Goal: Task Accomplishment & Management: Use online tool/utility

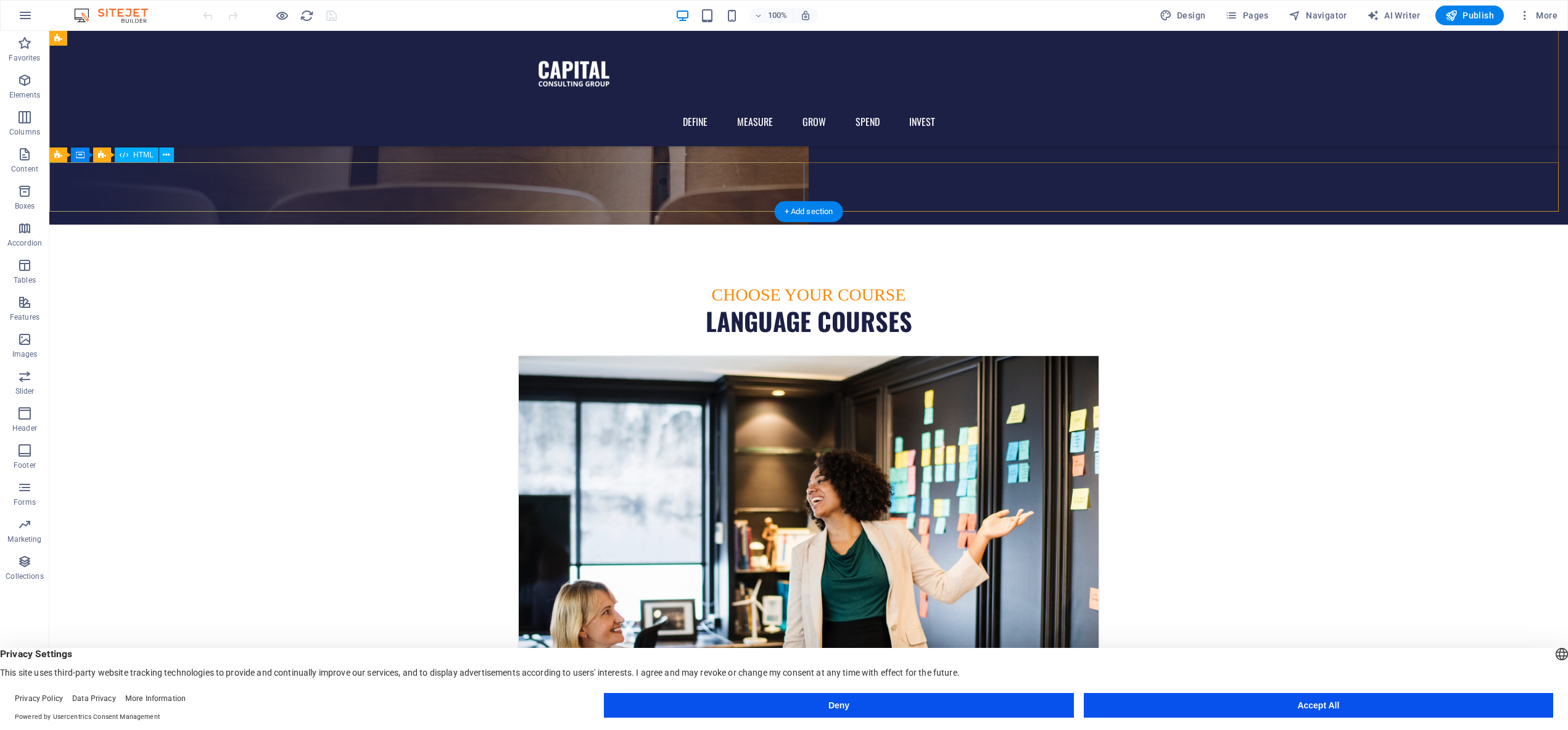
scroll to position [498, 0]
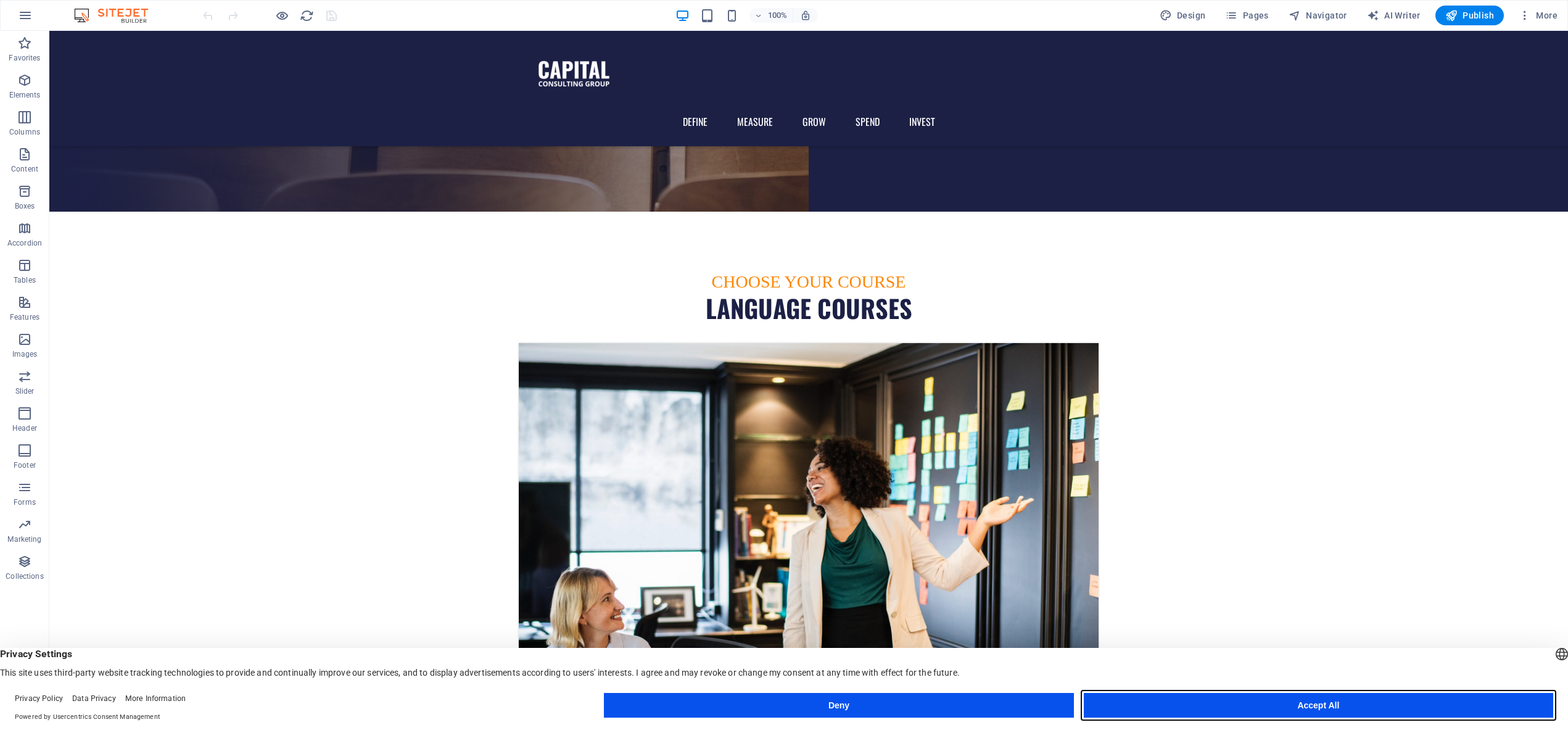
click at [1329, 699] on button "Accept All" at bounding box center [1318, 705] width 469 height 25
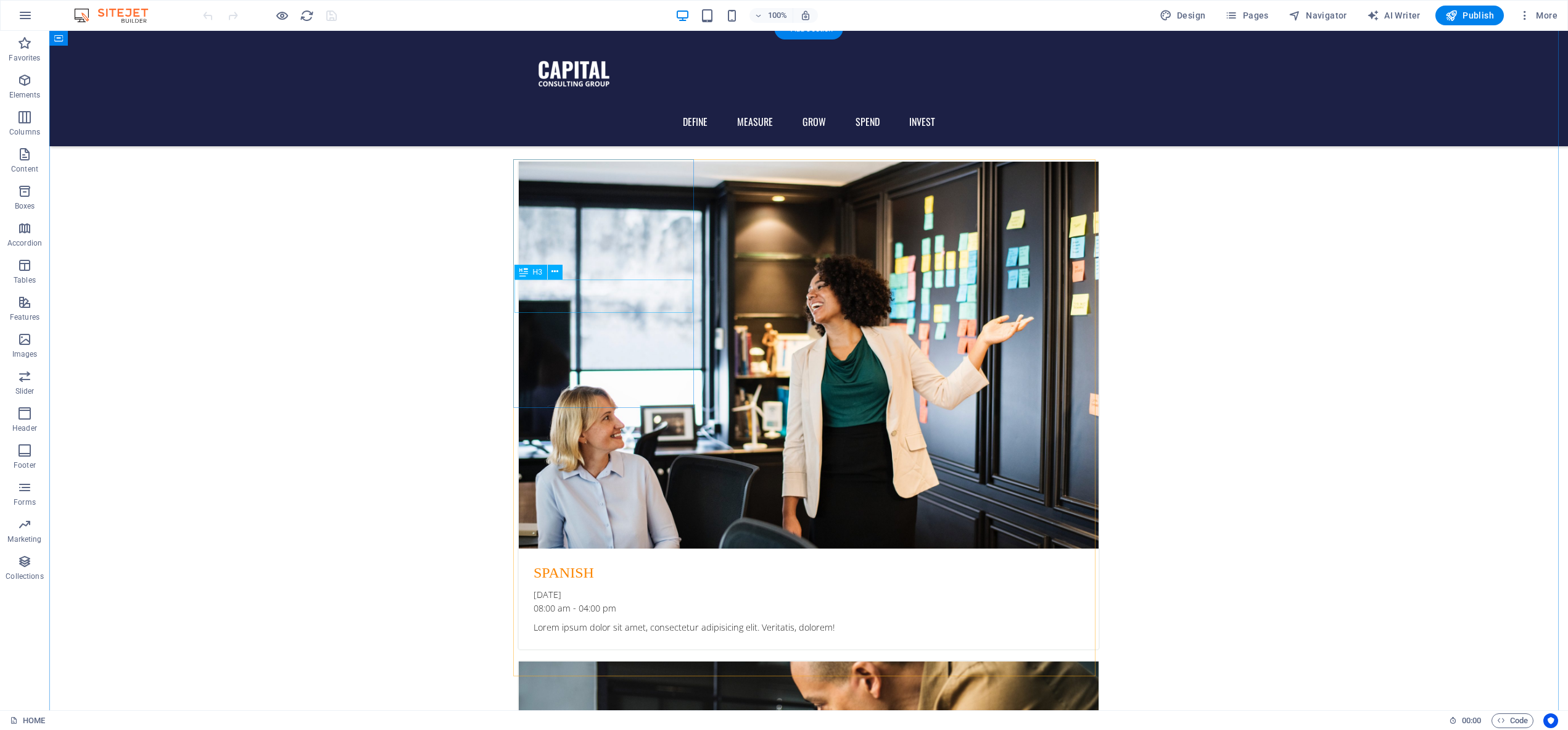
scroll to position [681, 0]
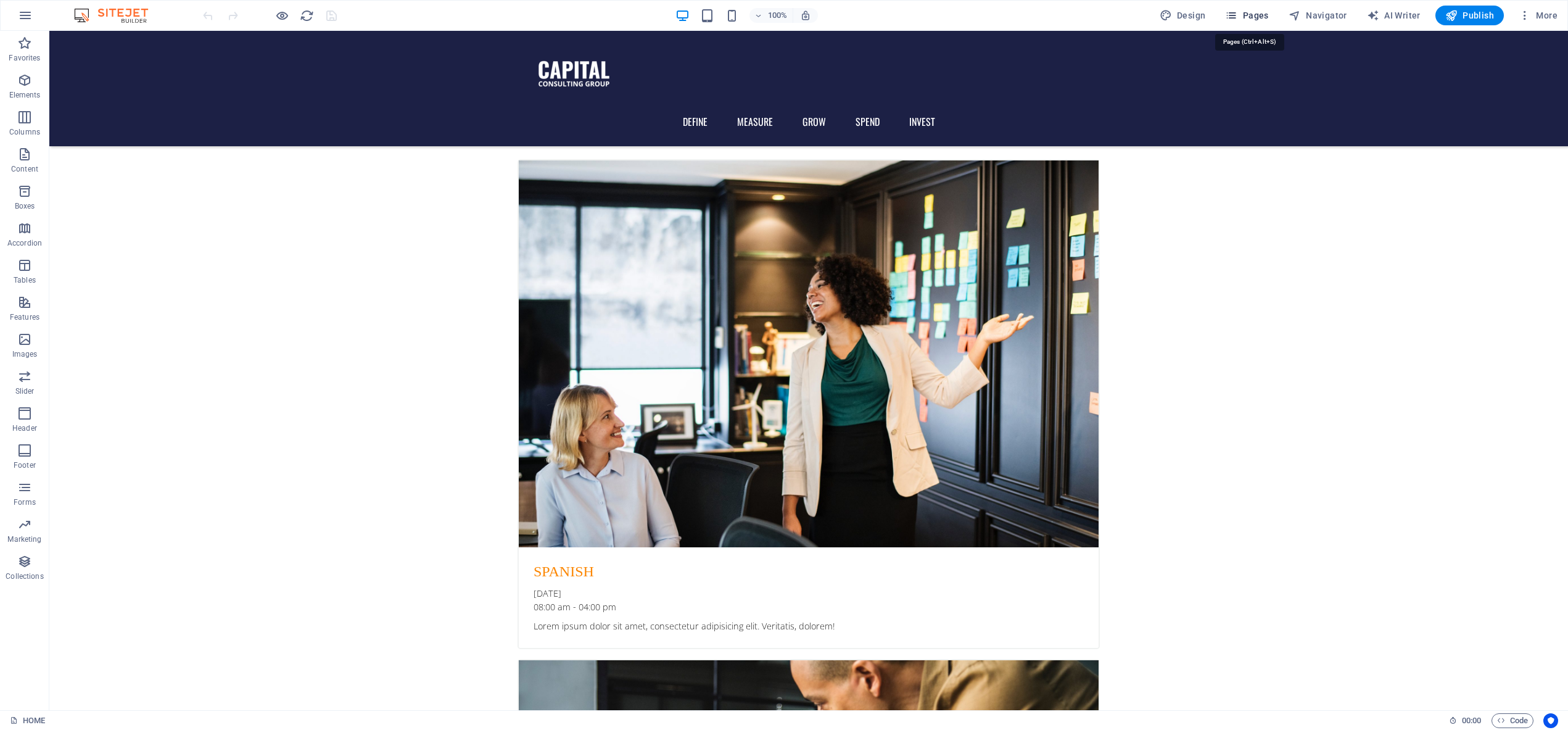
click at [1234, 8] on button "Pages" at bounding box center [1246, 15] width 53 height 20
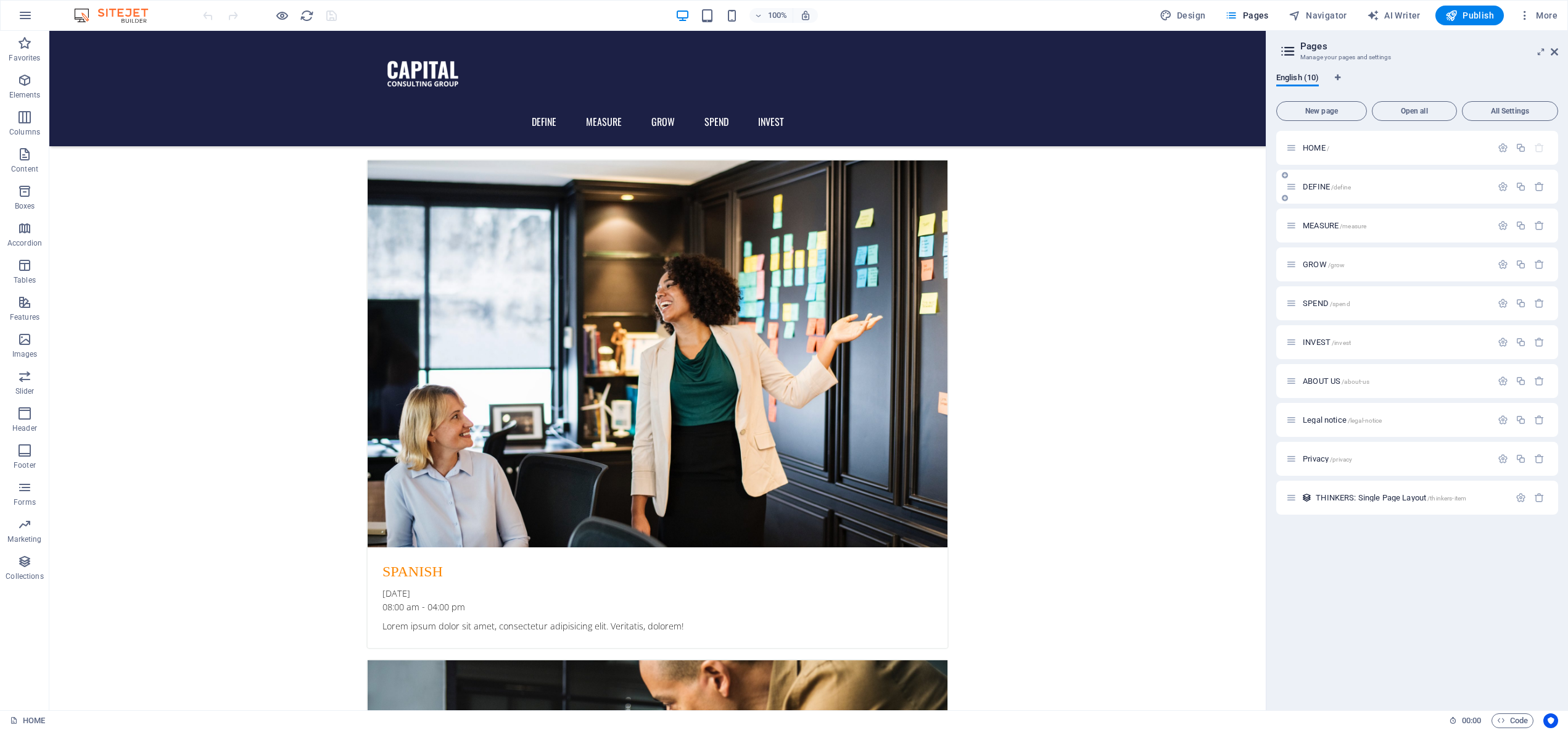
click at [1319, 180] on div "DEFINE /define" at bounding box center [1389, 186] width 205 height 15
click at [1316, 189] on span "DEFINE /define" at bounding box center [1327, 186] width 48 height 9
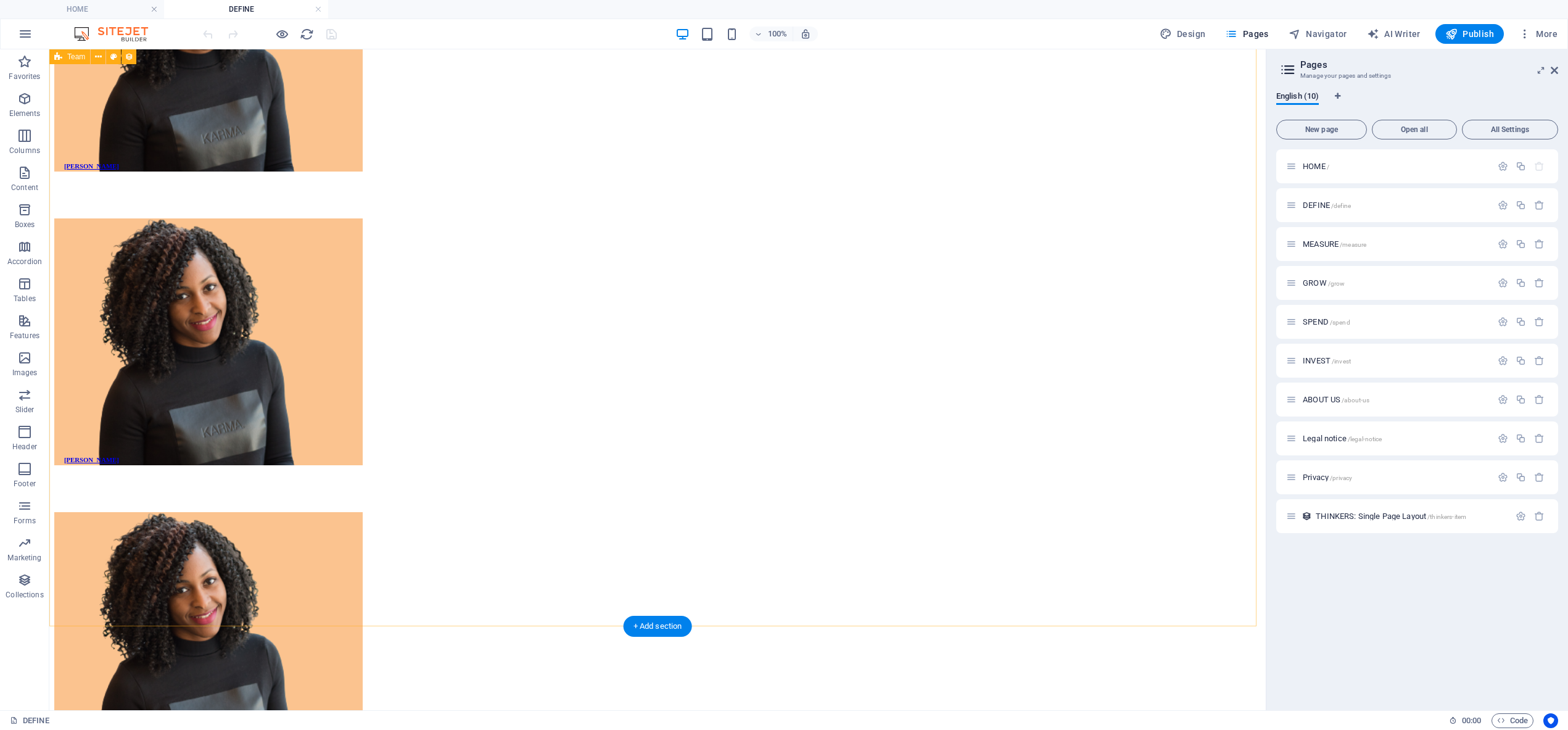
scroll to position [2009, 0]
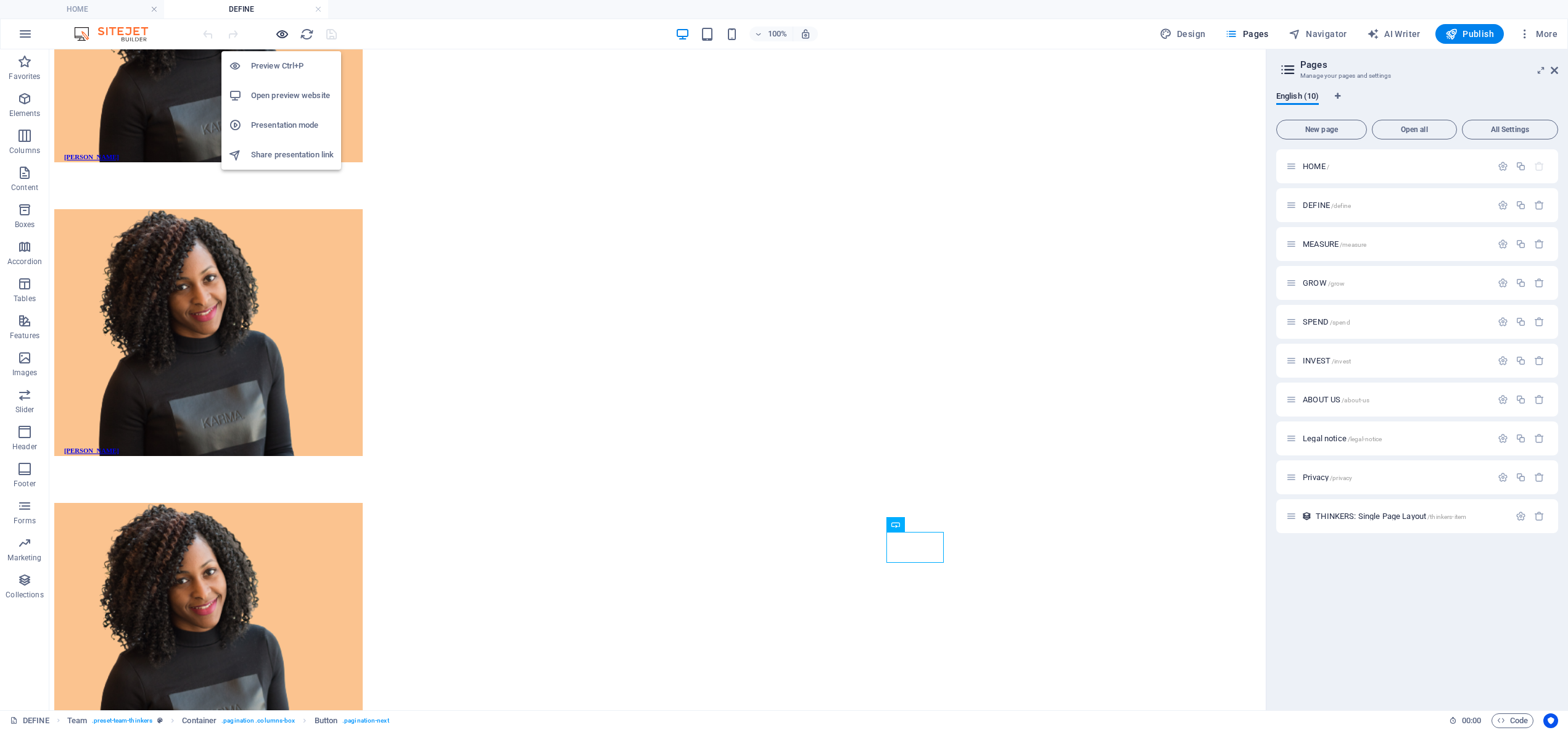
click at [281, 30] on icon "button" at bounding box center [282, 34] width 15 height 15
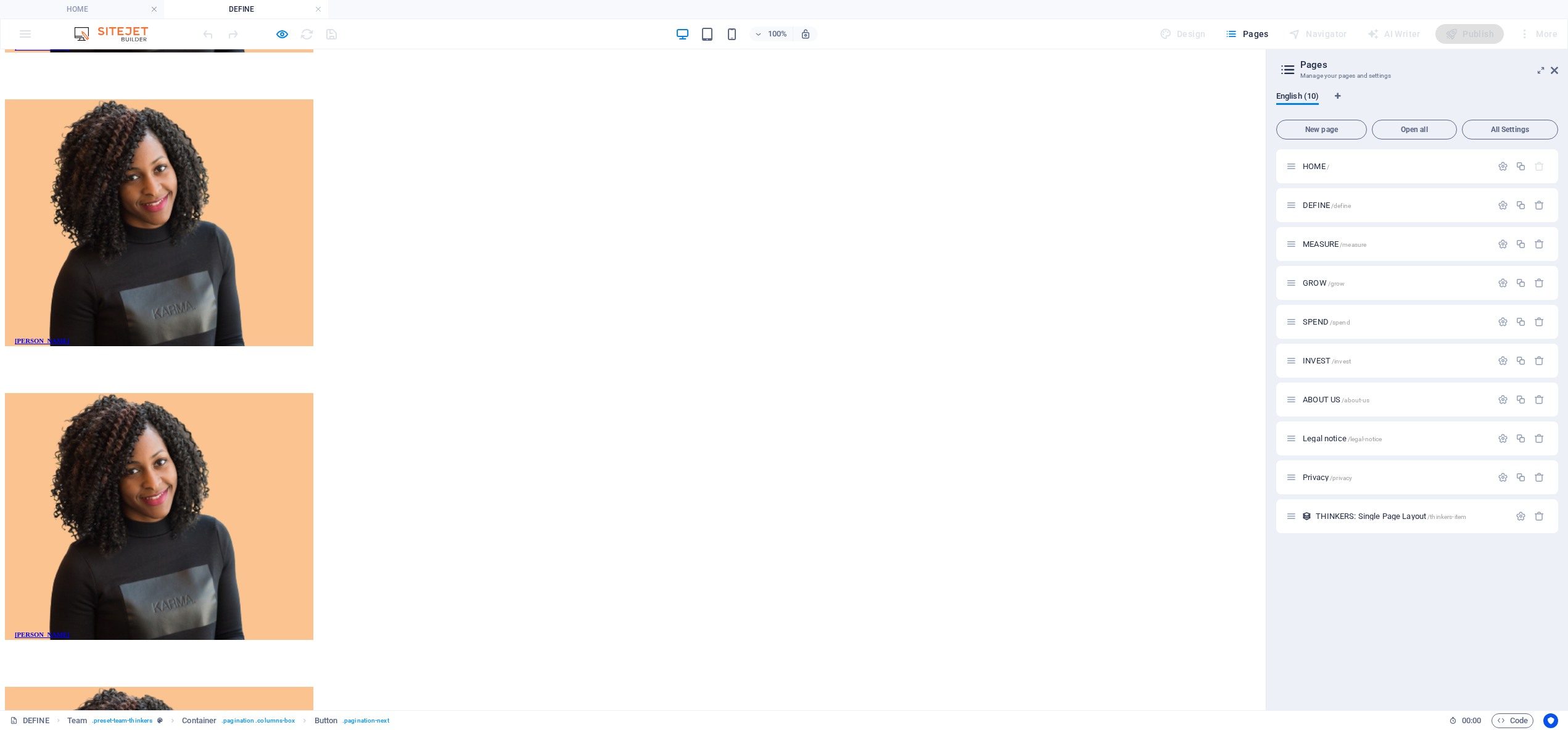
scroll to position [2142, 0]
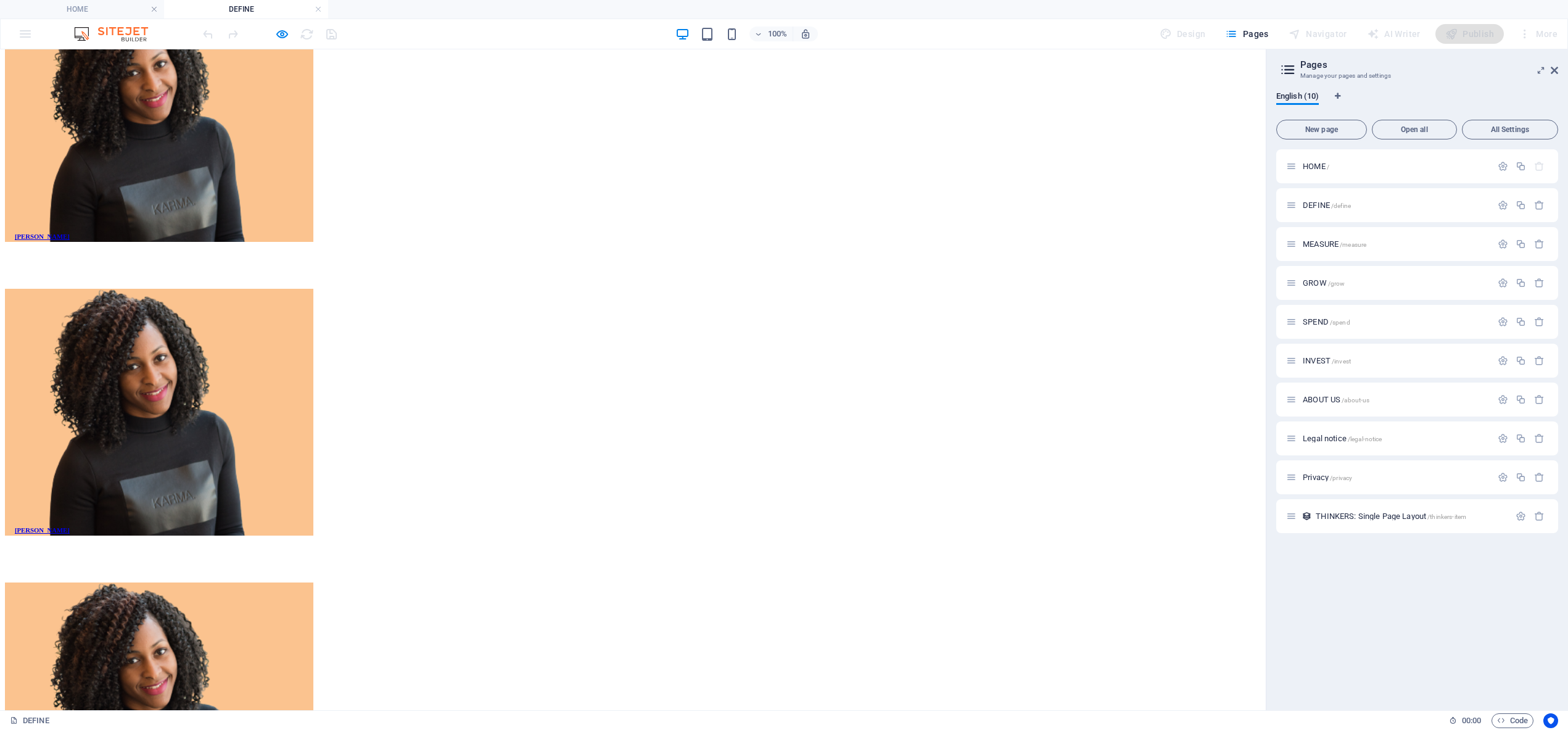
scroll to position [1649, 0]
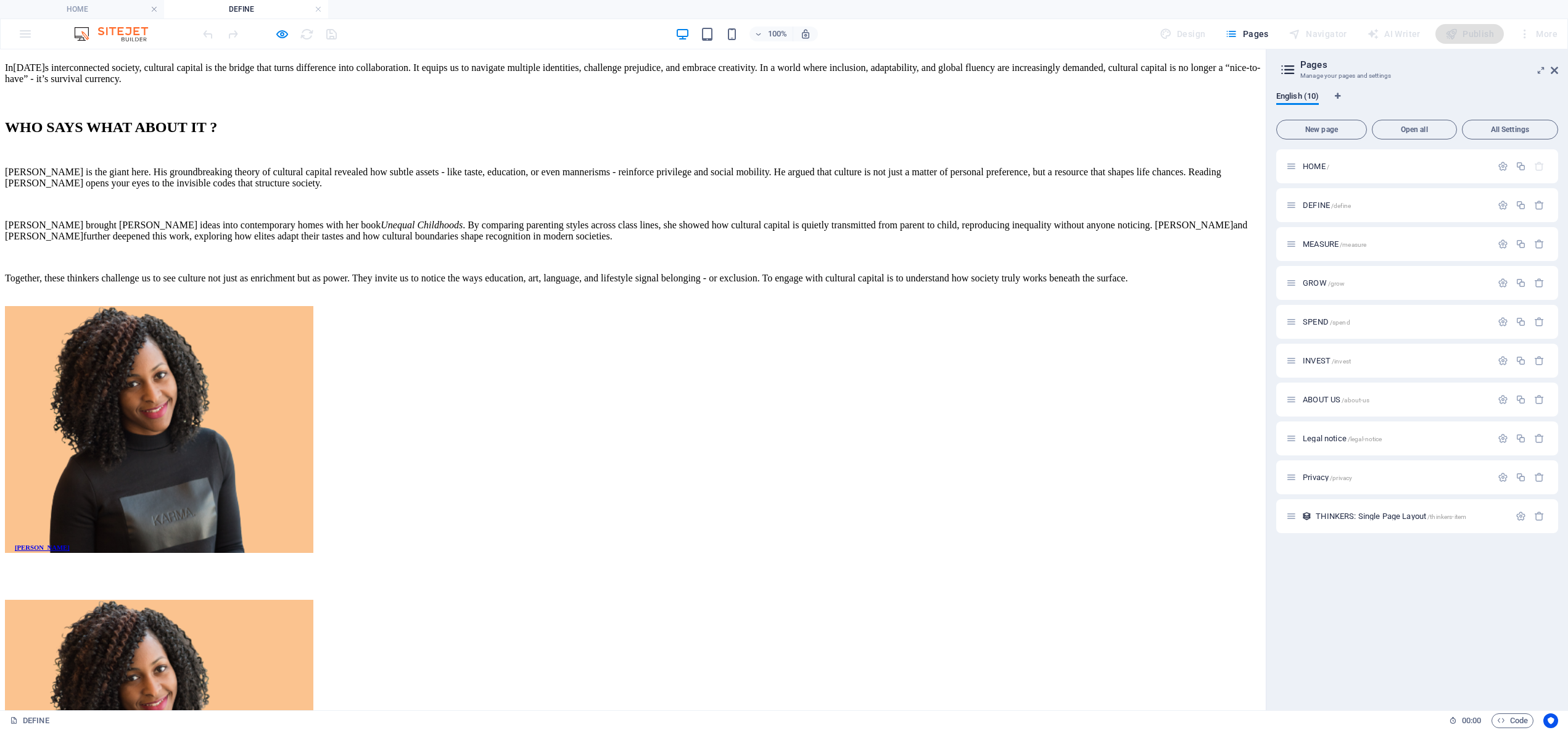
scroll to position [1044, 0]
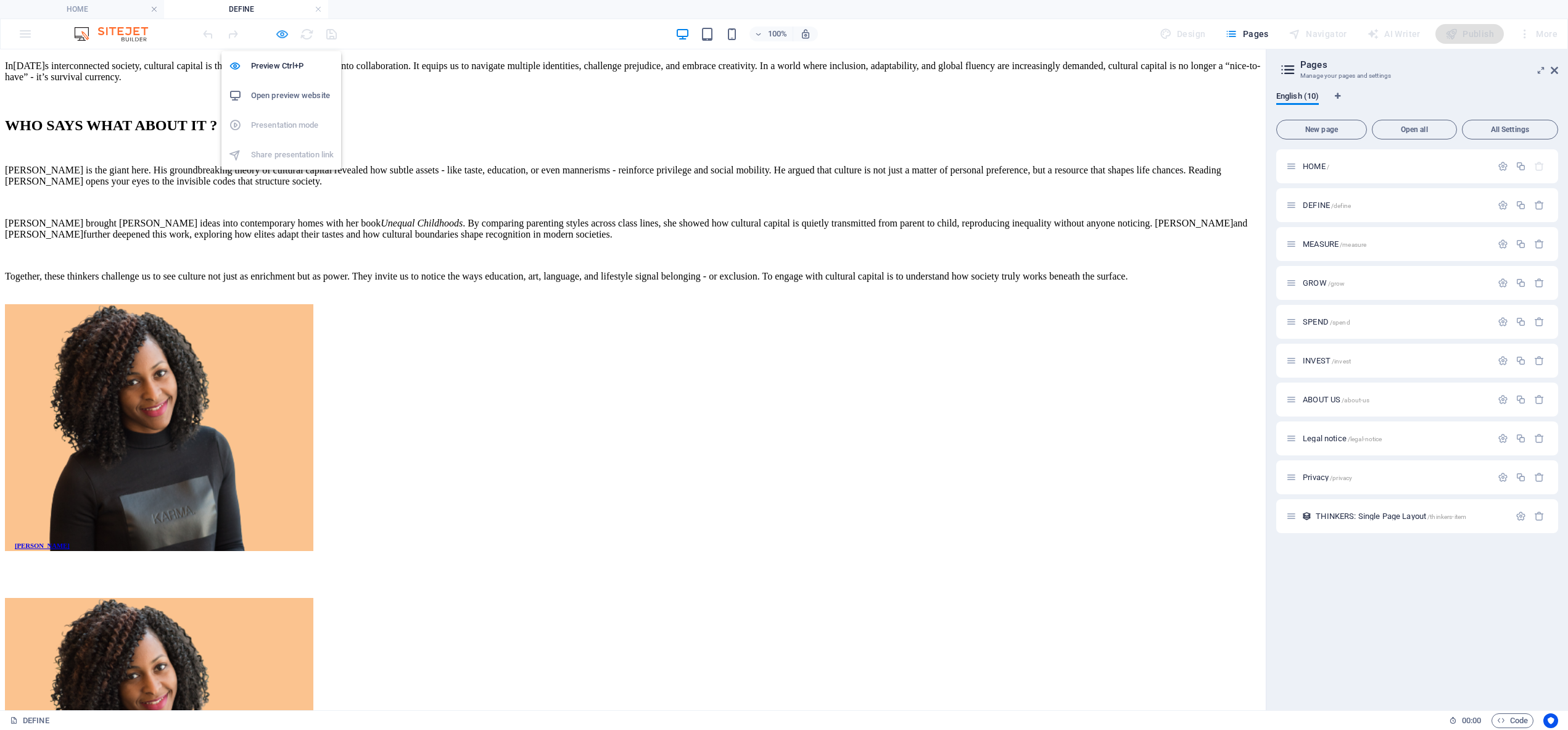
click at [283, 30] on icon "button" at bounding box center [282, 34] width 15 height 15
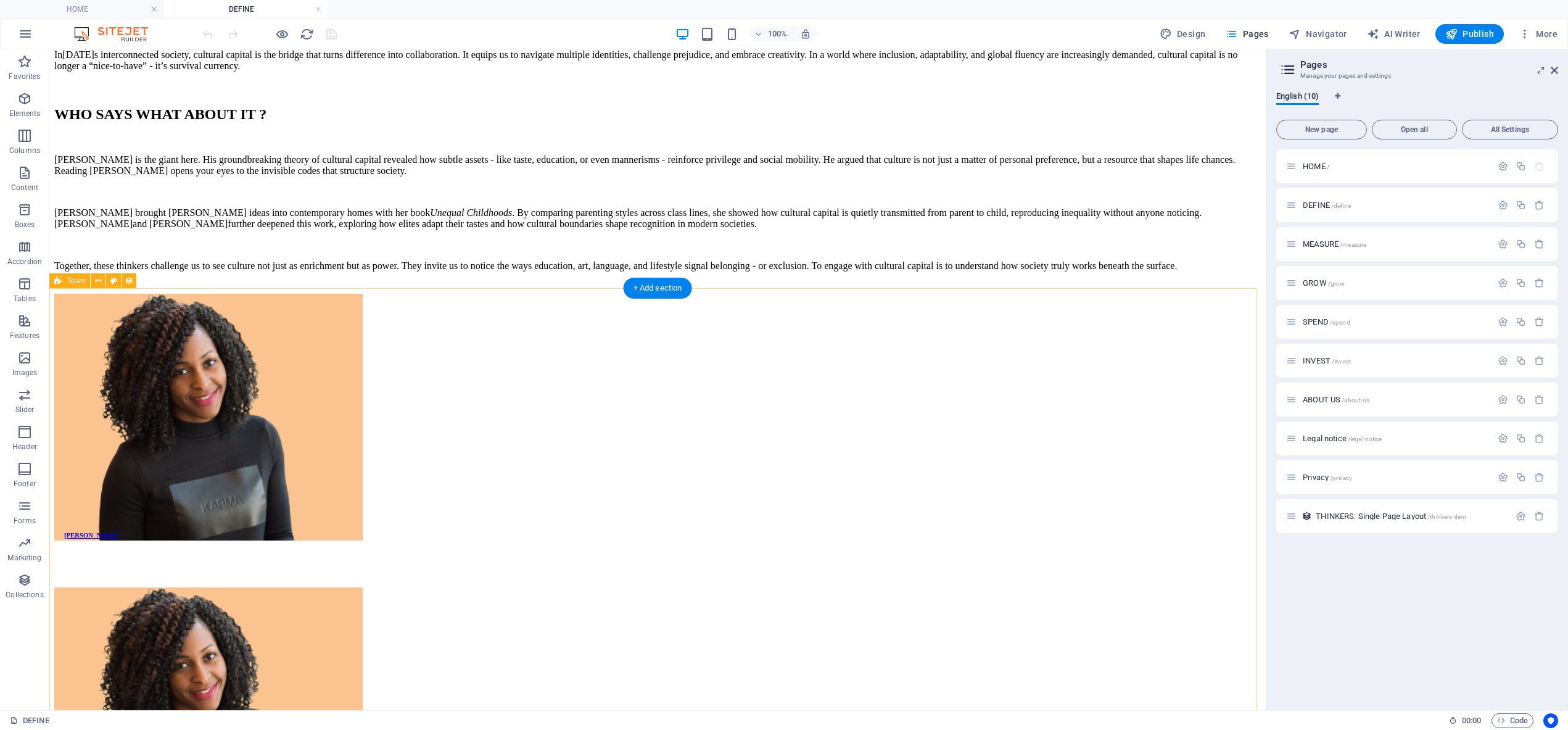
click at [392, 340] on icon at bounding box center [393, 340] width 8 height 15
click at [444, 338] on icon at bounding box center [447, 340] width 7 height 13
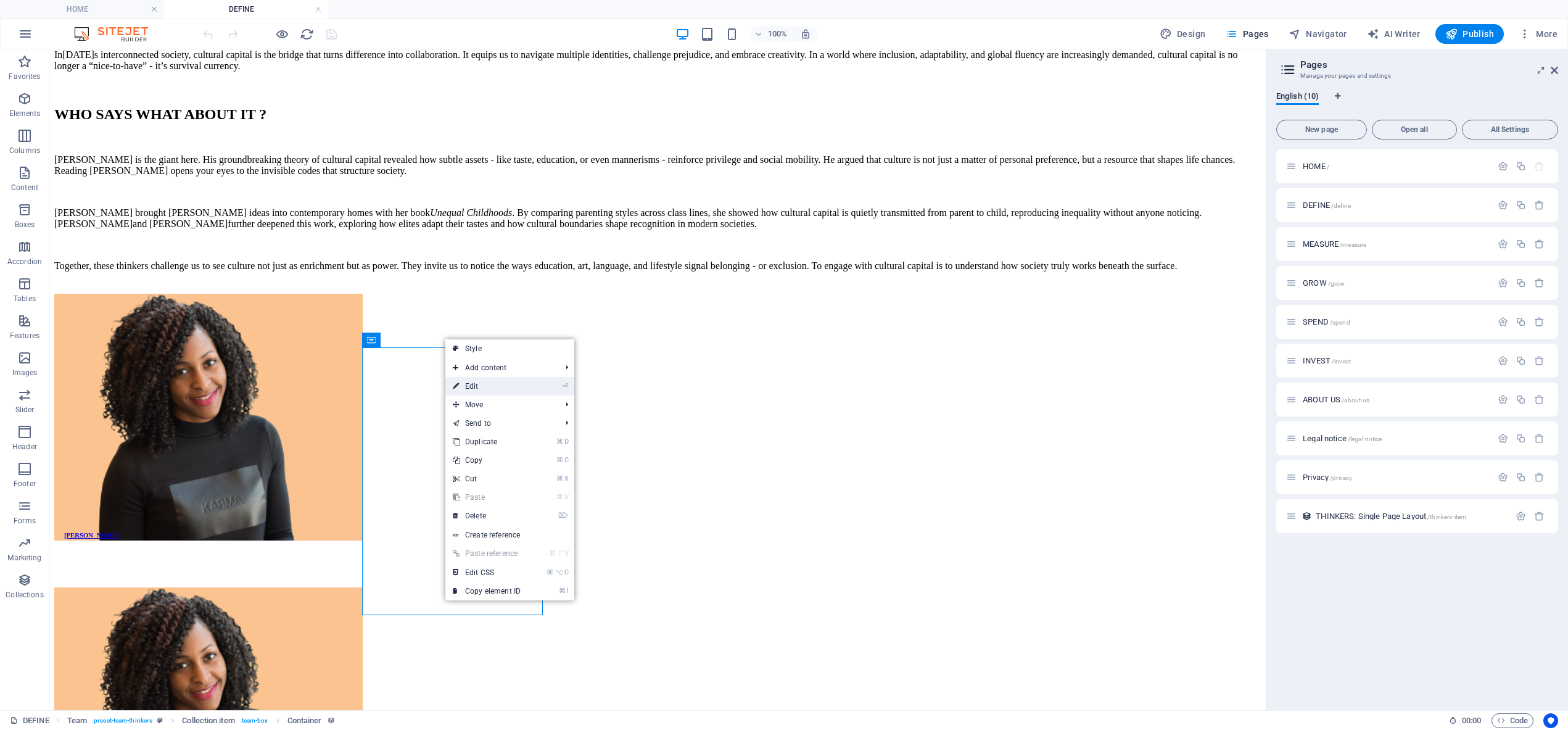
click at [470, 385] on link "⏎ Edit" at bounding box center [487, 386] width 83 height 18
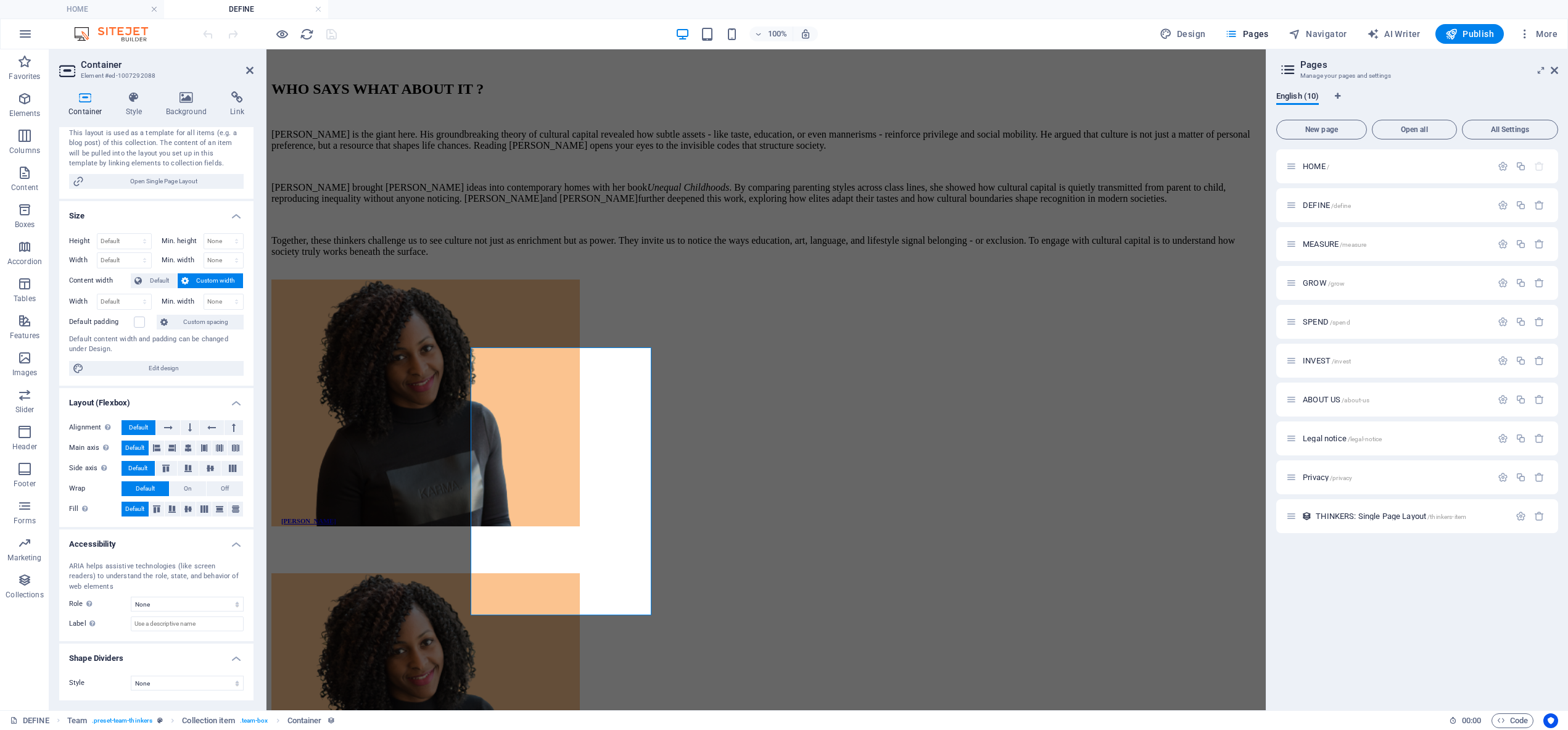
scroll to position [0, 0]
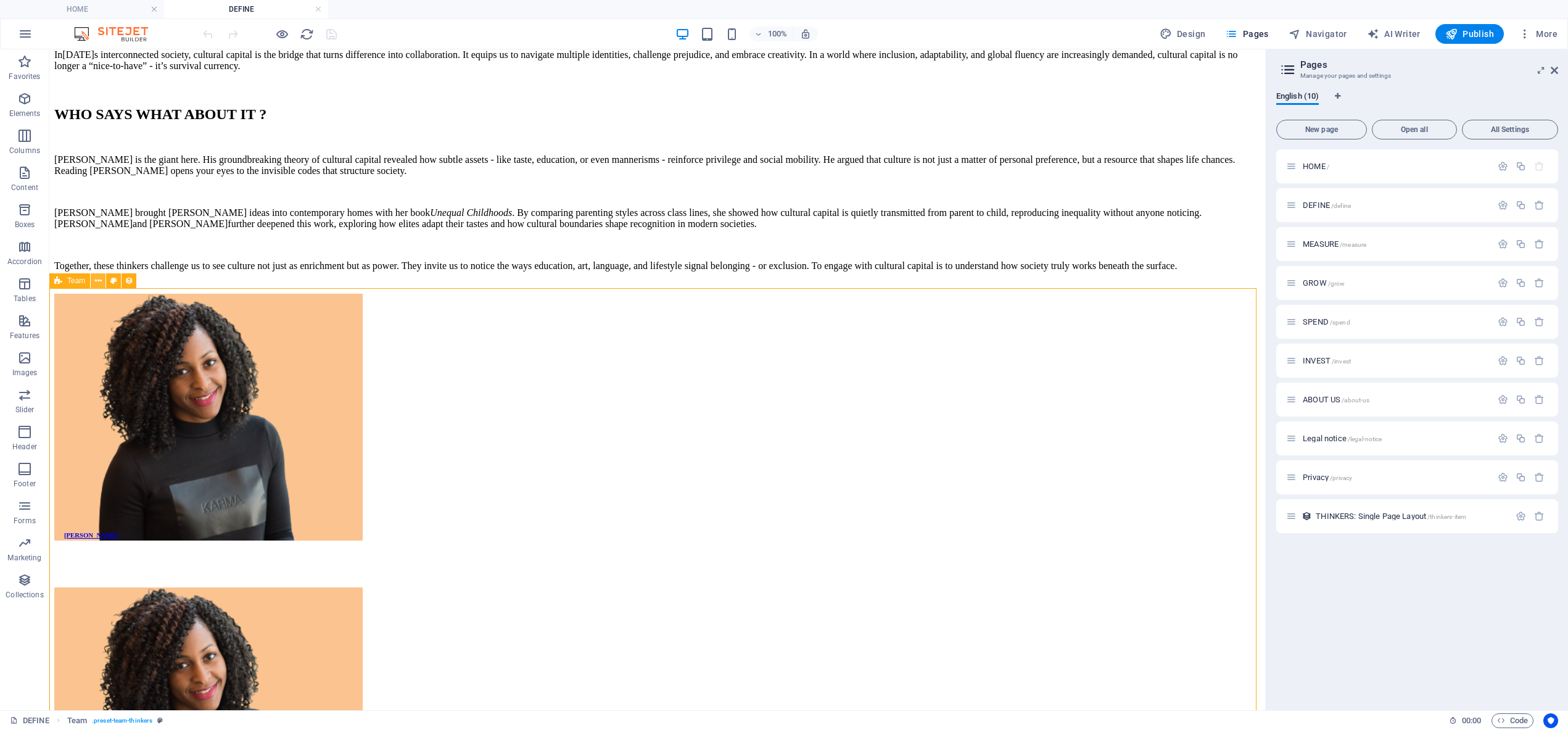
click at [100, 284] on icon at bounding box center [98, 281] width 7 height 13
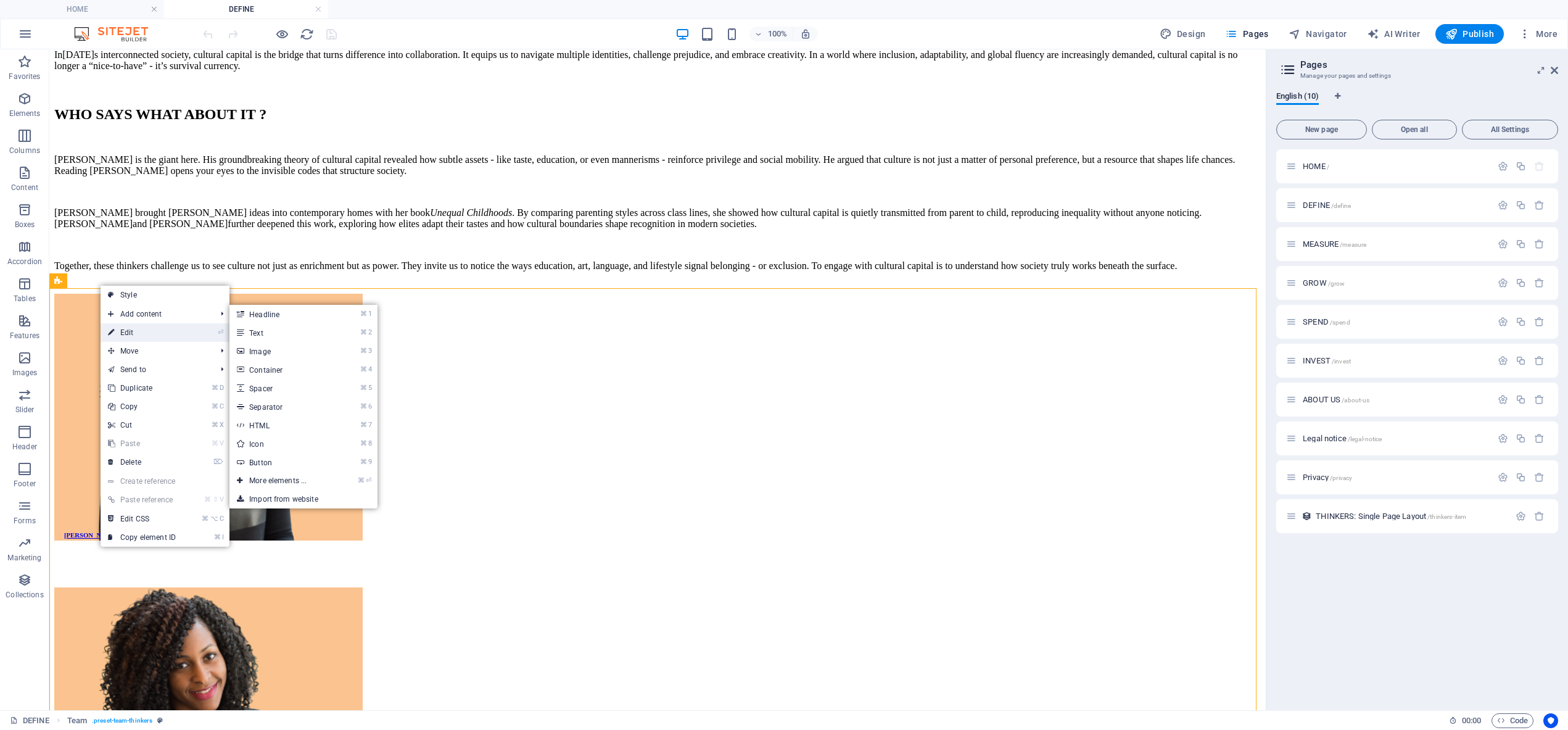
click at [125, 327] on link "⏎ Edit" at bounding box center [142, 333] width 83 height 18
select select "createdAt_DESC"
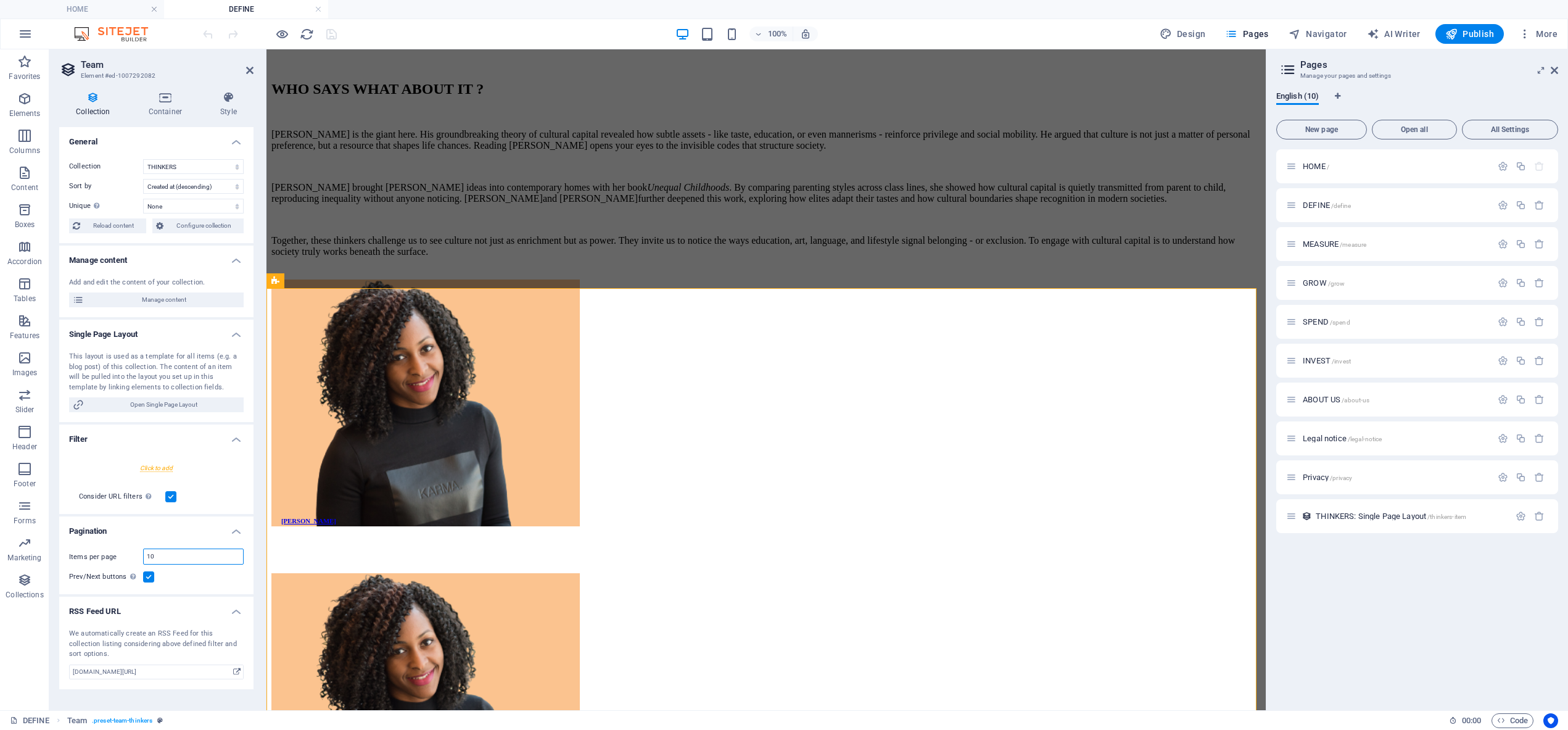
click at [173, 554] on input "10" at bounding box center [194, 556] width 100 height 15
type input "9"
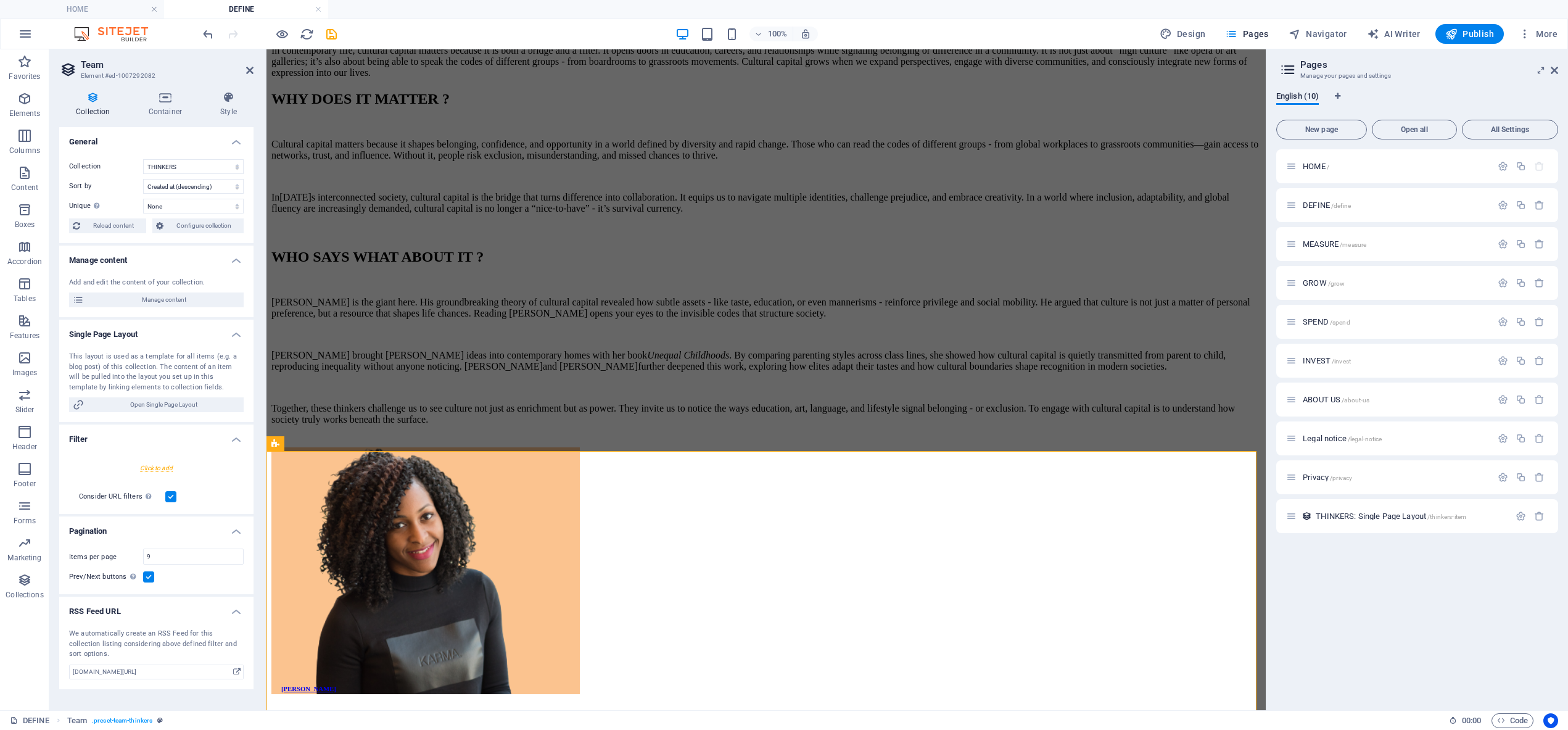
scroll to position [875, 0]
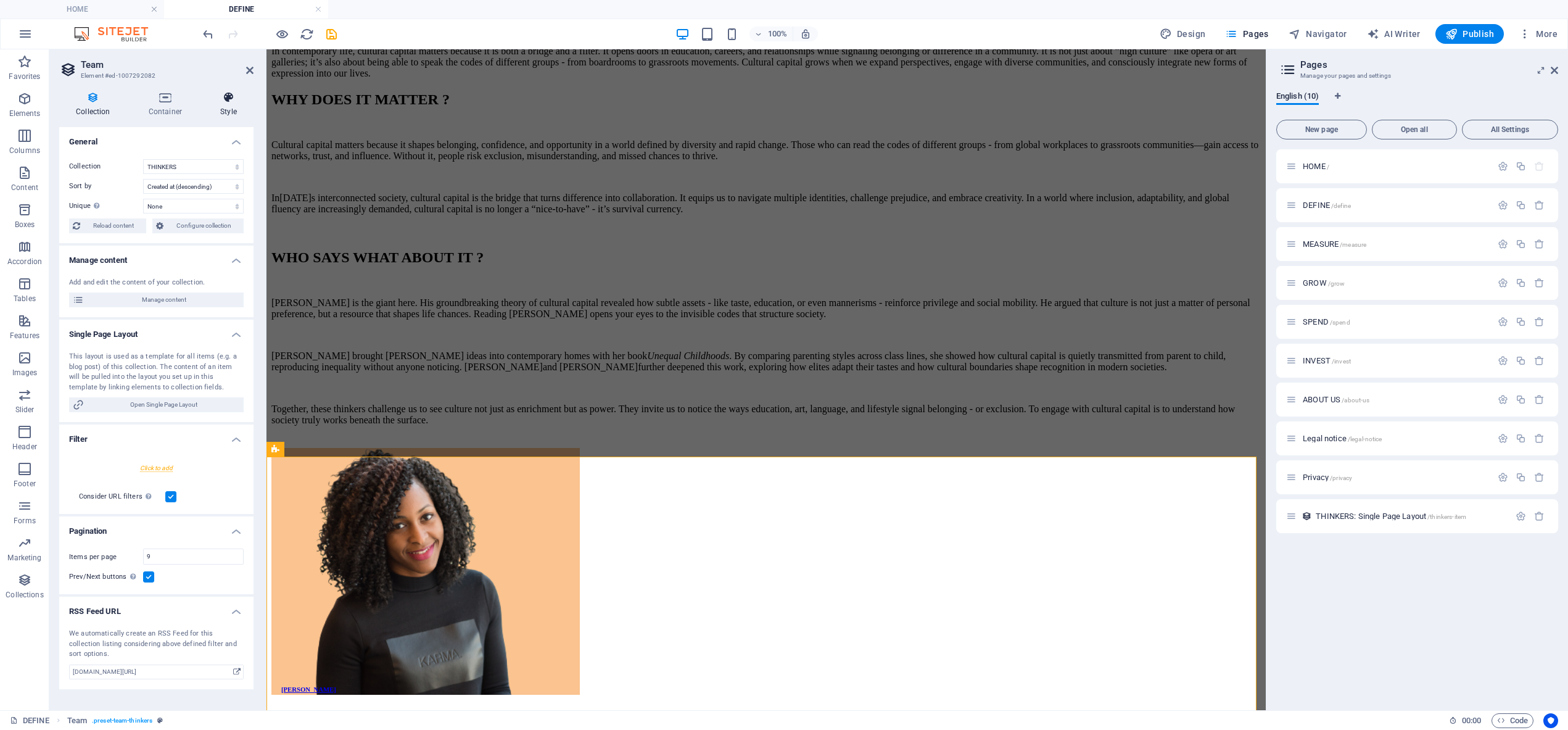
click at [226, 99] on icon at bounding box center [228, 97] width 50 height 12
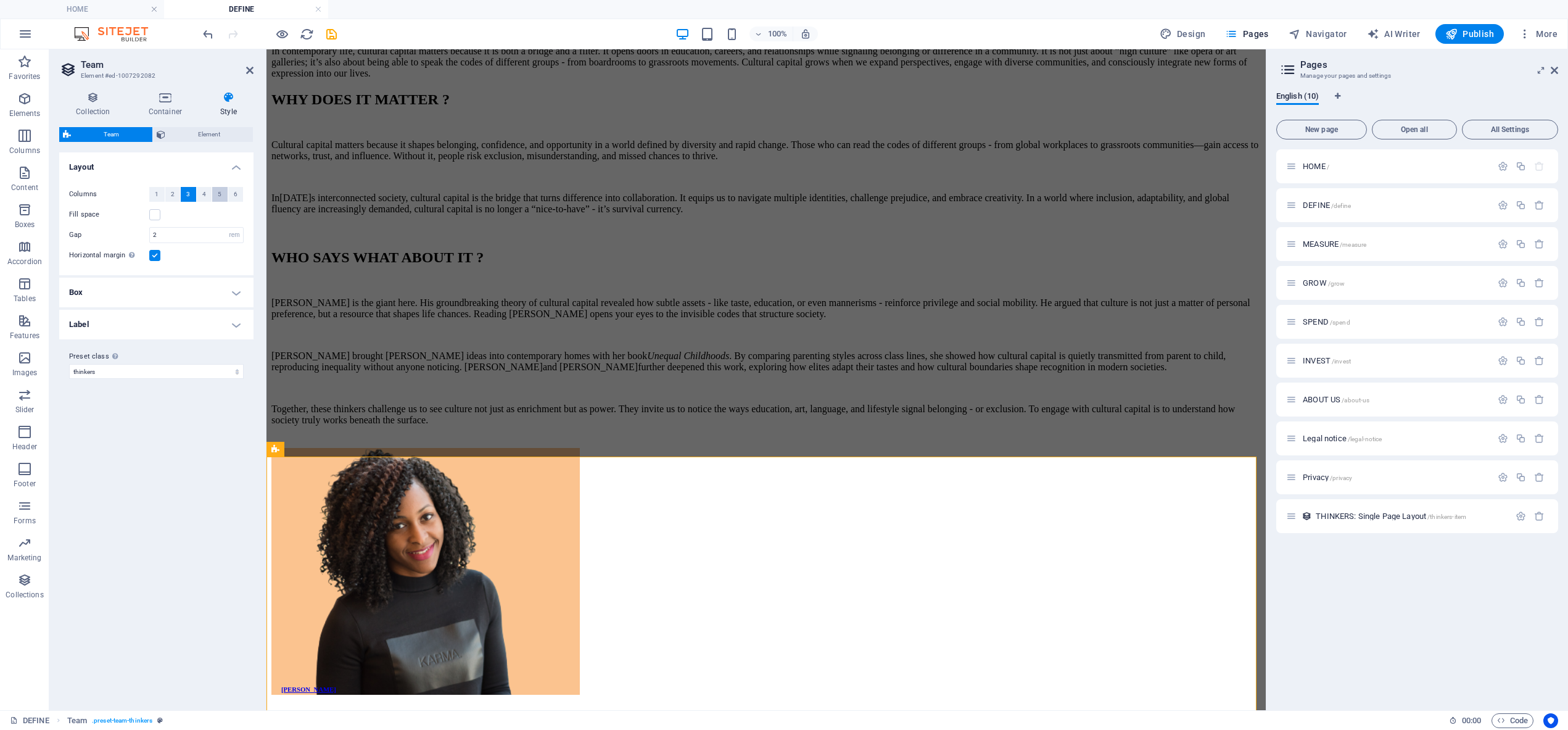
click at [220, 194] on span "5" at bounding box center [219, 194] width 4 height 15
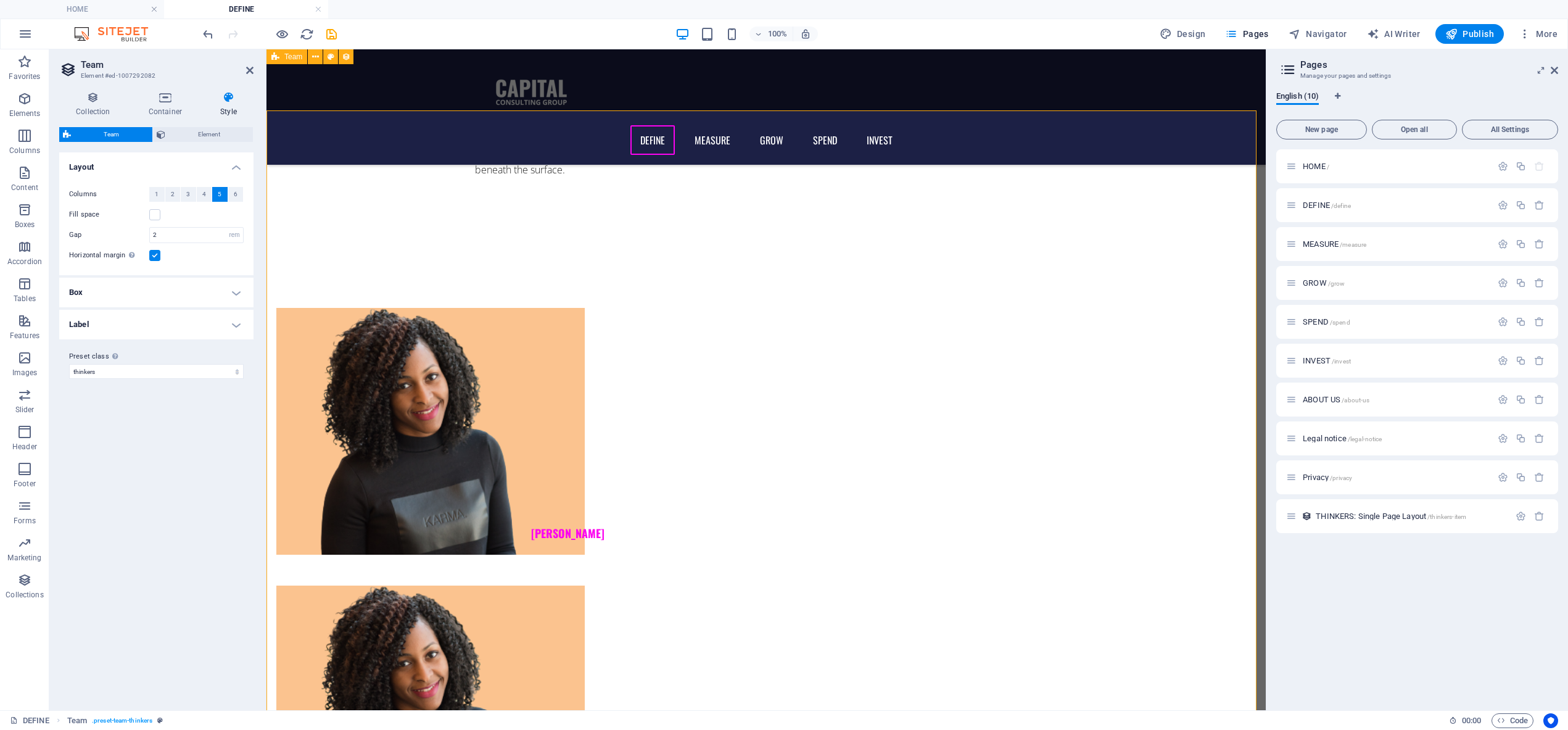
scroll to position [1076, 0]
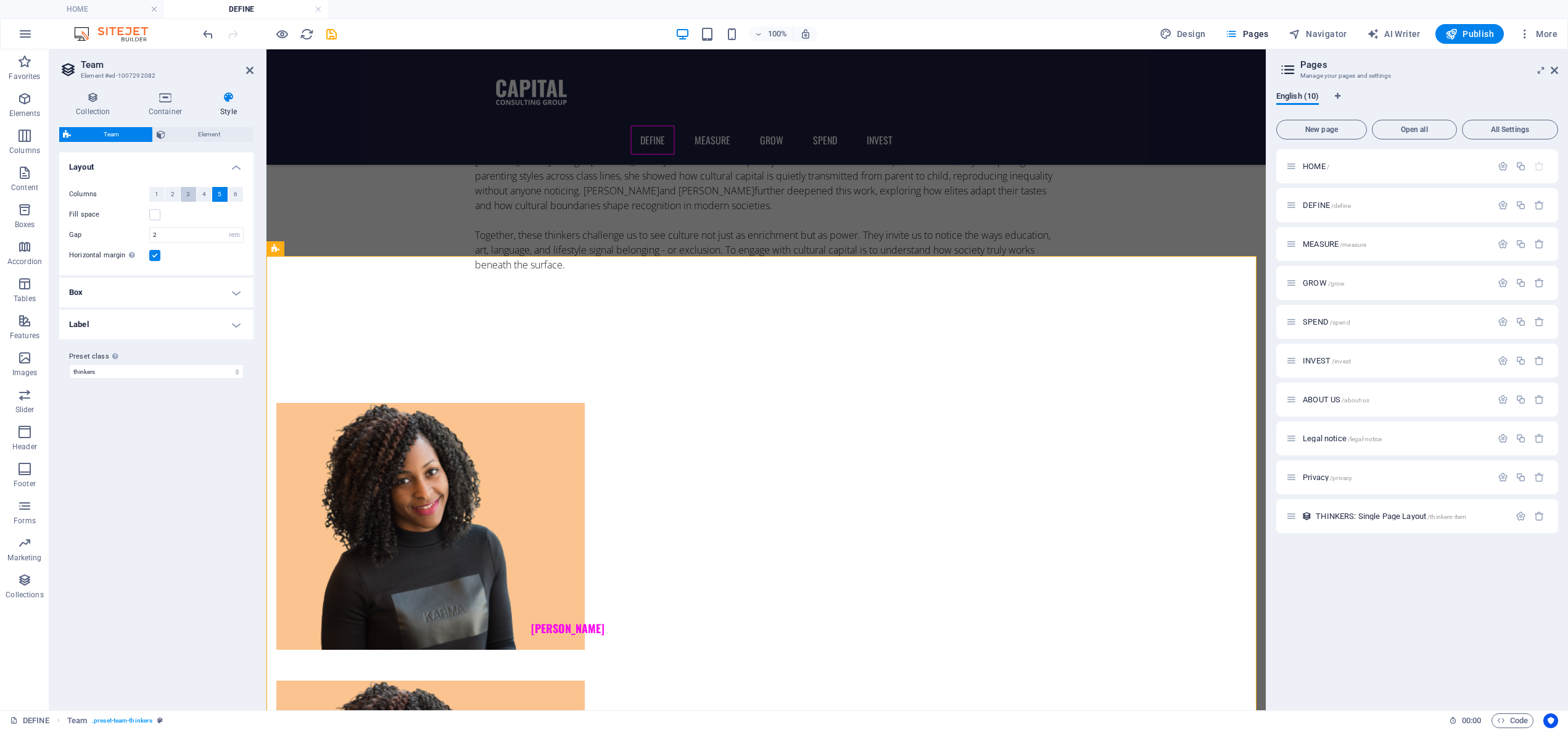
click at [183, 192] on button "3" at bounding box center [189, 194] width 15 height 15
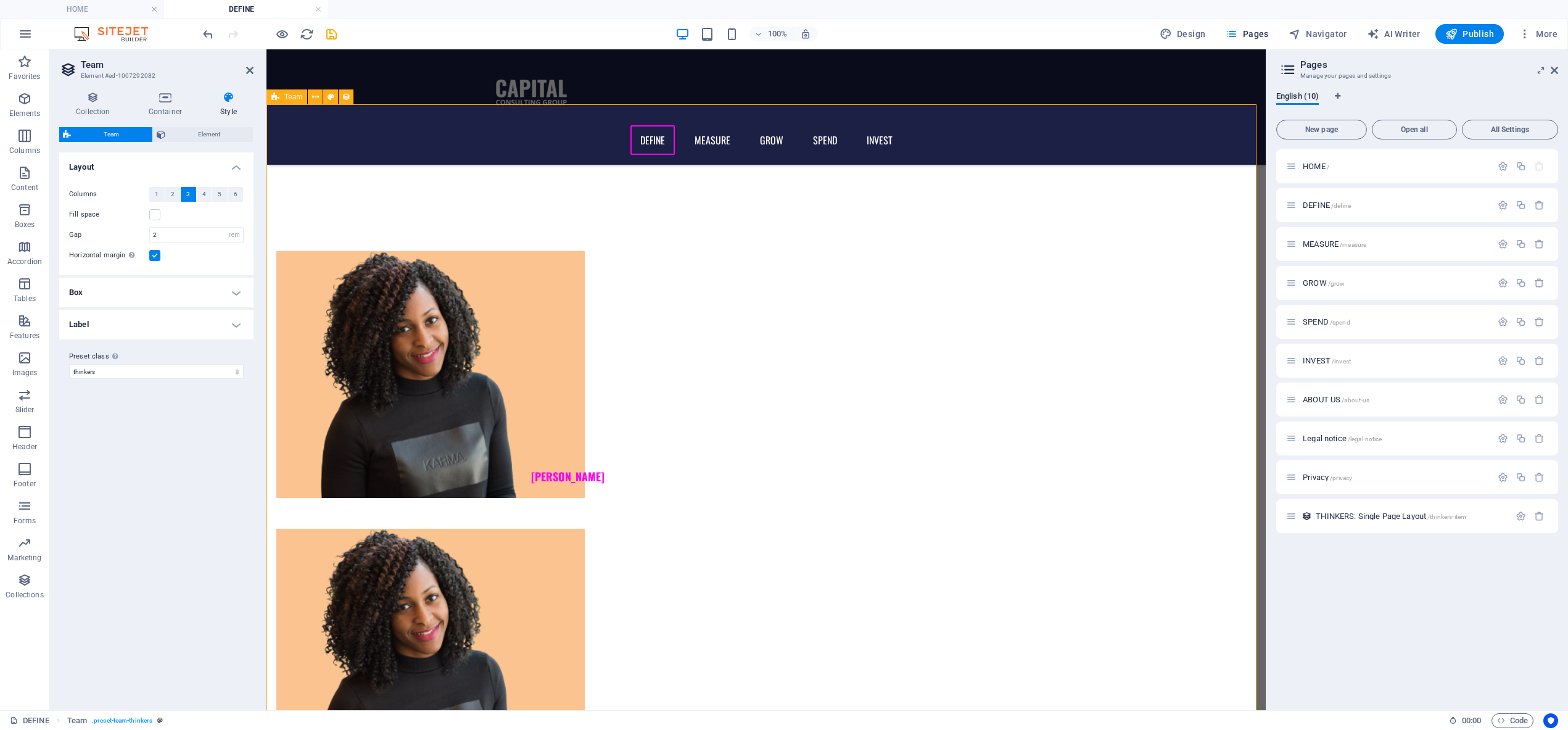
scroll to position [1169, 0]
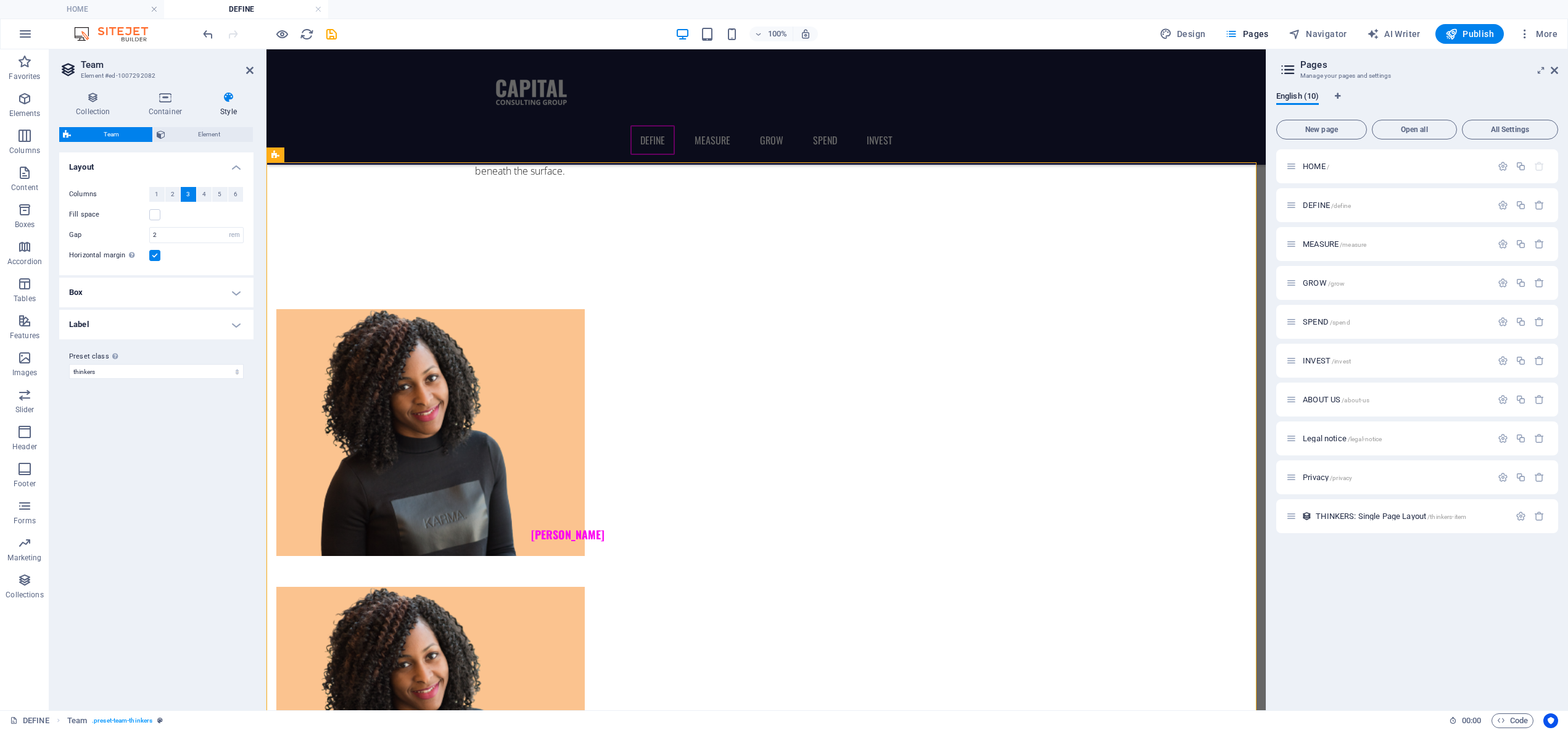
click at [150, 255] on label at bounding box center [155, 255] width 11 height 11
click at [0, 0] on input "Horizontal margin Only if the containers "Content width" is not set to "Default"" at bounding box center [0, 0] width 0 height 0
click at [231, 292] on h4 "Box" at bounding box center [156, 292] width 195 height 30
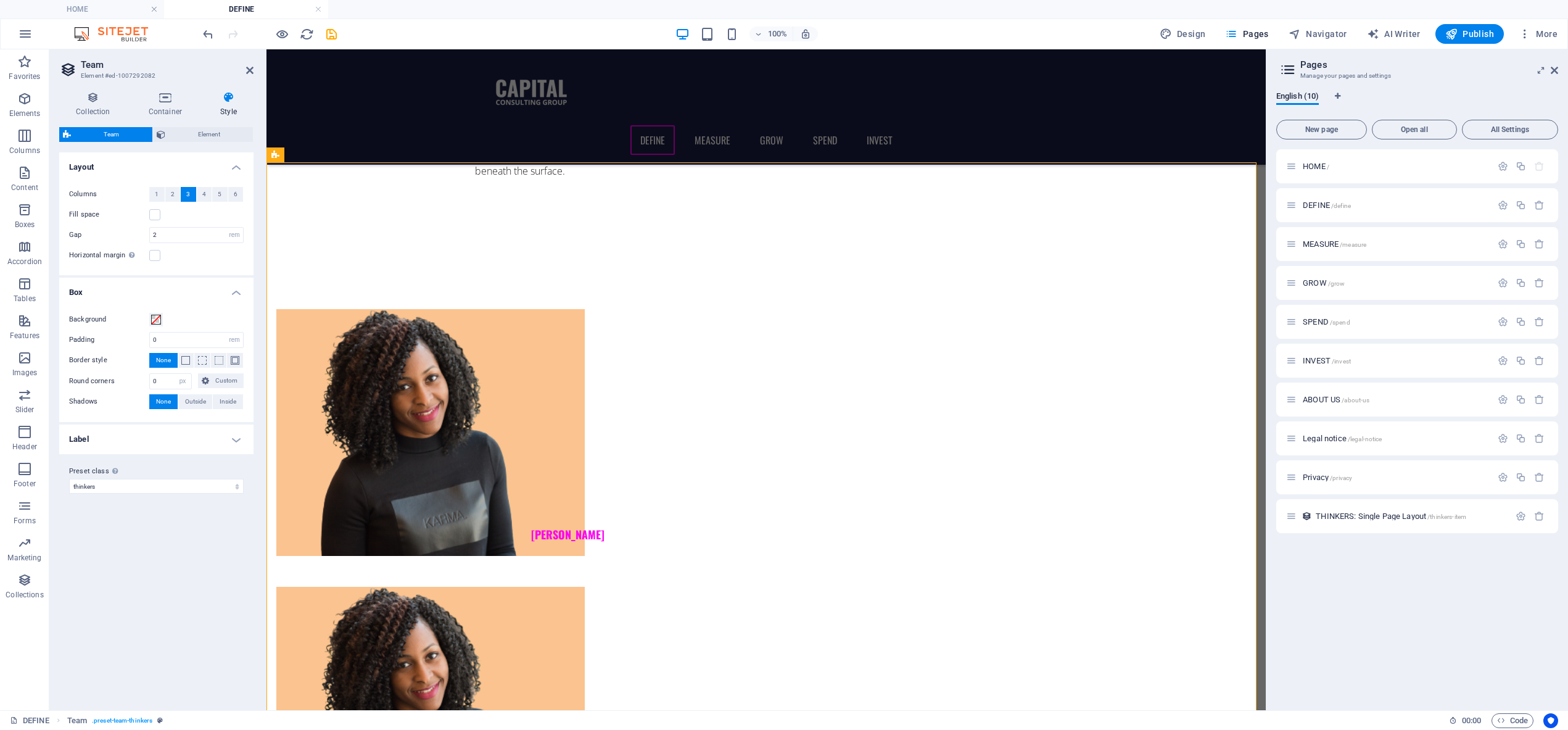
click at [240, 440] on h4 "Label" at bounding box center [156, 439] width 195 height 30
click at [240, 440] on h4 "Label" at bounding box center [156, 436] width 195 height 22
click at [235, 294] on h4 "Box" at bounding box center [156, 288] width 195 height 22
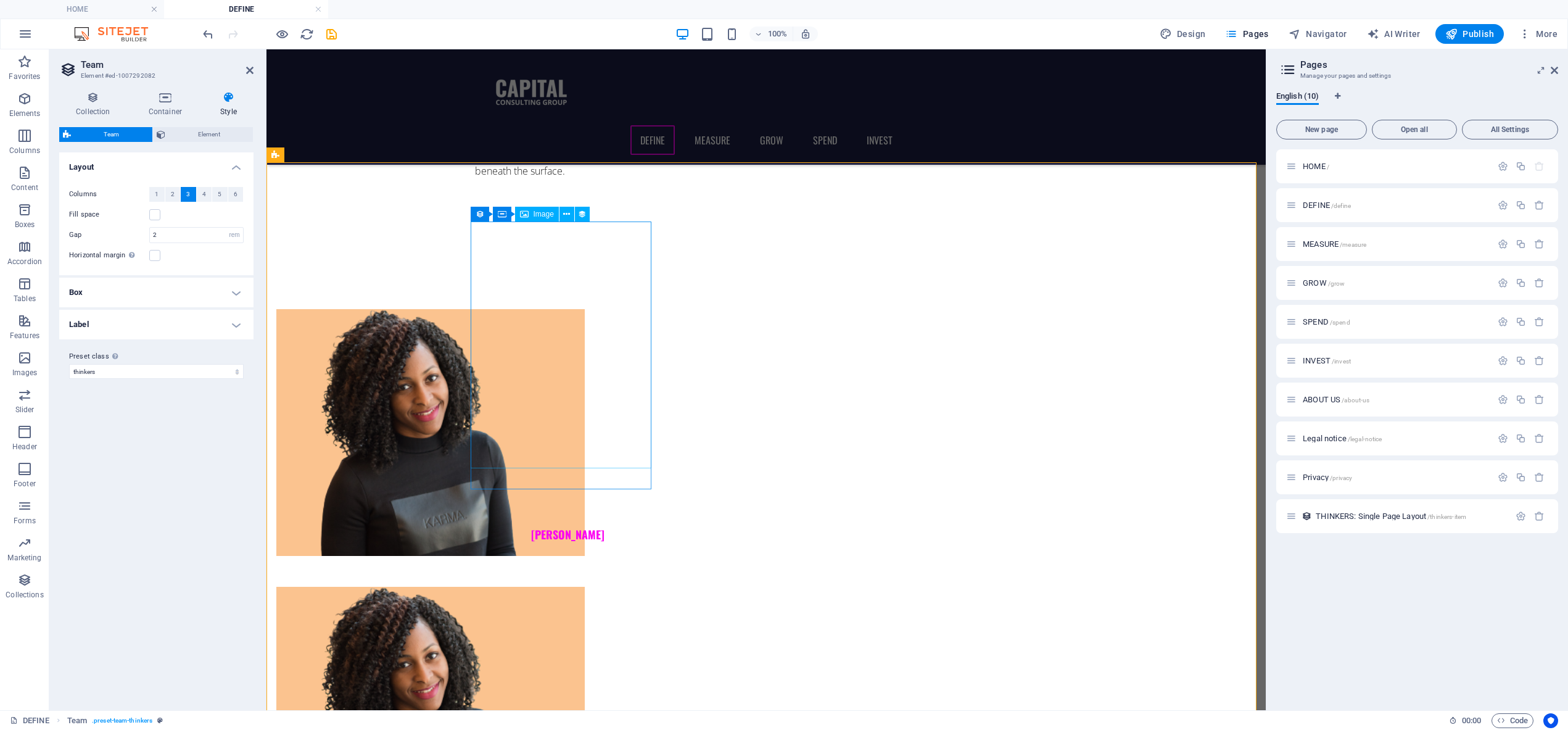
click at [601, 309] on figure at bounding box center [568, 432] width 582 height 247
click at [565, 213] on icon at bounding box center [566, 214] width 7 height 13
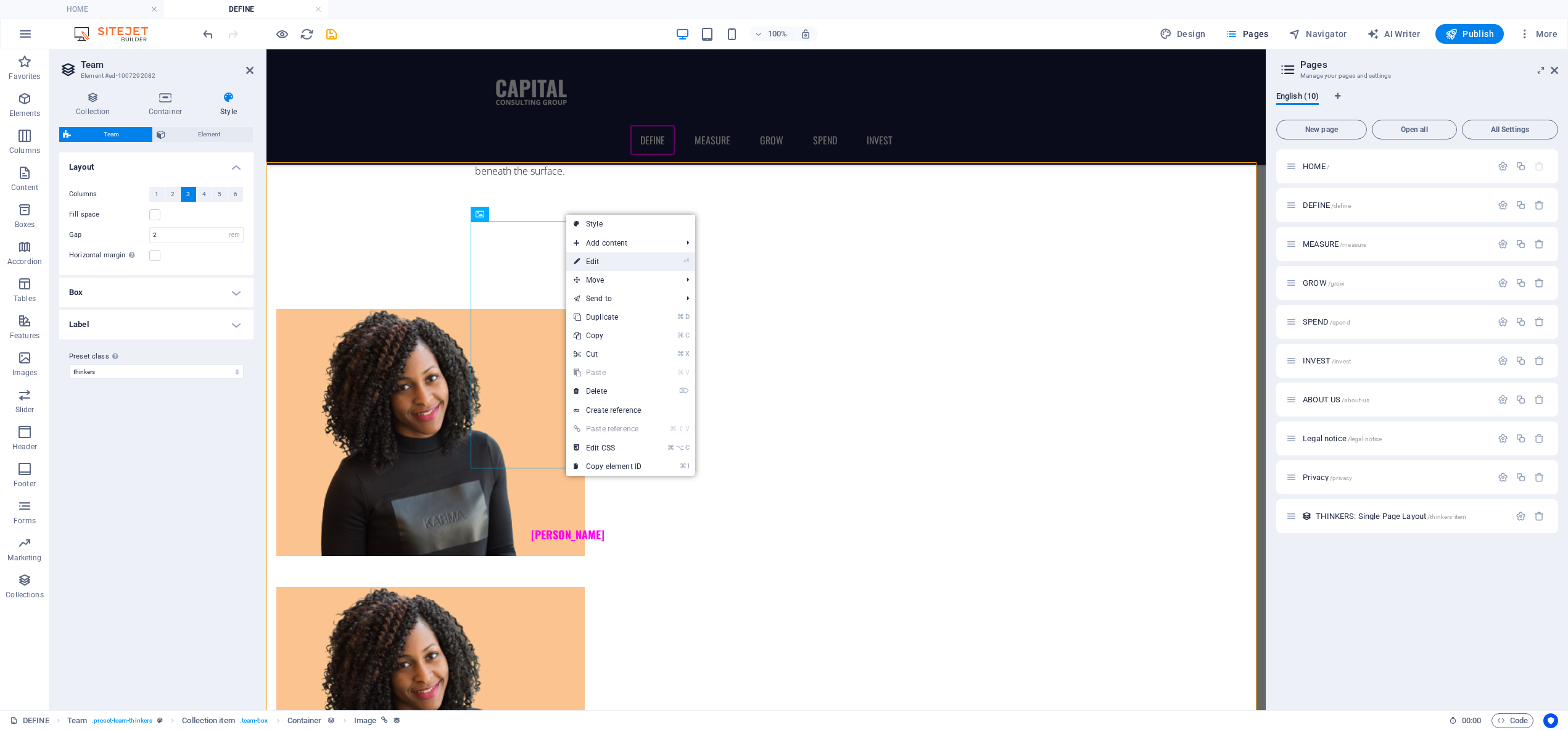
drag, startPoint x: 584, startPoint y: 255, endPoint x: 317, endPoint y: 205, distance: 271.6
click at [584, 255] on link "⏎ Edit" at bounding box center [608, 261] width 83 height 18
select select "image"
select select "px"
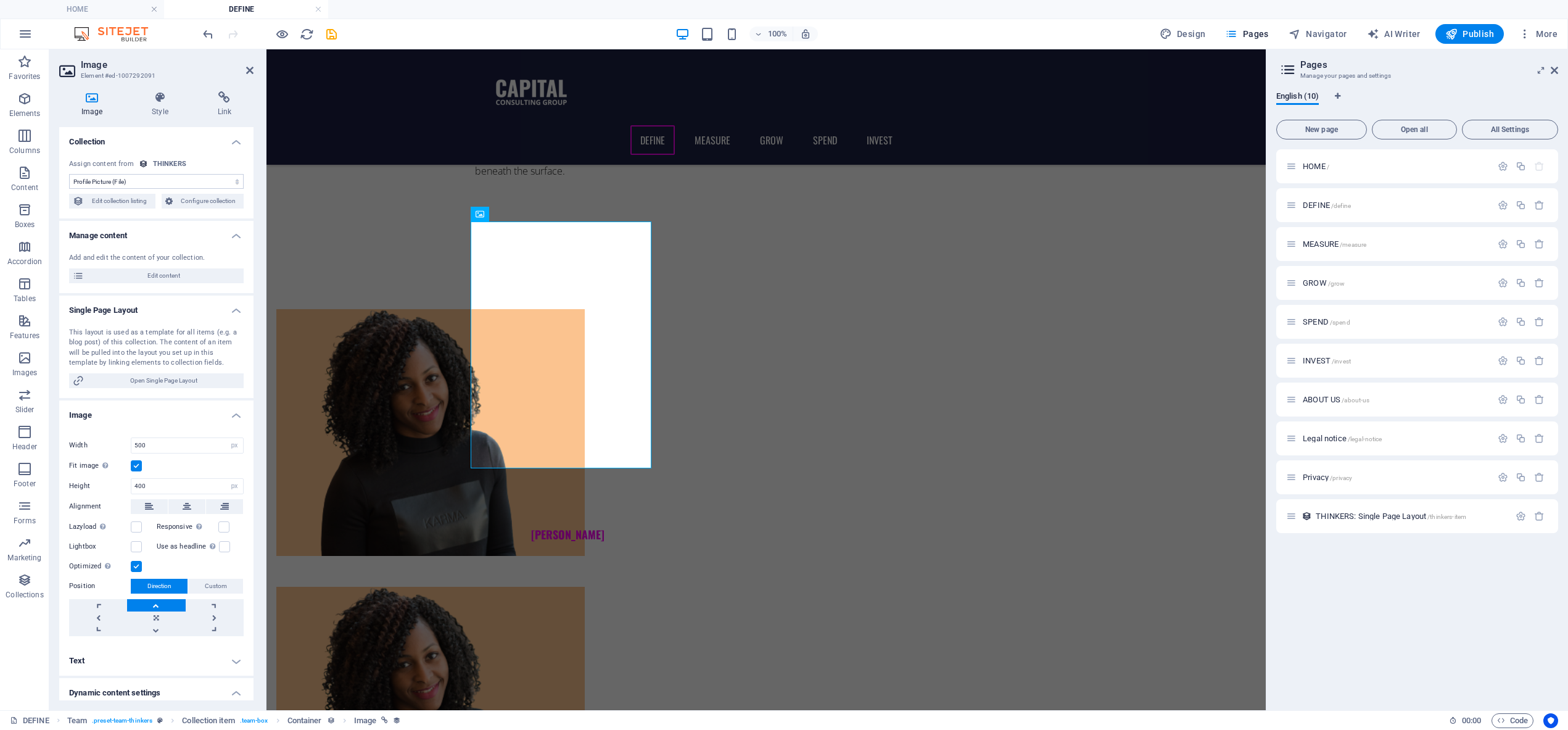
click at [202, 179] on select "No assignment, content remains static Created at (Date) Updated at (Date) Name …" at bounding box center [156, 181] width 175 height 15
click at [69, 174] on select "No assignment, content remains static Created at (Date) Updated at (Date) Name …" at bounding box center [156, 181] width 175 height 15
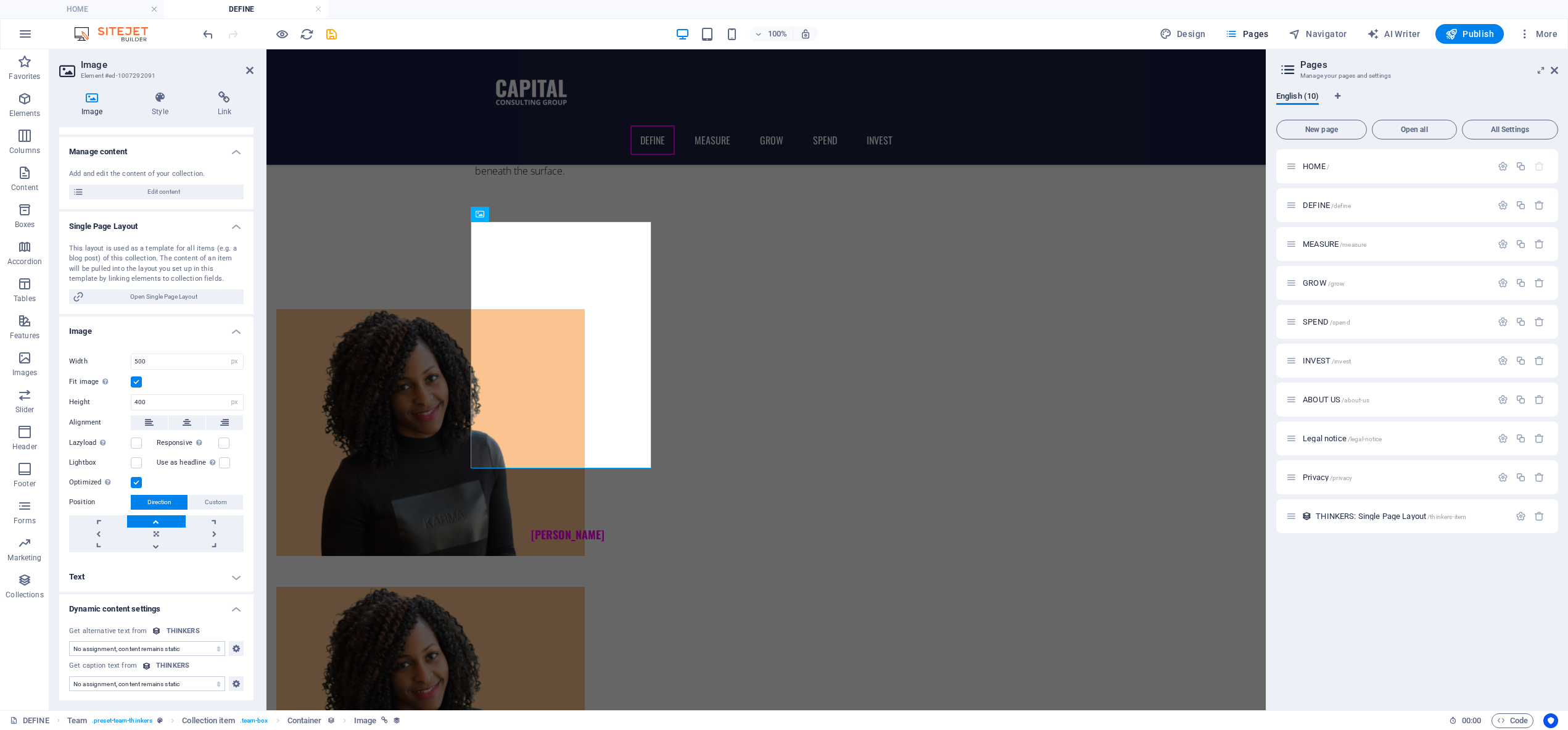
click at [139, 379] on label at bounding box center [136, 382] width 11 height 11
click at [0, 0] on input "Fit image Automatically fit image to a fixed width and height" at bounding box center [0, 0] width 0 height 0
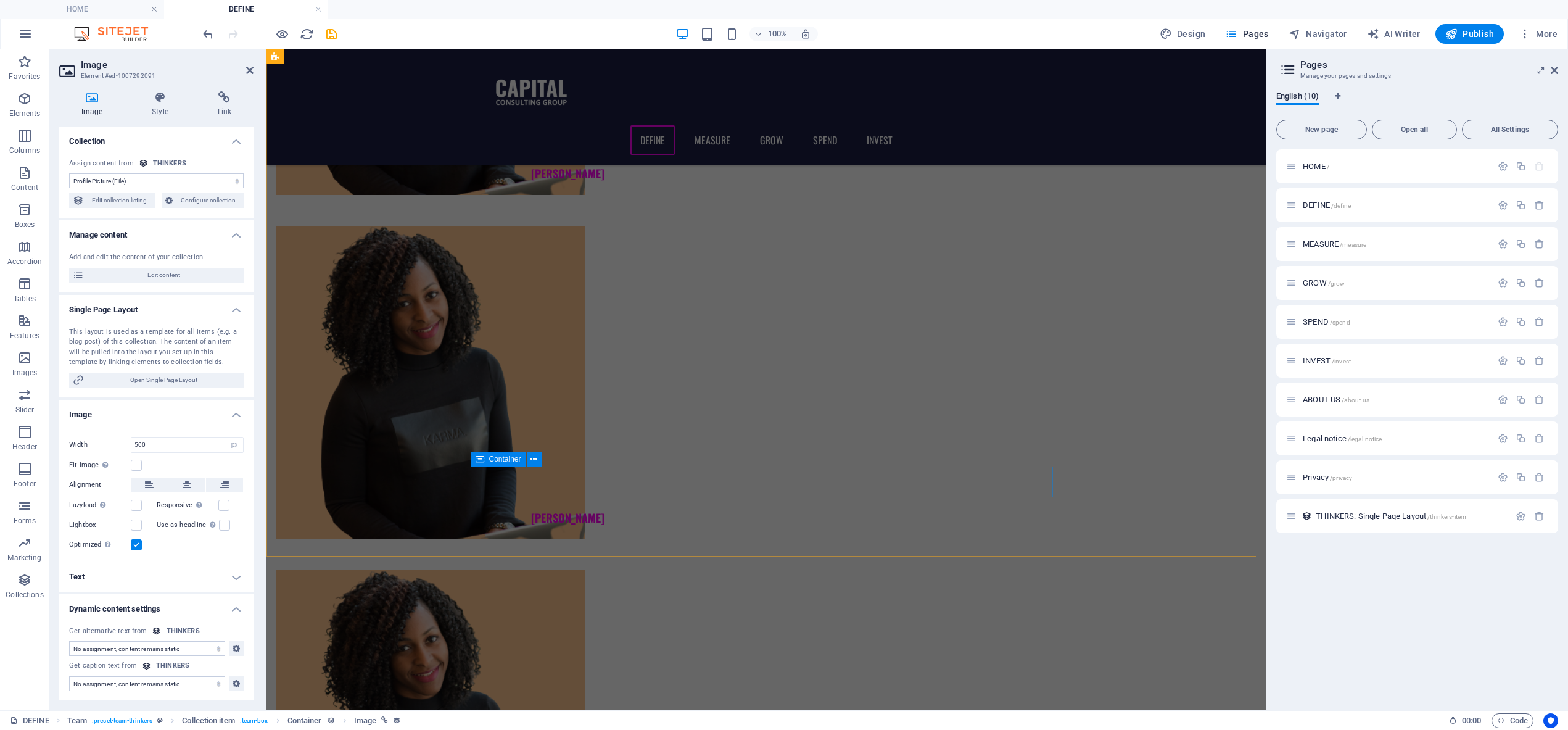
scroll to position [1598, 0]
click at [223, 501] on label at bounding box center [224, 505] width 11 height 11
click at [0, 0] on input "Responsive Automatically load retina image and smartphone optimized sizes." at bounding box center [0, 0] width 0 height 0
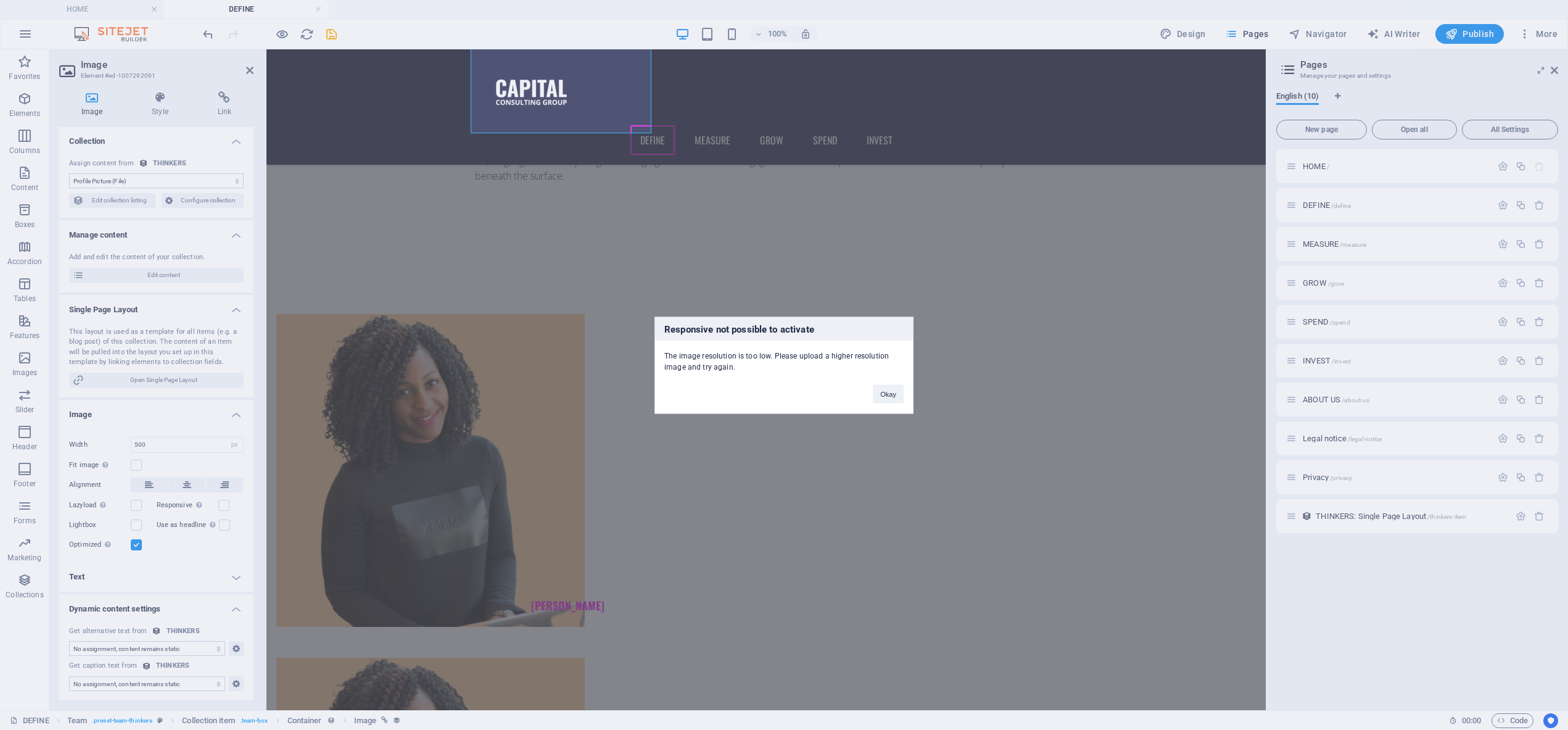
scroll to position [1103, 0]
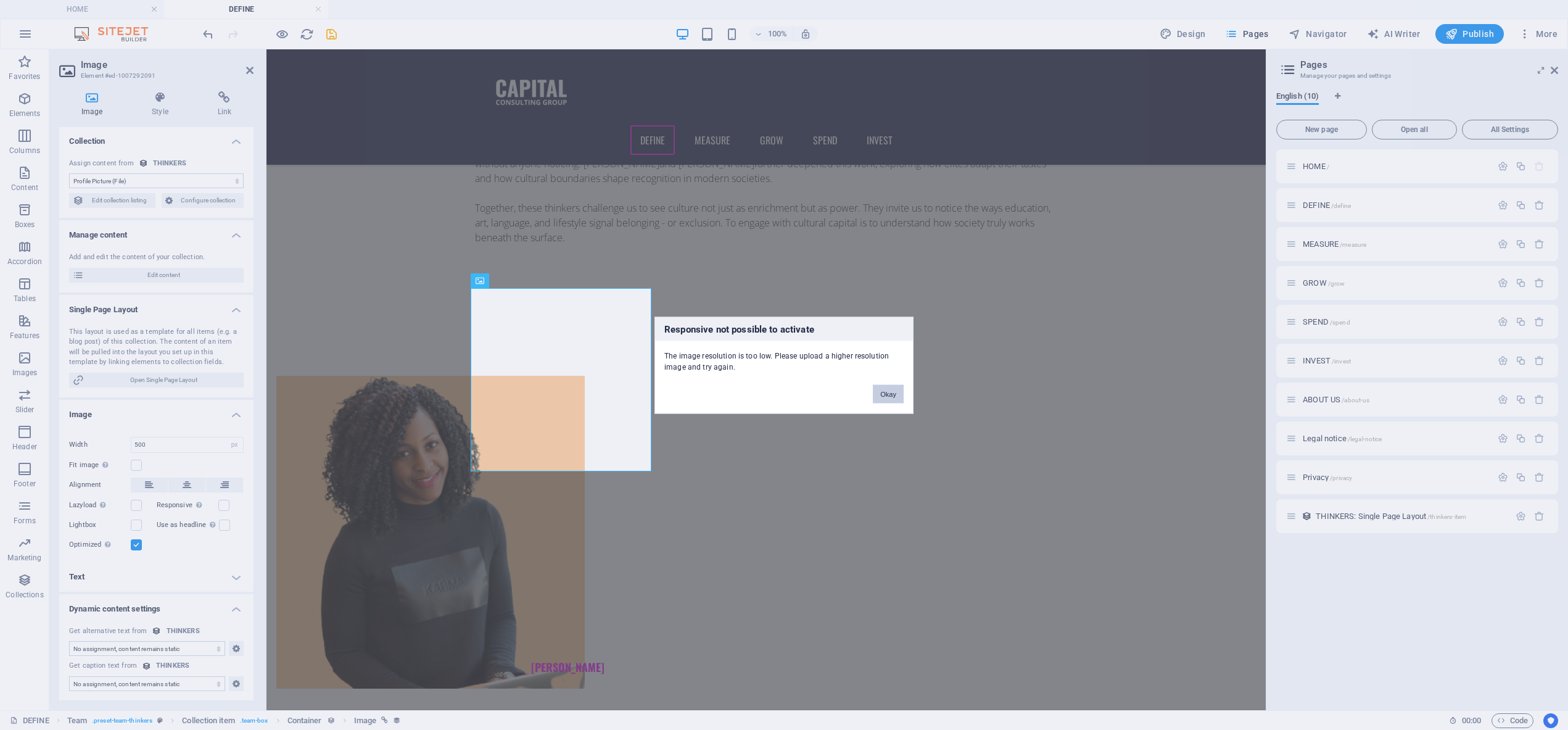
click at [890, 393] on button "Okay" at bounding box center [888, 393] width 31 height 18
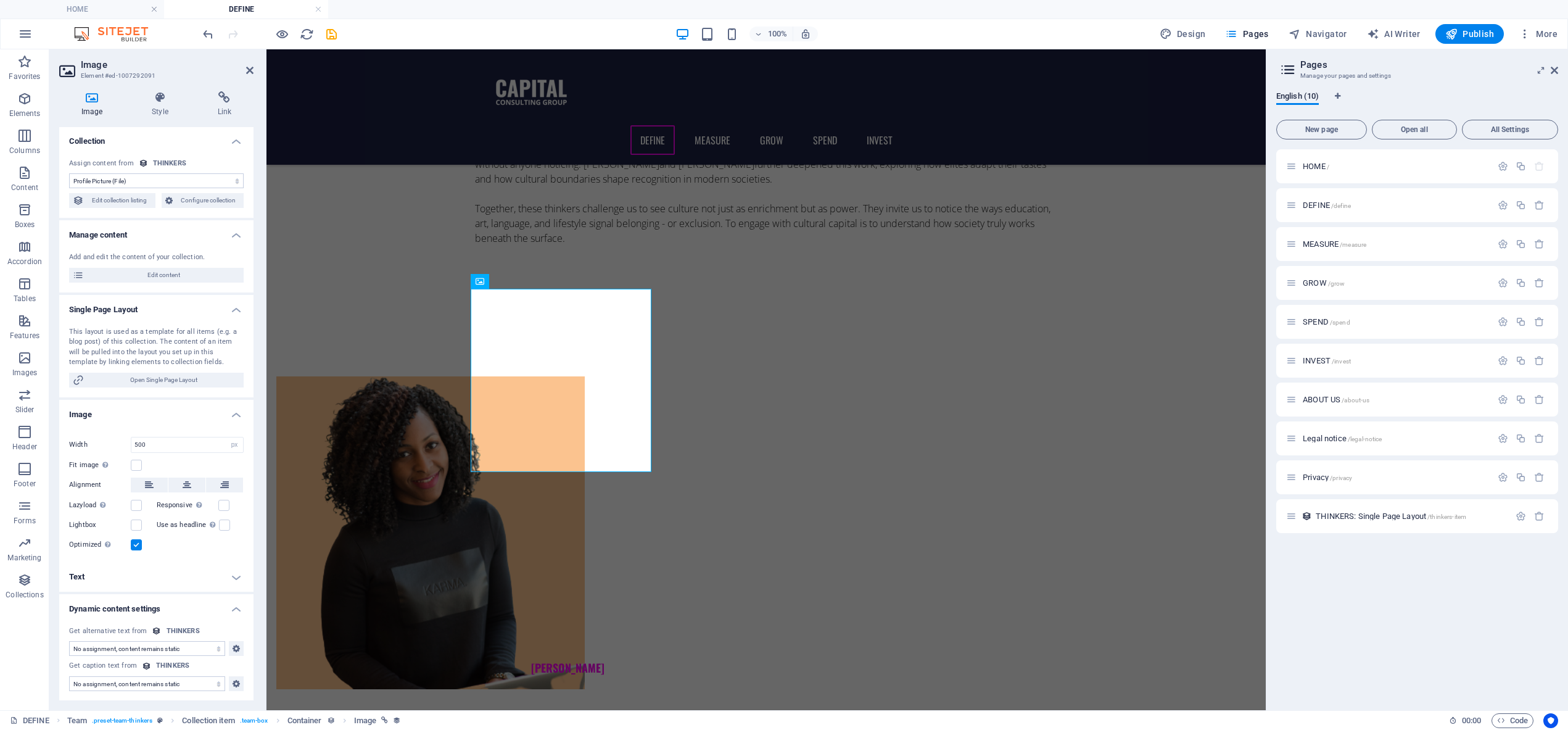
scroll to position [0, 0]
click at [331, 35] on icon "save" at bounding box center [331, 34] width 15 height 15
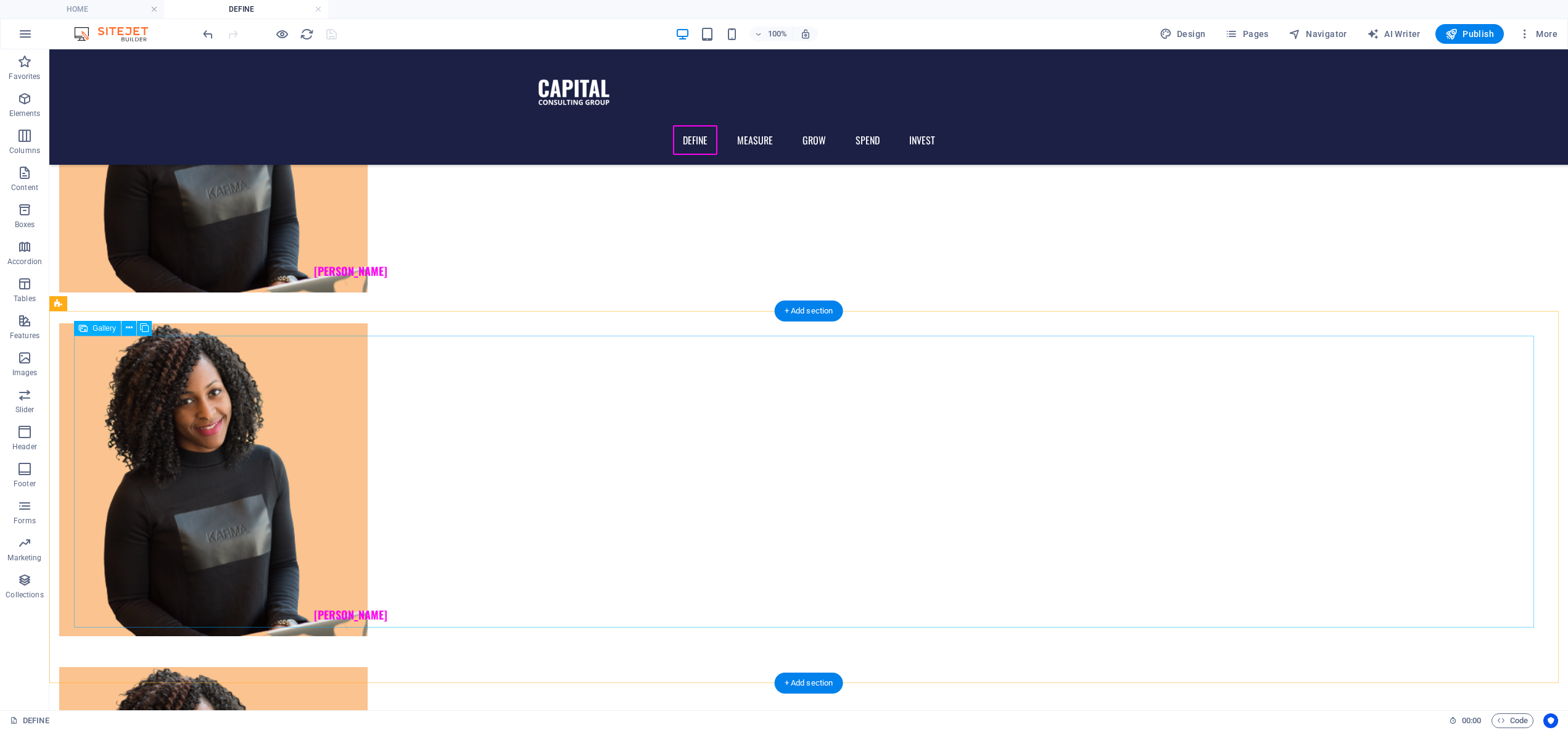
scroll to position [1844, 0]
click at [77, 304] on span "Gallery" at bounding box center [79, 303] width 24 height 8
click at [103, 301] on icon at bounding box center [103, 302] width 7 height 13
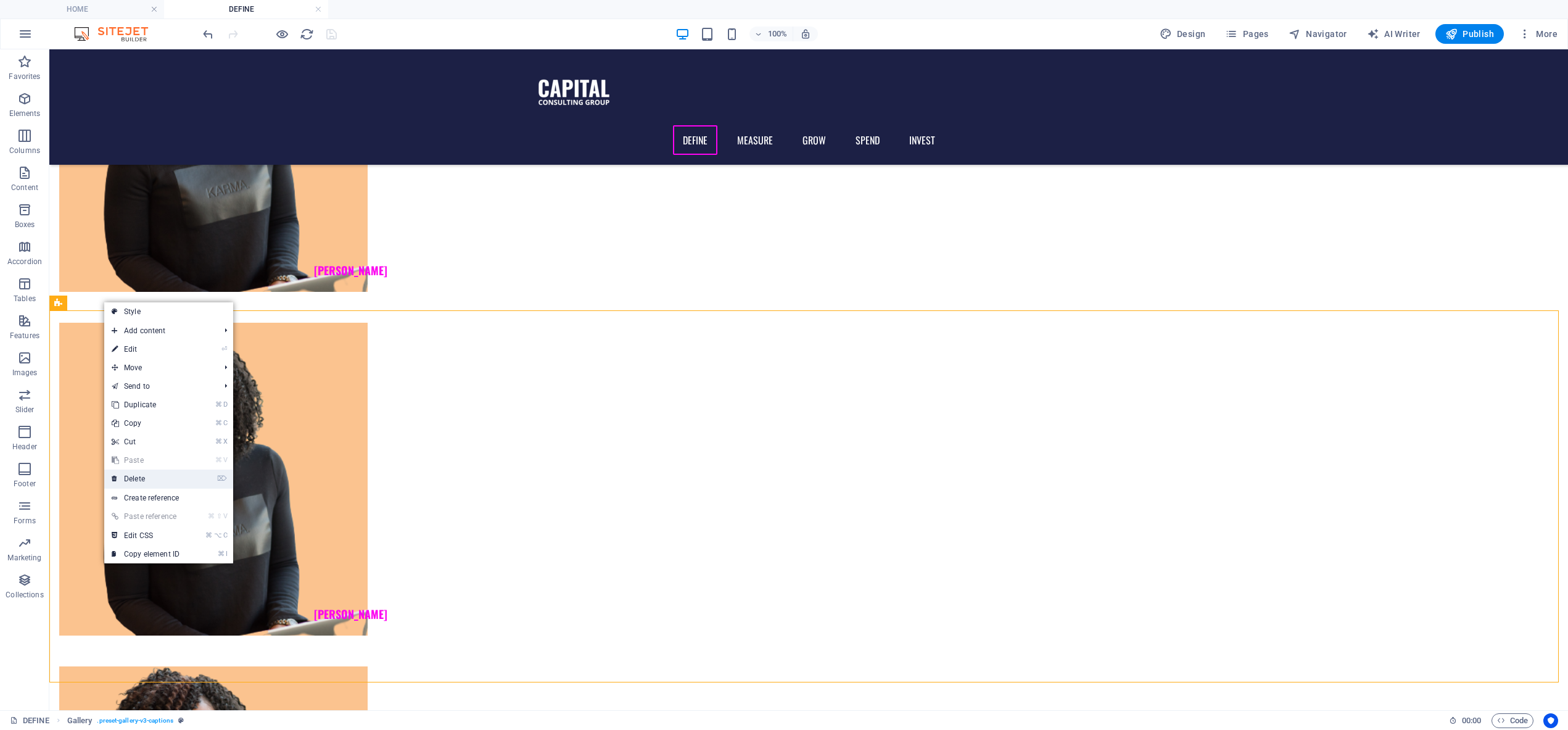
click at [148, 481] on link "⌦ Delete" at bounding box center [146, 478] width 83 height 18
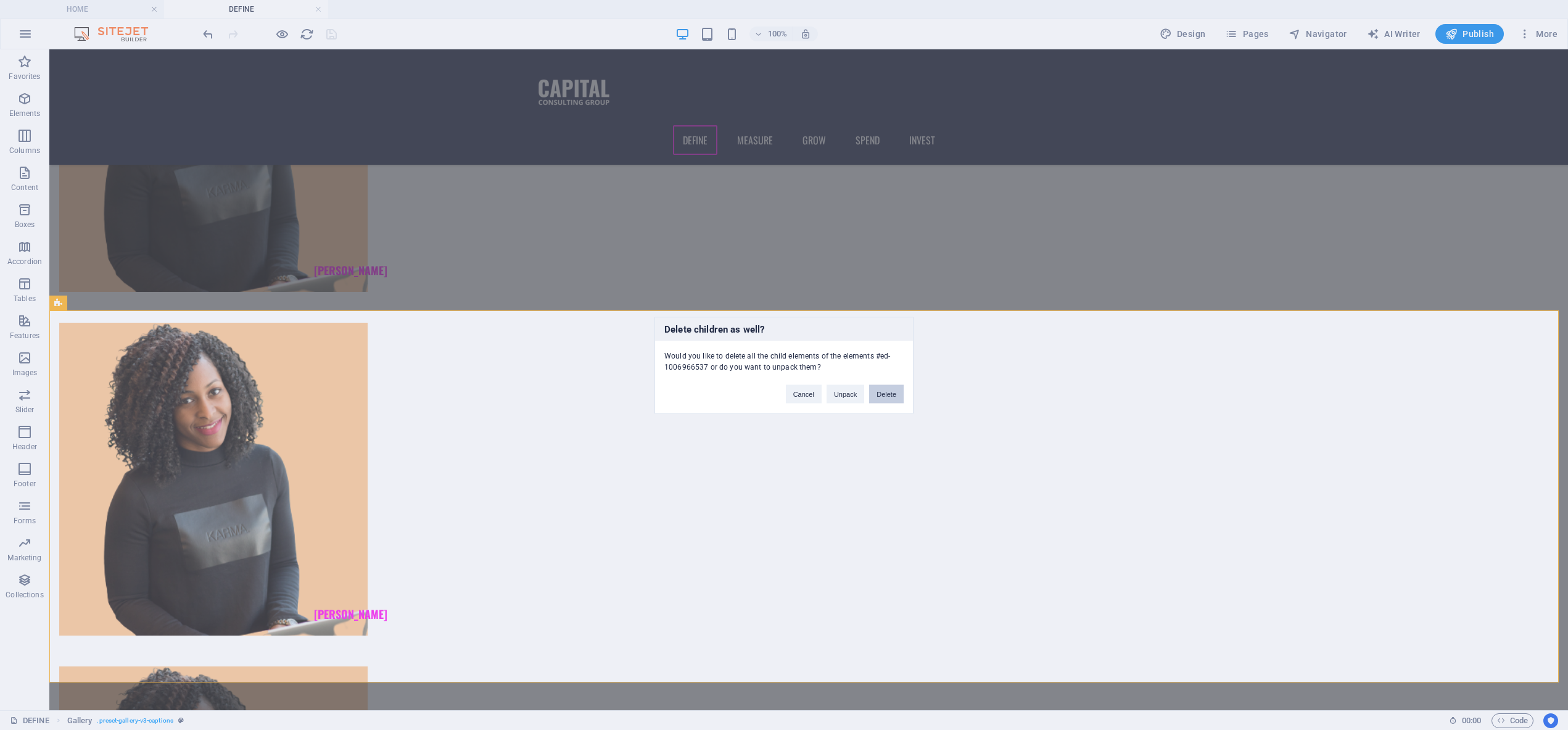
click at [890, 396] on button "Delete" at bounding box center [886, 393] width 34 height 18
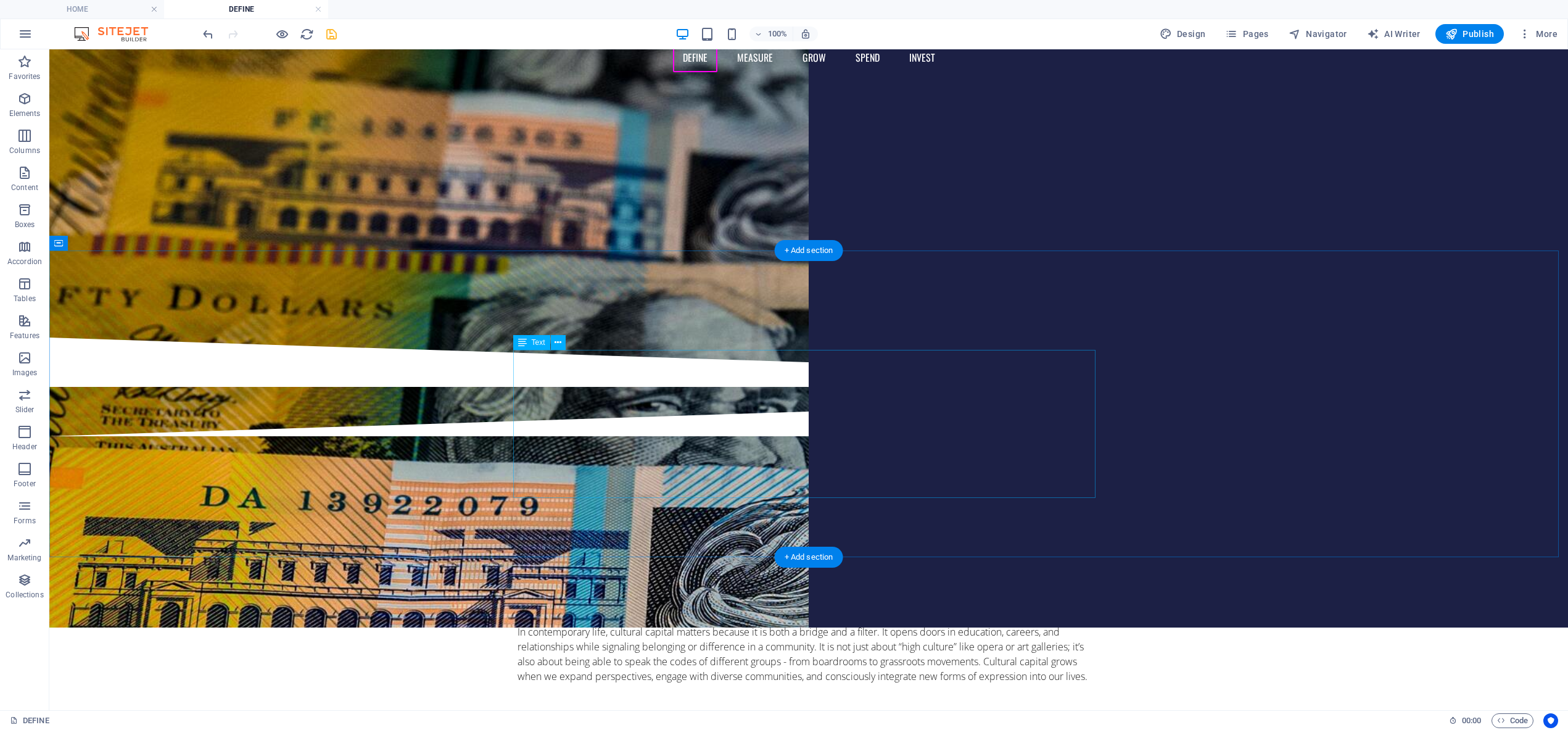
scroll to position [0, 0]
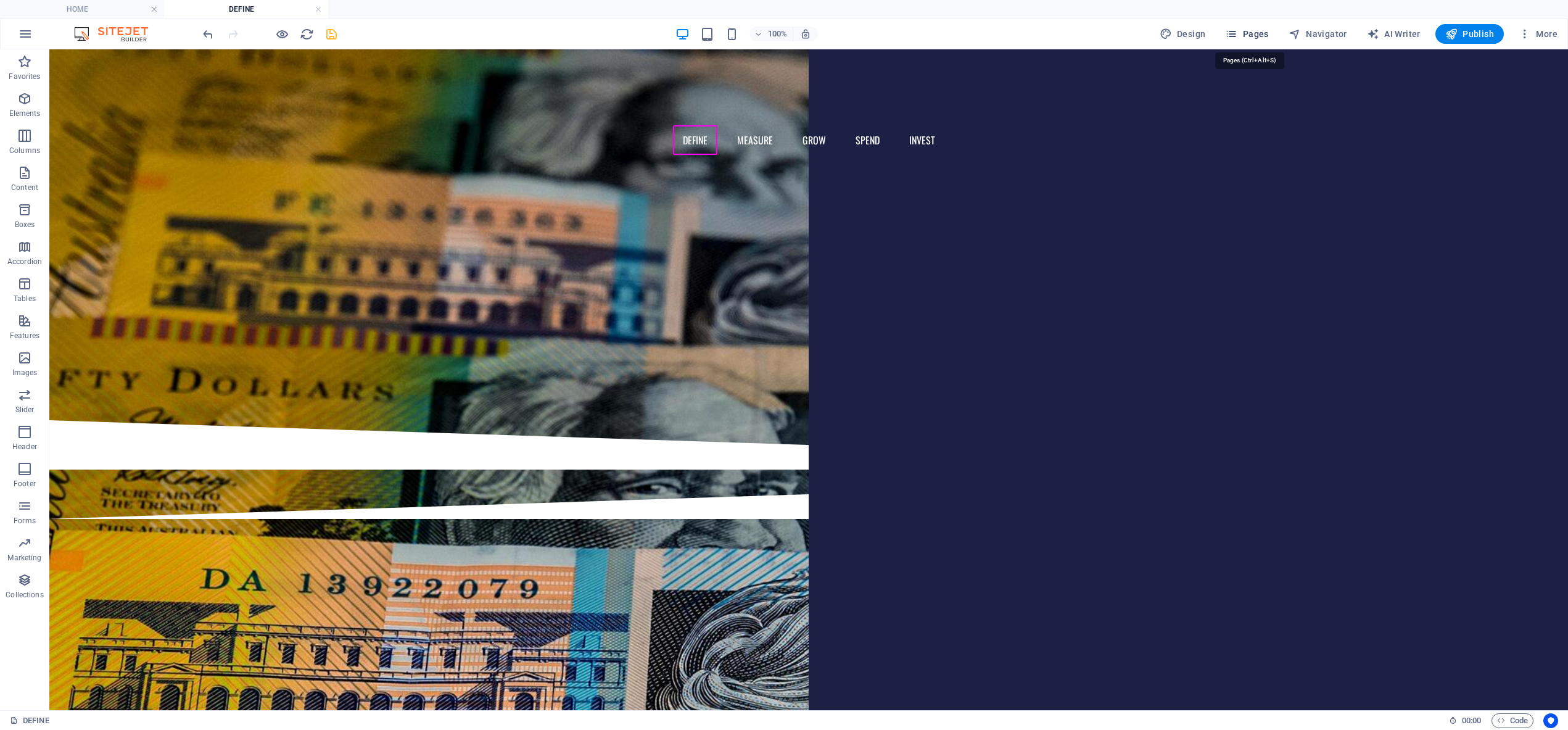
click at [1258, 27] on button "Pages" at bounding box center [1246, 34] width 53 height 20
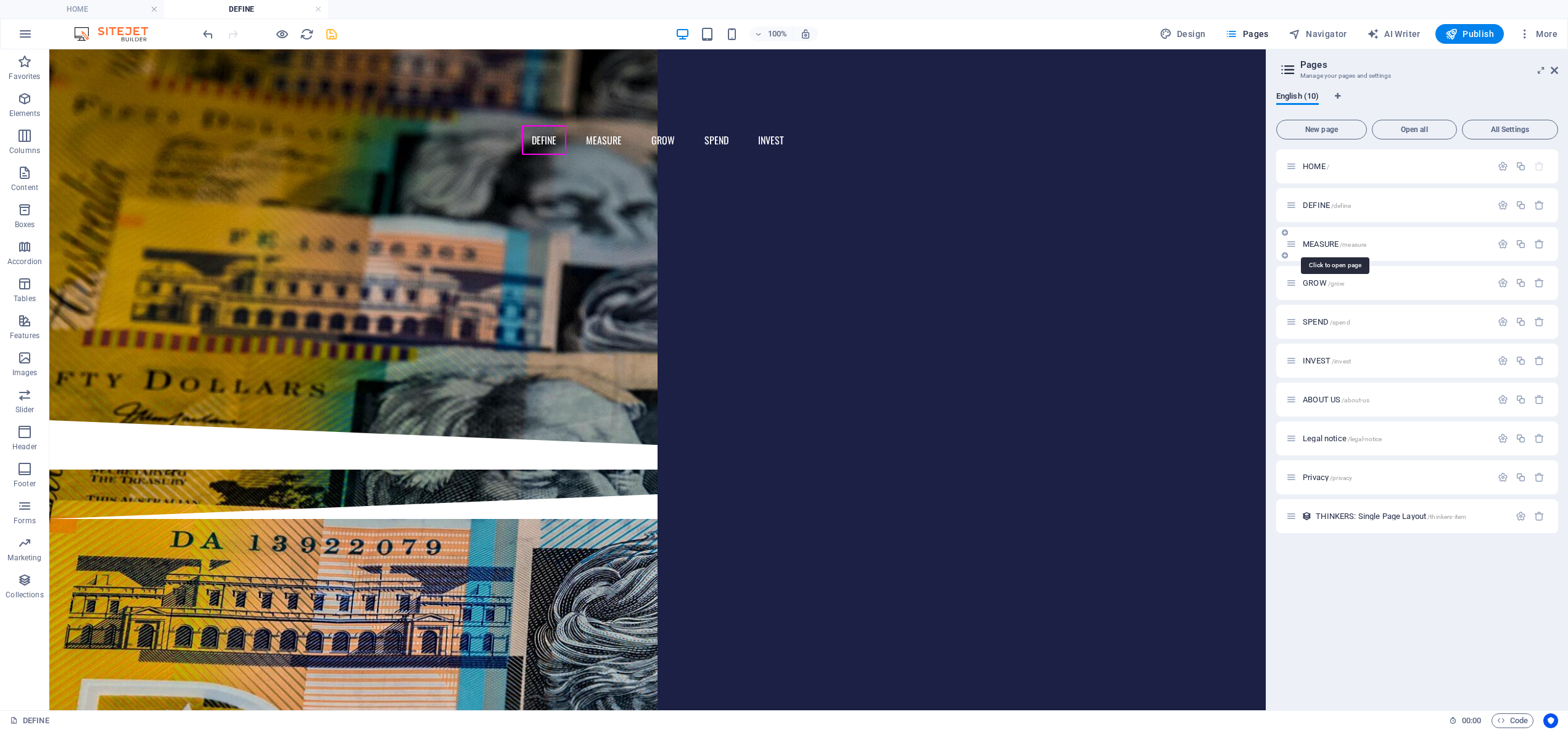
click at [1319, 241] on span "MEASURE /measure" at bounding box center [1334, 244] width 64 height 9
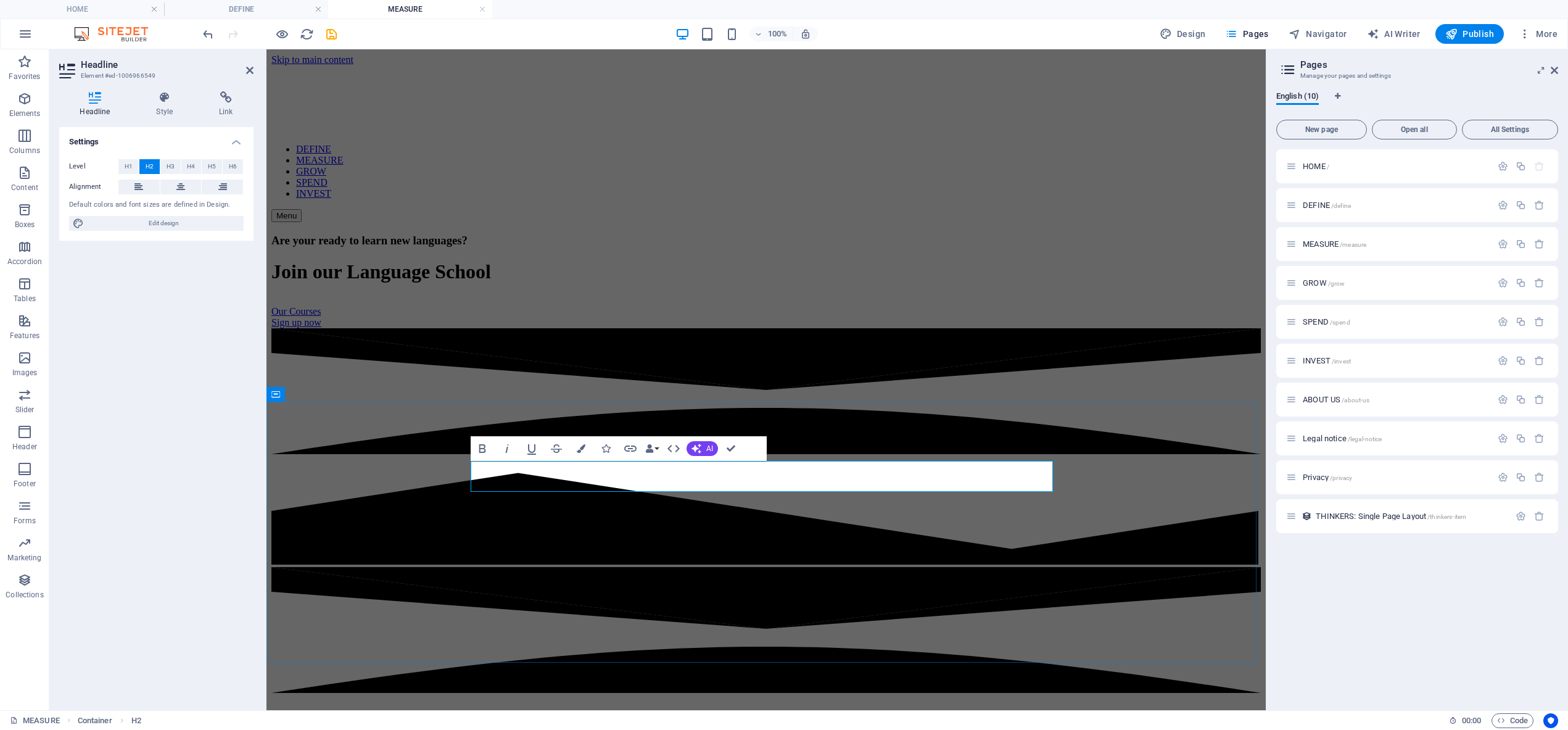
drag, startPoint x: 815, startPoint y: 472, endPoint x: 499, endPoint y: 303, distance: 358.4
click at [138, 185] on icon at bounding box center [138, 186] width 8 height 15
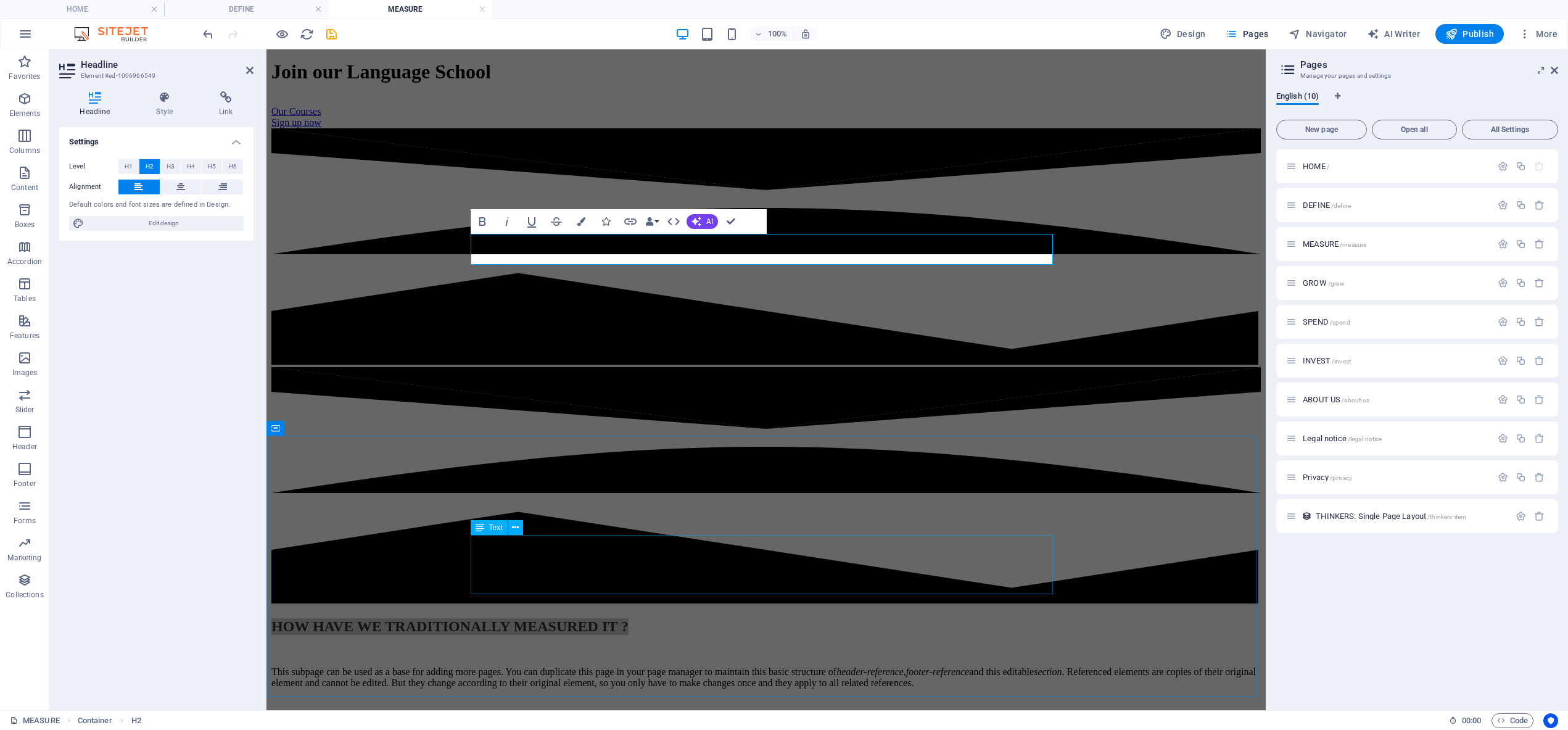
scroll to position [195, 0]
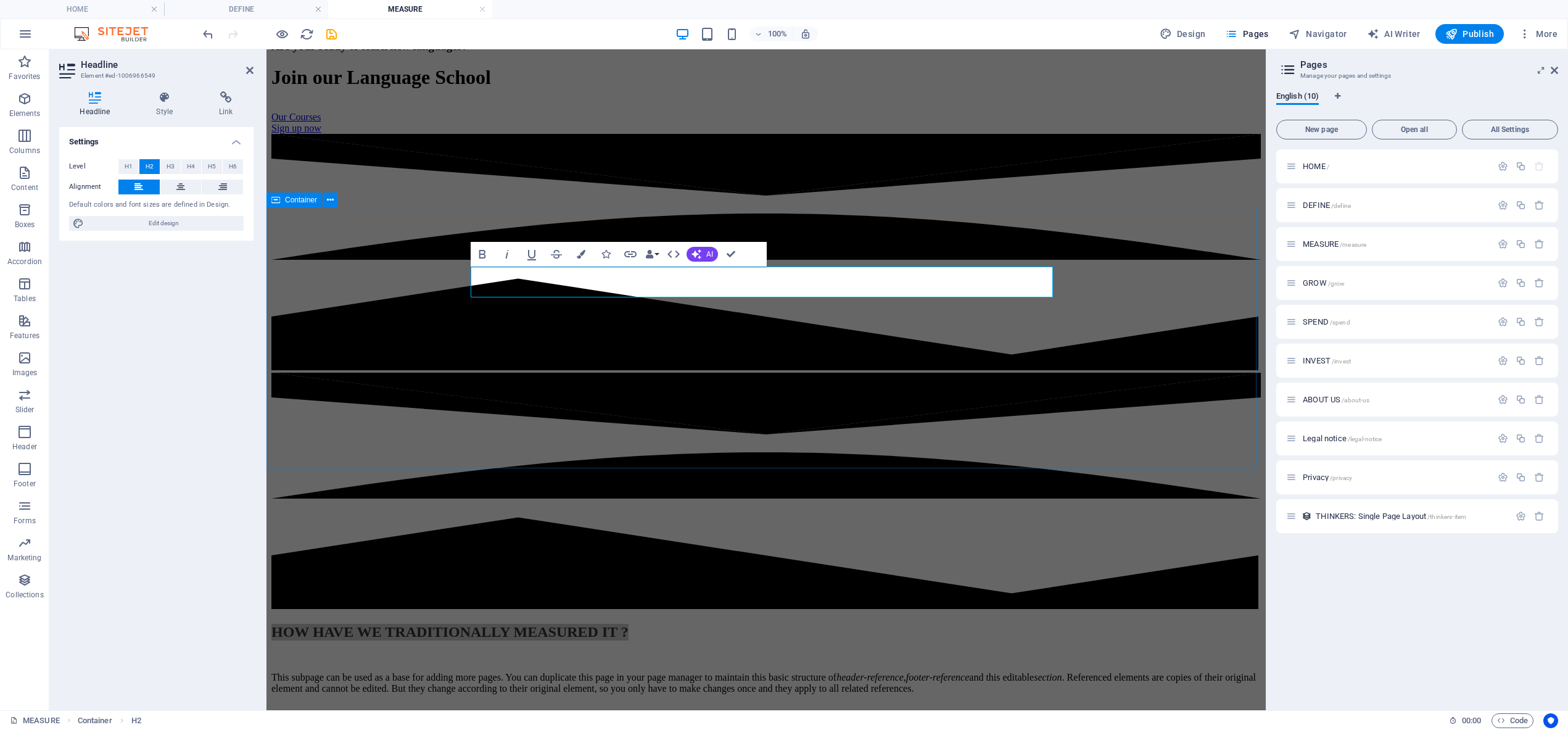
click at [587, 624] on div "HOW HAVE WE TRADITIONALLY MEASURED IT ? This subpage can be used as a base for …" at bounding box center [766, 676] width 989 height 104
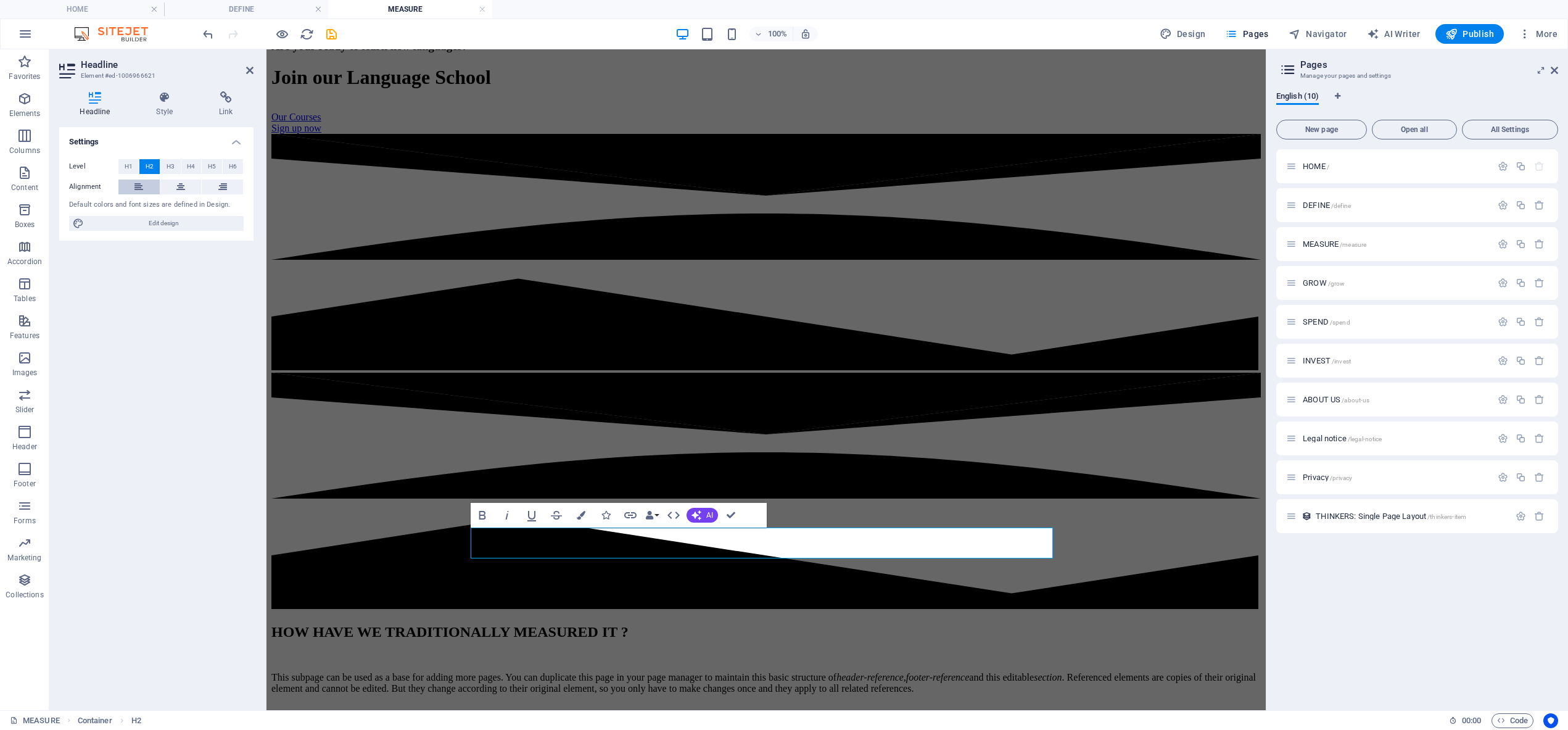
click at [137, 182] on icon at bounding box center [138, 186] width 8 height 15
click at [245, 67] on h2 "Headline" at bounding box center [166, 64] width 172 height 11
click at [253, 70] on icon at bounding box center [250, 70] width 8 height 10
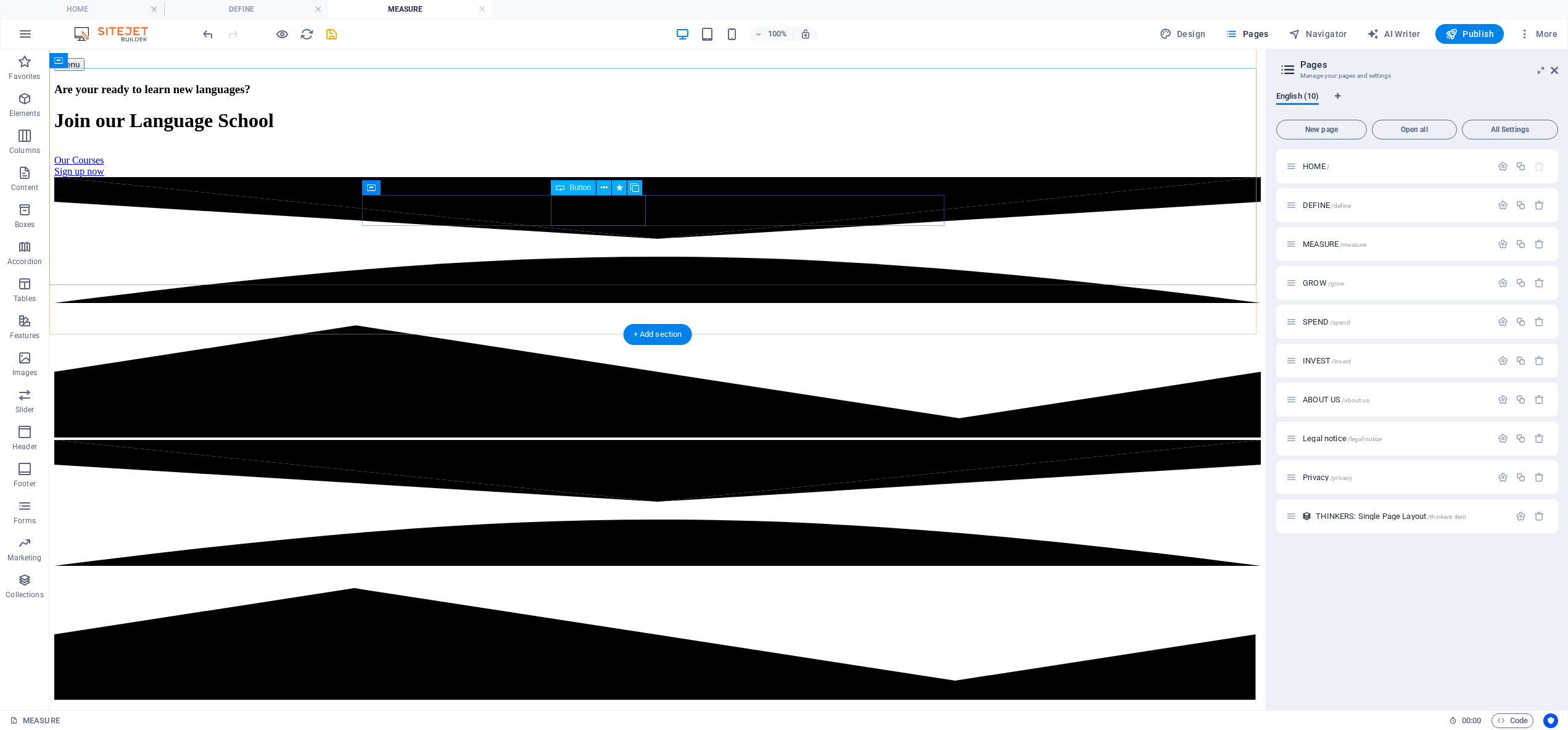
scroll to position [249, 0]
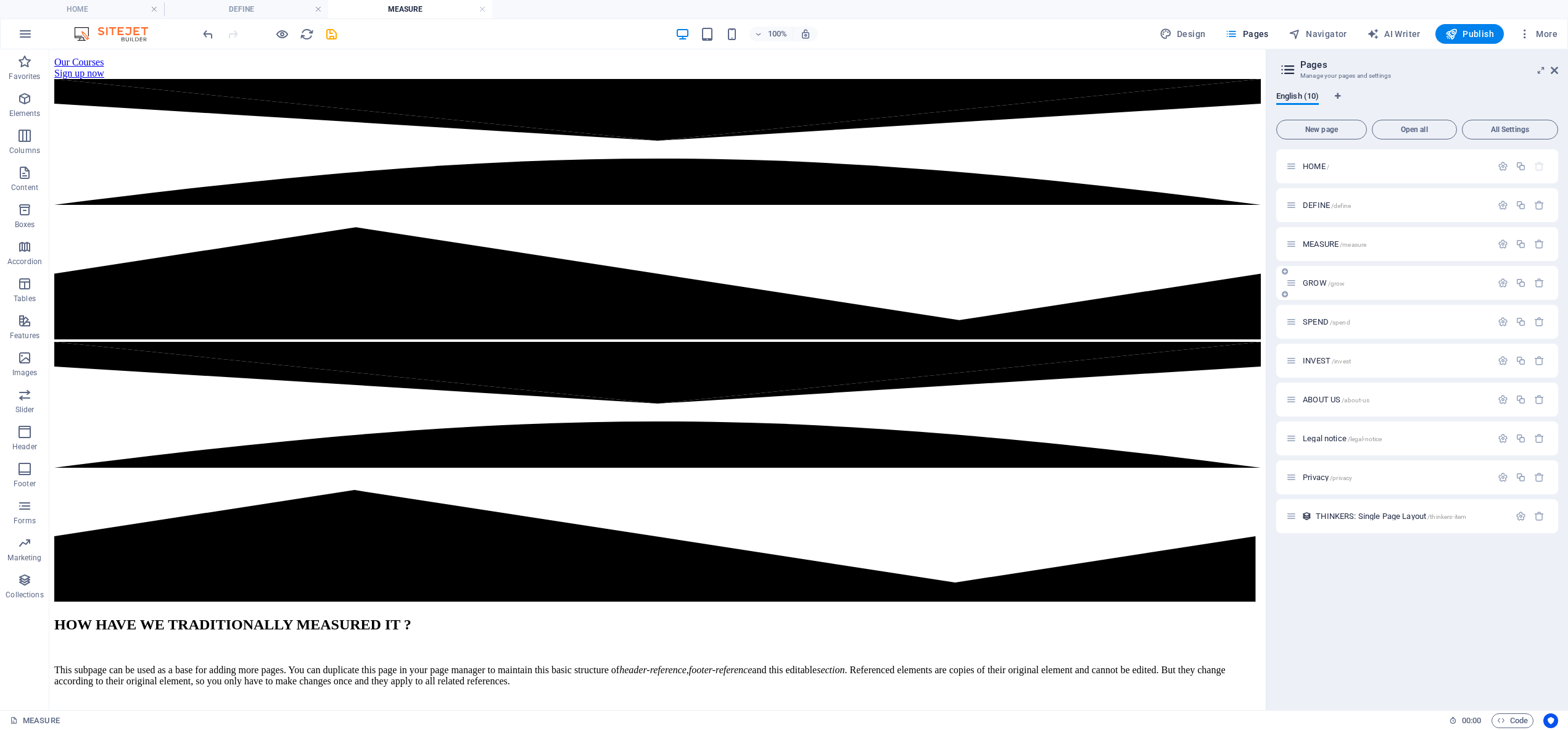
click at [1316, 282] on span "GROW /grow" at bounding box center [1324, 283] width 42 height 9
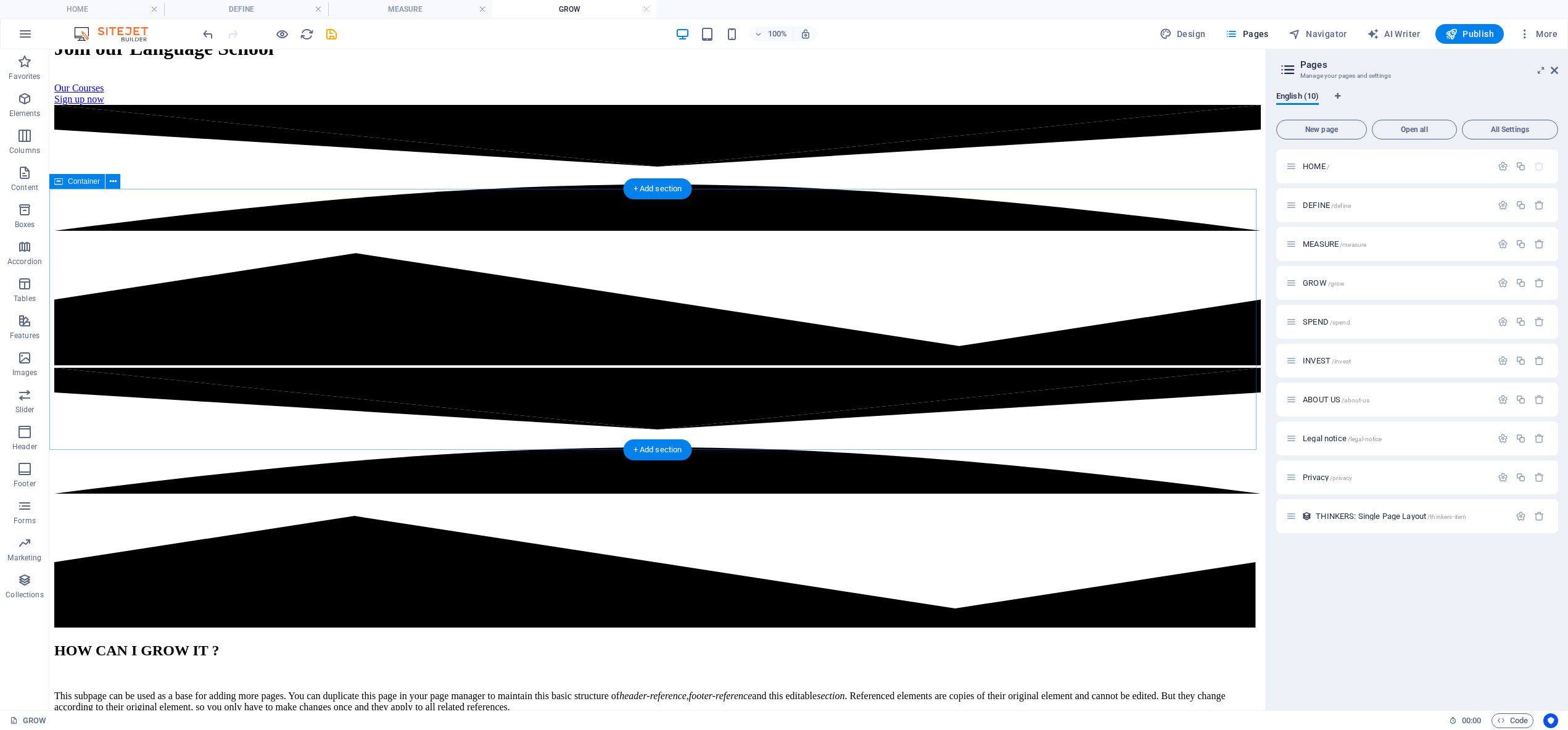
scroll to position [213, 0]
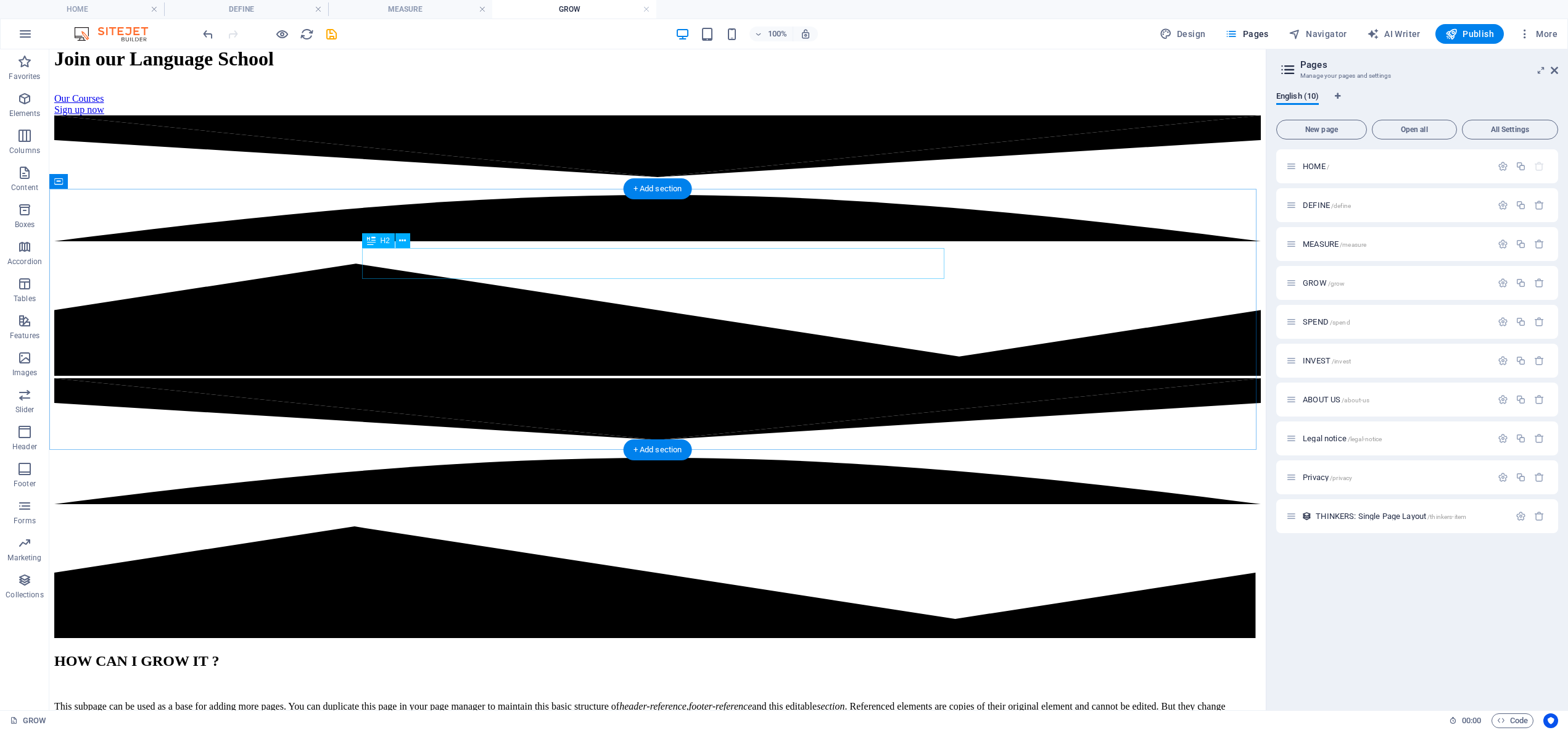
click at [628, 653] on div "HOW CAN I GROW IT ?" at bounding box center [658, 661] width 1206 height 17
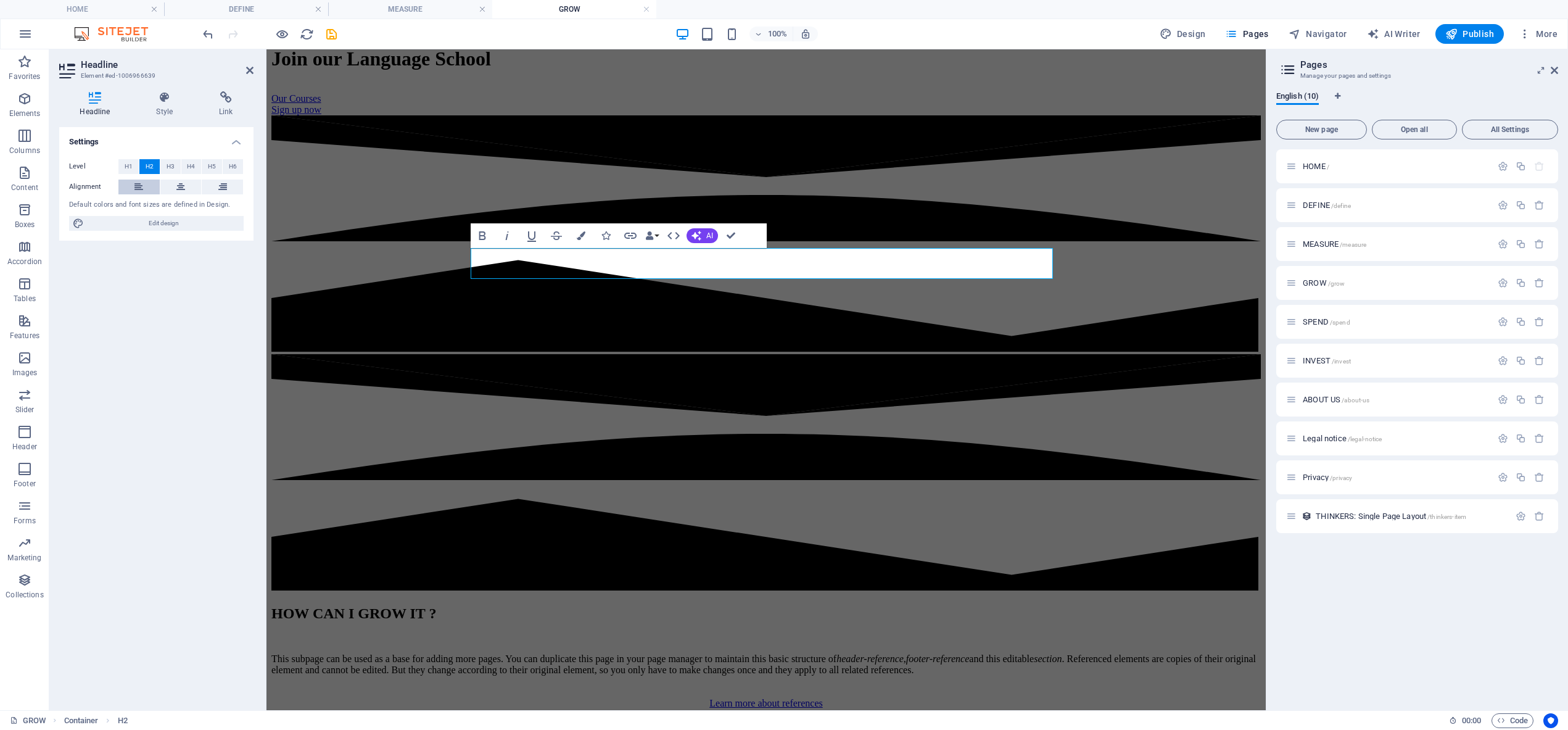
click at [134, 185] on icon at bounding box center [138, 186] width 8 height 15
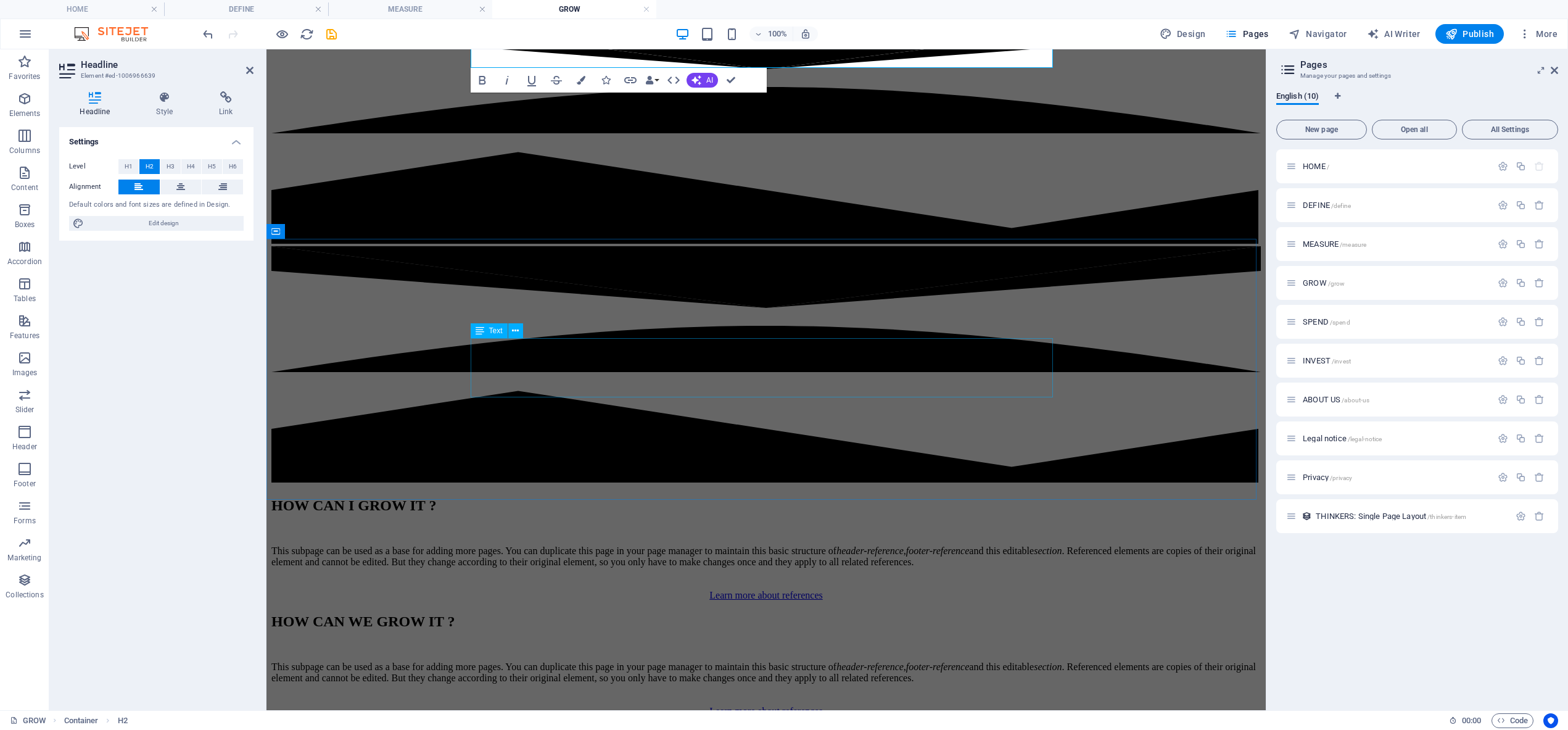
scroll to position [424, 0]
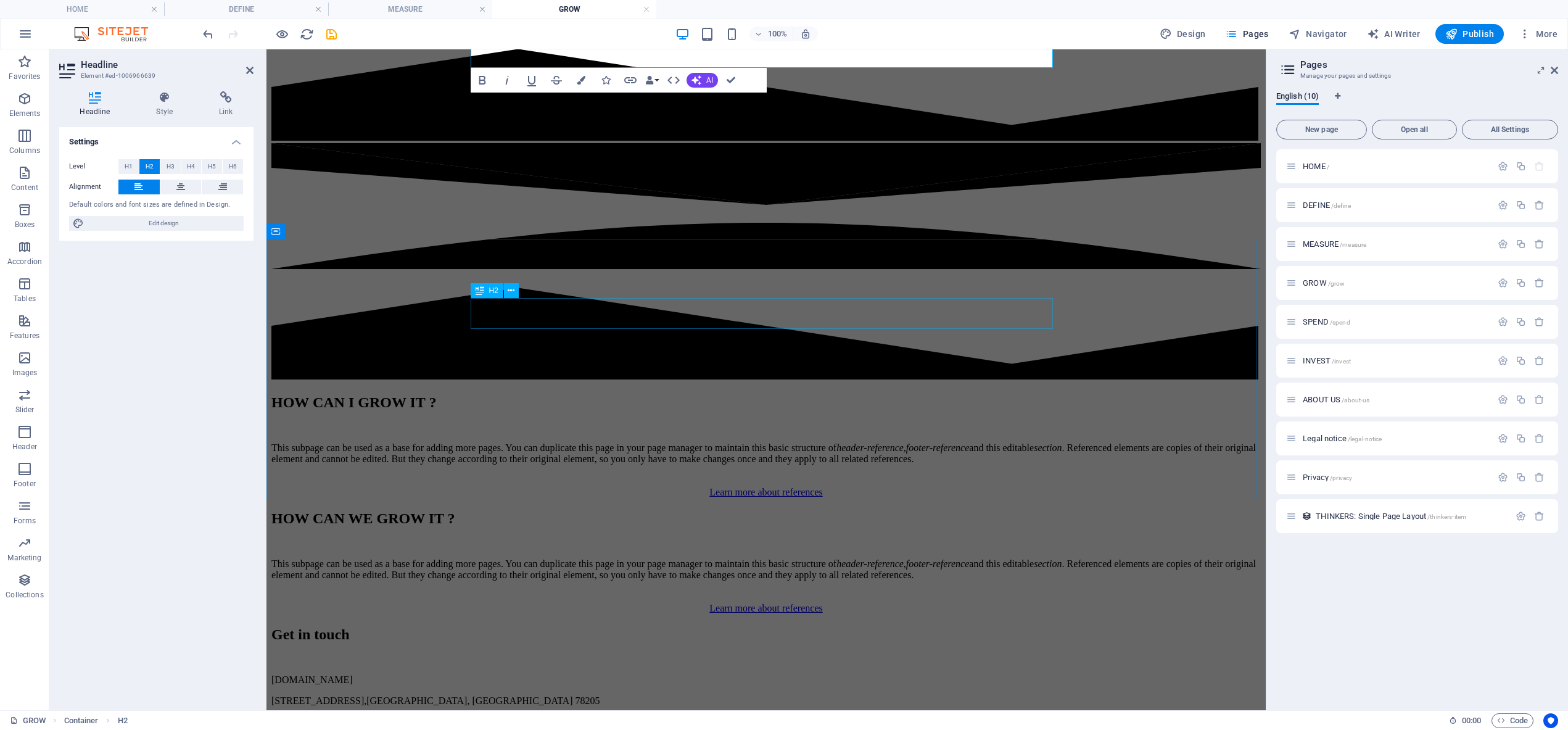
click at [682, 511] on div "HOW CAN WE GROW IT ?" at bounding box center [766, 519] width 989 height 17
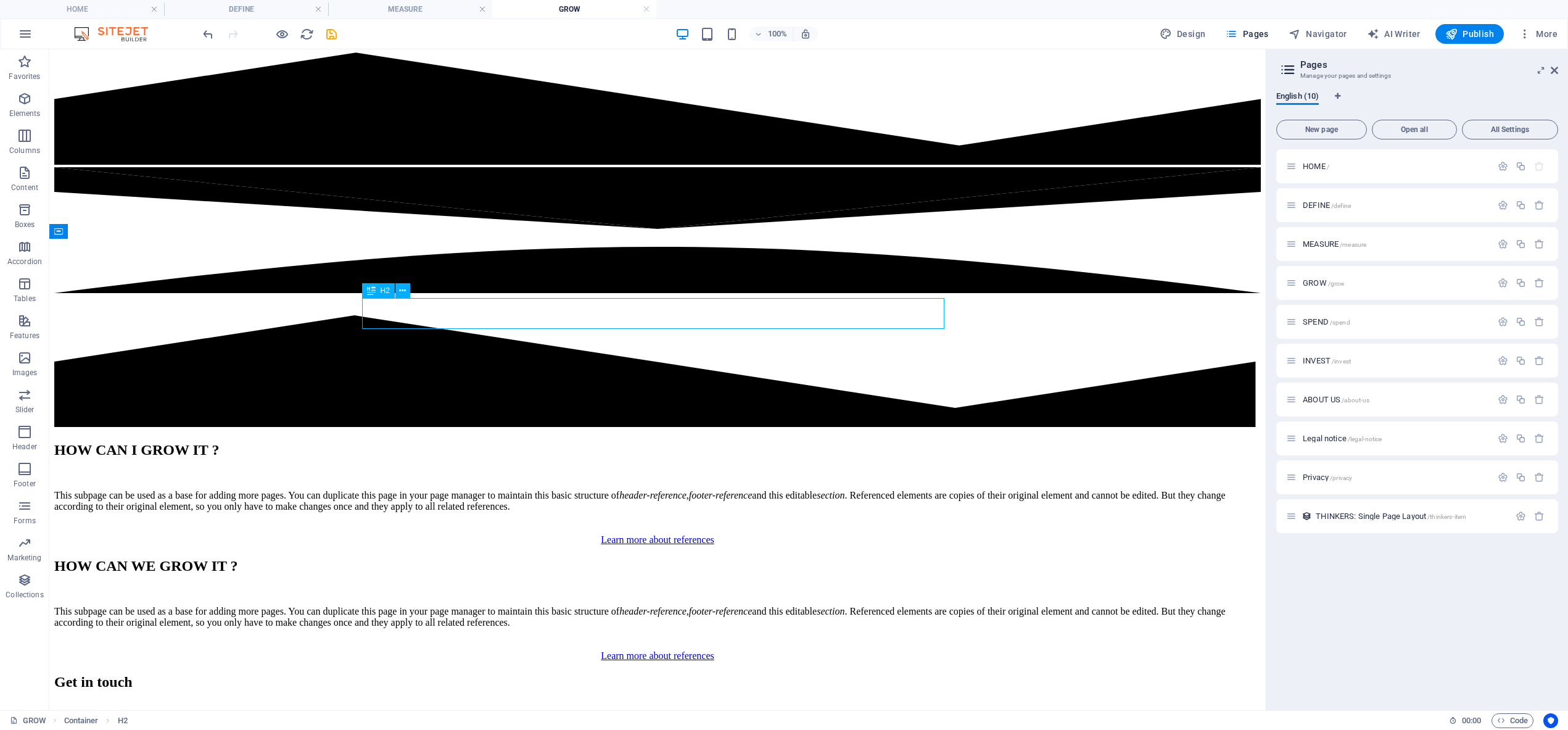
click at [684, 558] on div "HOW CAN WE GROW IT ?" at bounding box center [658, 567] width 1206 height 17
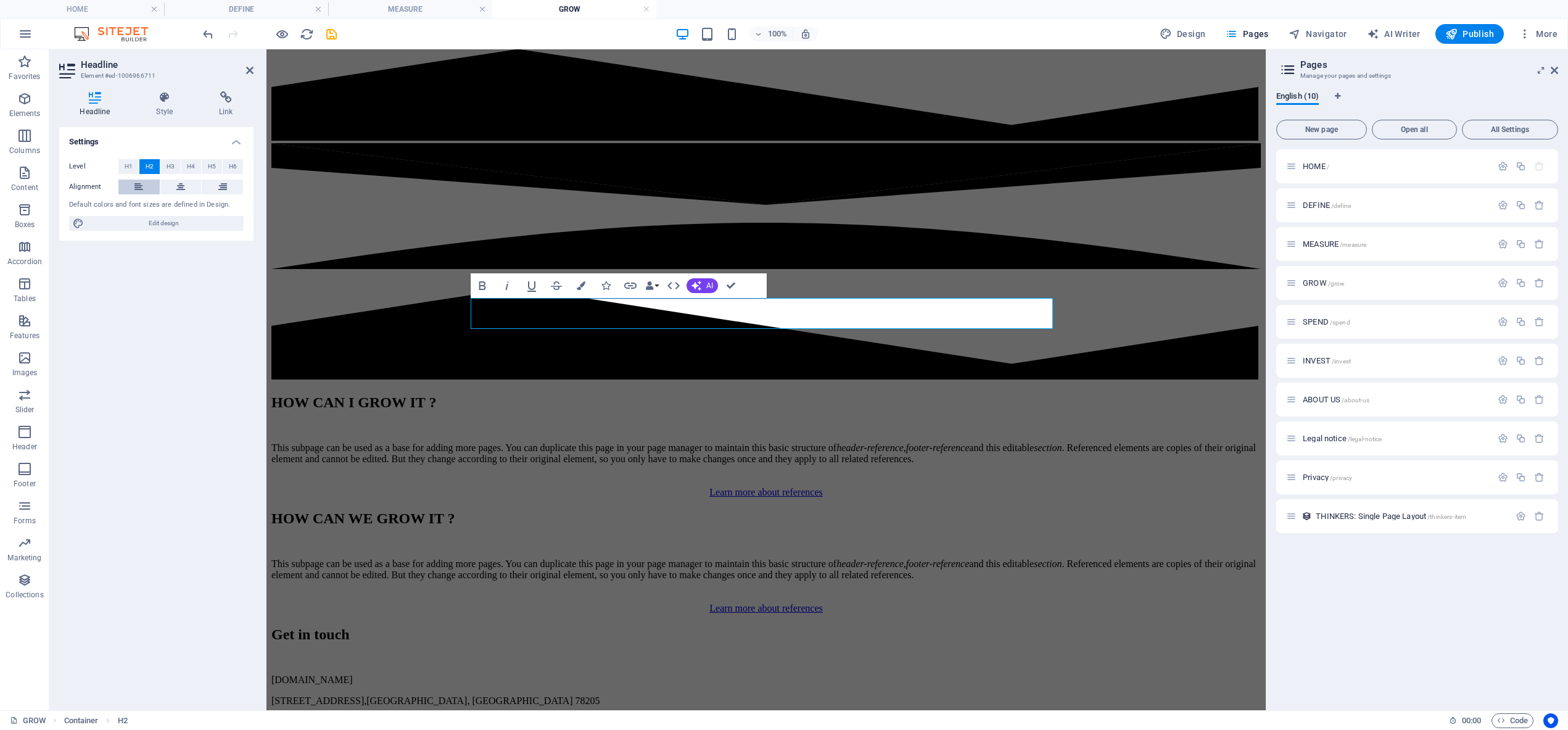
click at [146, 186] on button at bounding box center [139, 186] width 41 height 15
click at [1323, 321] on span "SPEND /spend" at bounding box center [1327, 322] width 48 height 9
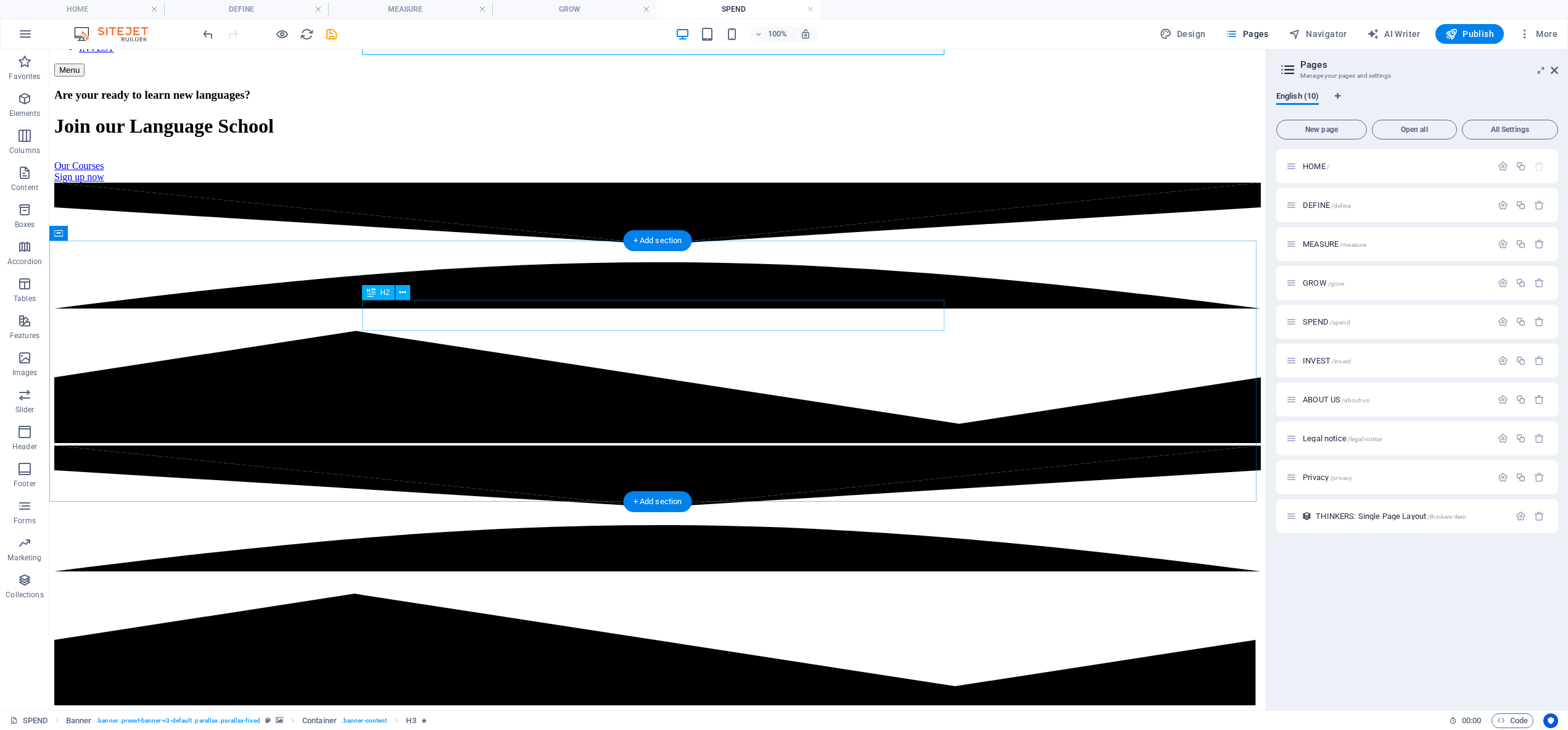
scroll to position [161, 0]
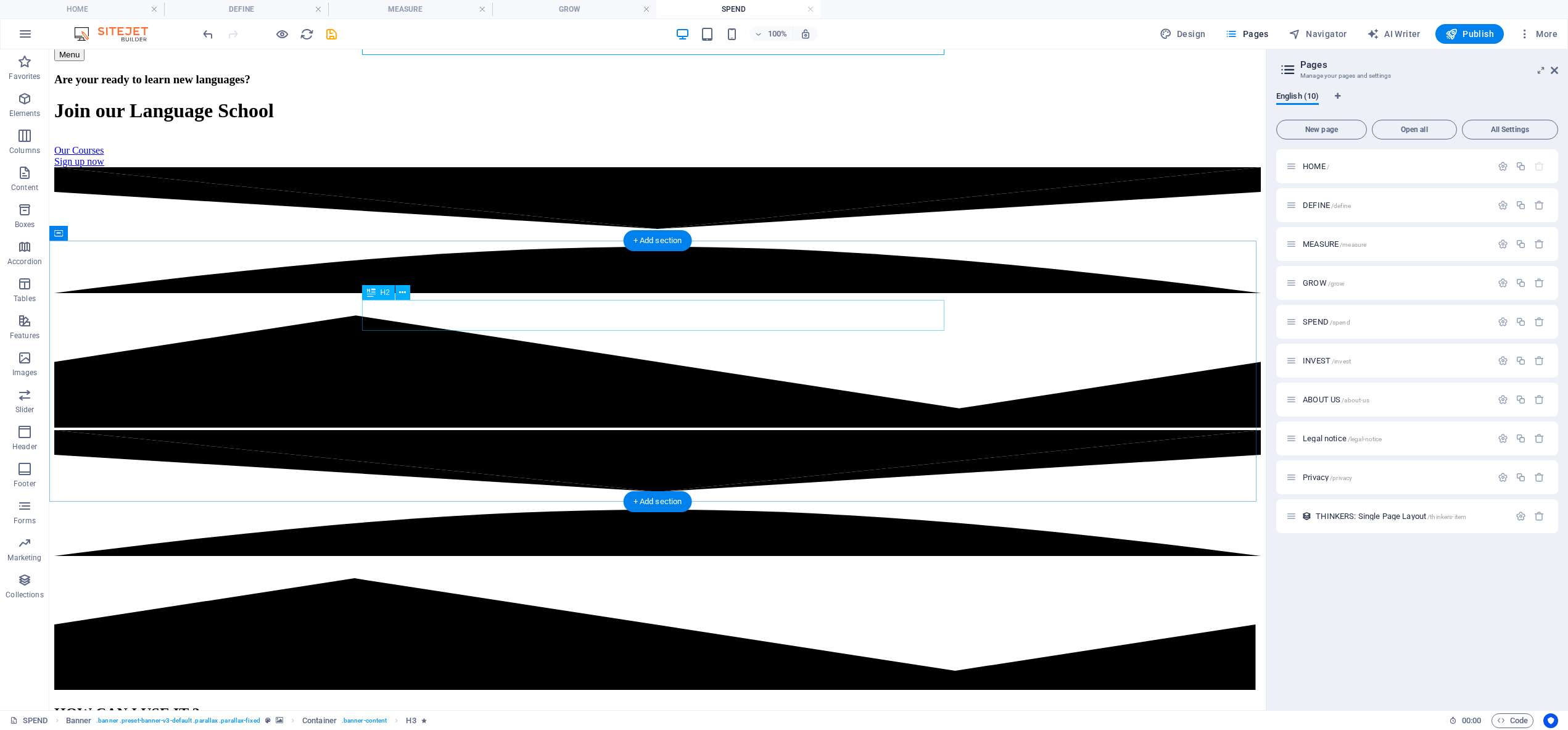
click at [590, 705] on div "HOW CAN I USE IT ?" at bounding box center [658, 713] width 1206 height 17
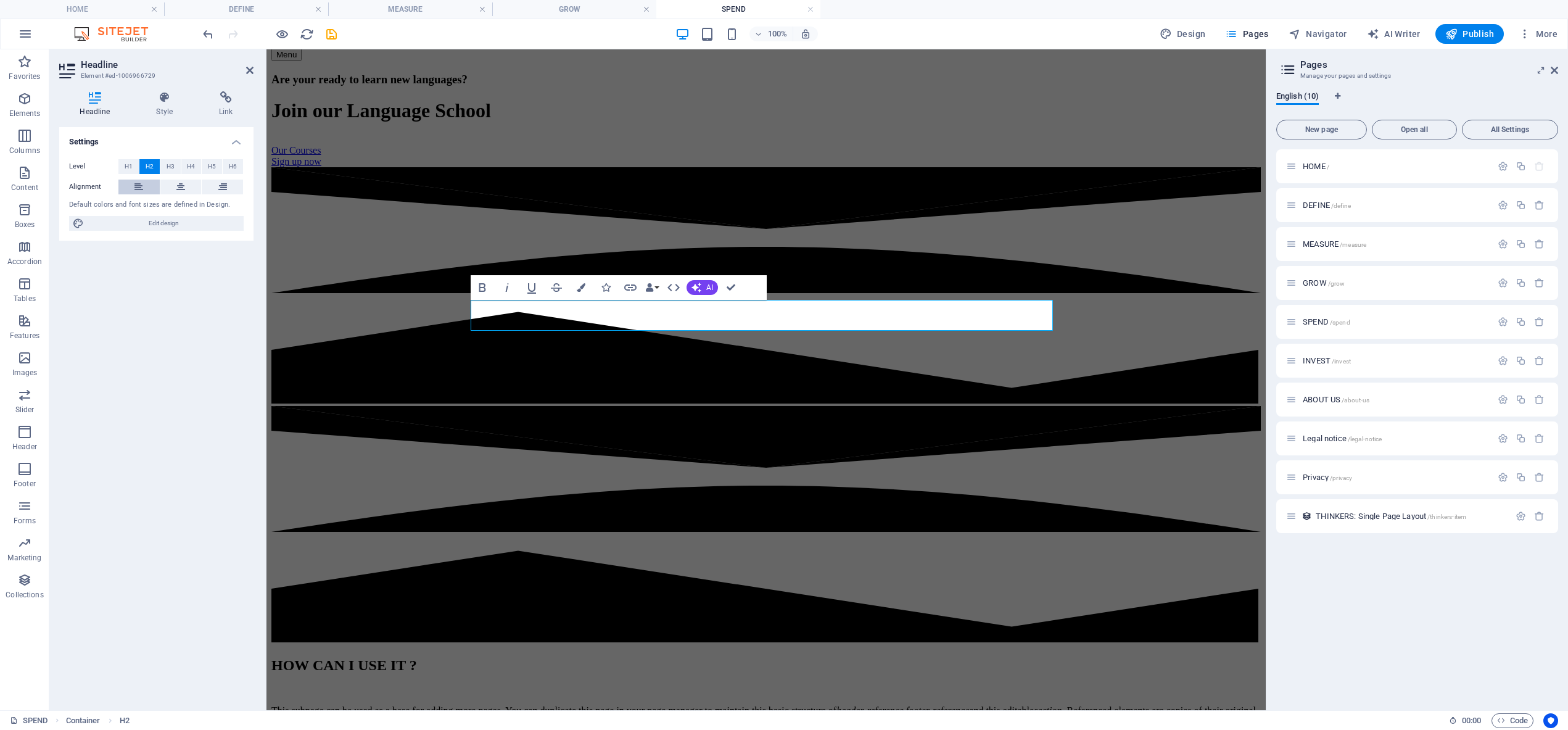
click at [140, 186] on icon at bounding box center [138, 186] width 8 height 15
click at [1317, 320] on span "SPEND /spend" at bounding box center [1327, 322] width 48 height 9
click at [1326, 357] on span "INVEST /invest" at bounding box center [1327, 360] width 48 height 9
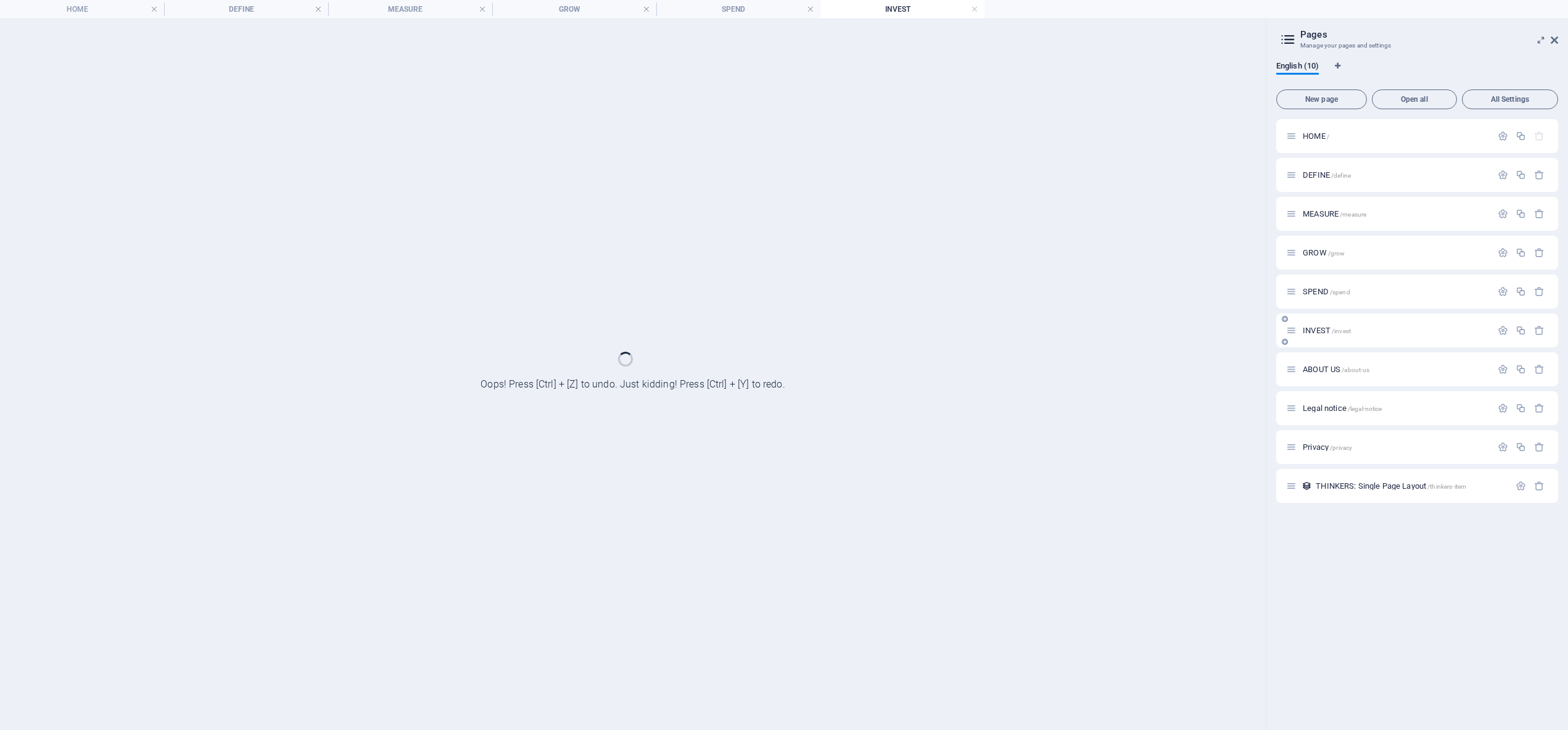
click at [1326, 357] on div "ABOUT US /about-us" at bounding box center [1417, 370] width 282 height 34
click at [1322, 334] on span "INVEST /invest" at bounding box center [1327, 330] width 48 height 9
click at [1322, 334] on div "HOME / DEFINE /define MEASURE /measure GROW /grow SPEND /spend INVEST /invest A…" at bounding box center [1417, 311] width 282 height 384
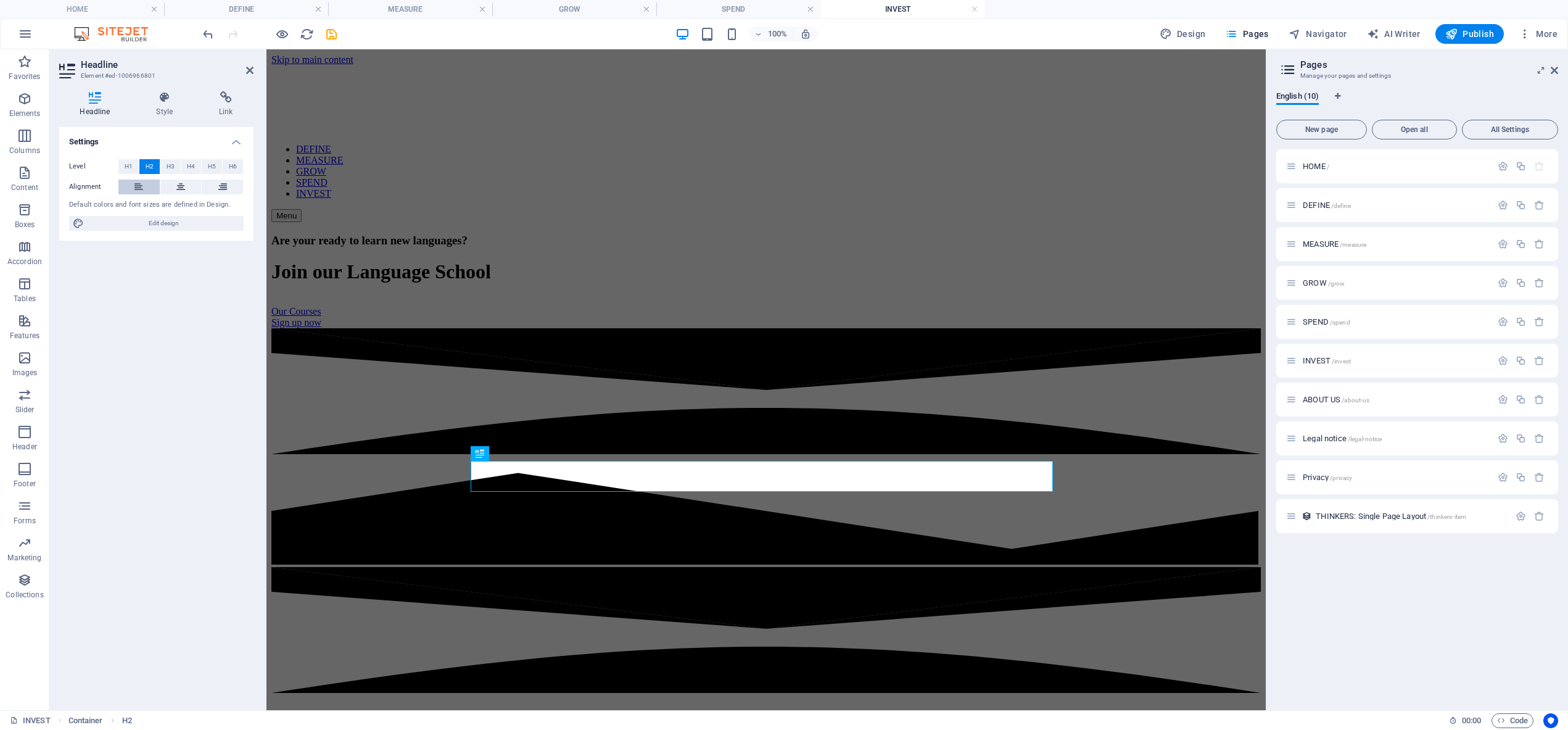
click at [140, 183] on icon at bounding box center [138, 186] width 8 height 15
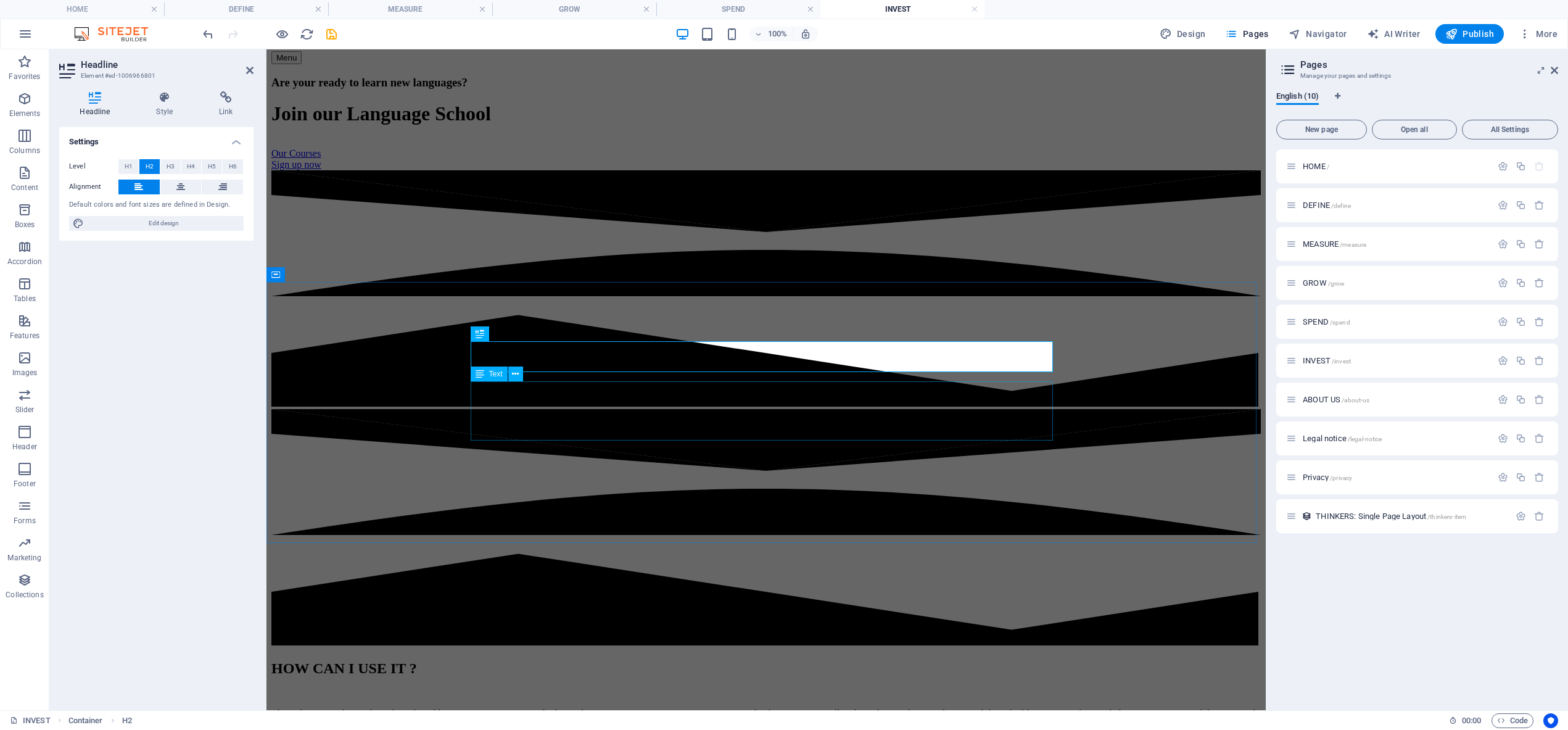
scroll to position [200, 0]
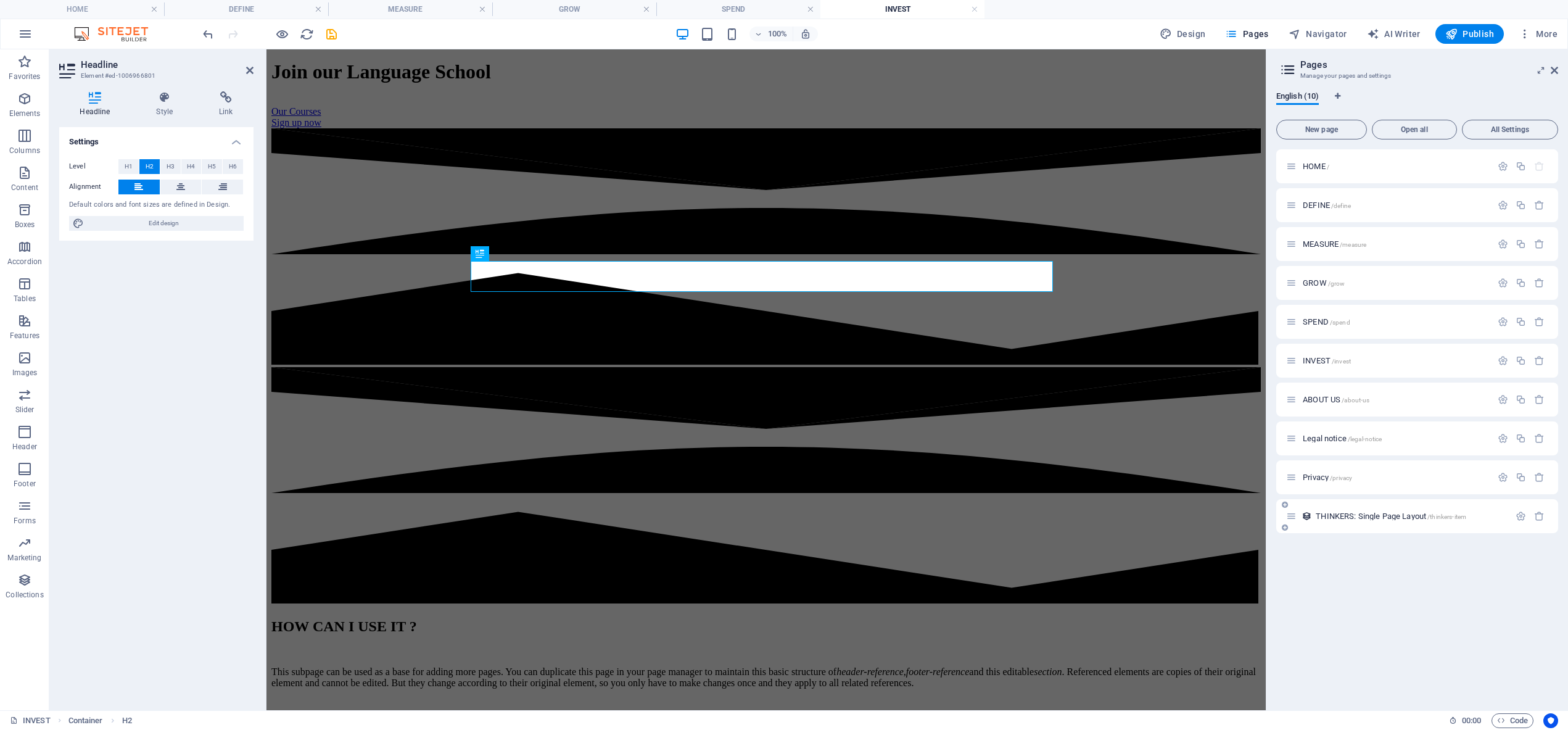
click at [1366, 518] on span "THINKERS: Single Page Layout /thinkers-item" at bounding box center [1391, 516] width 150 height 9
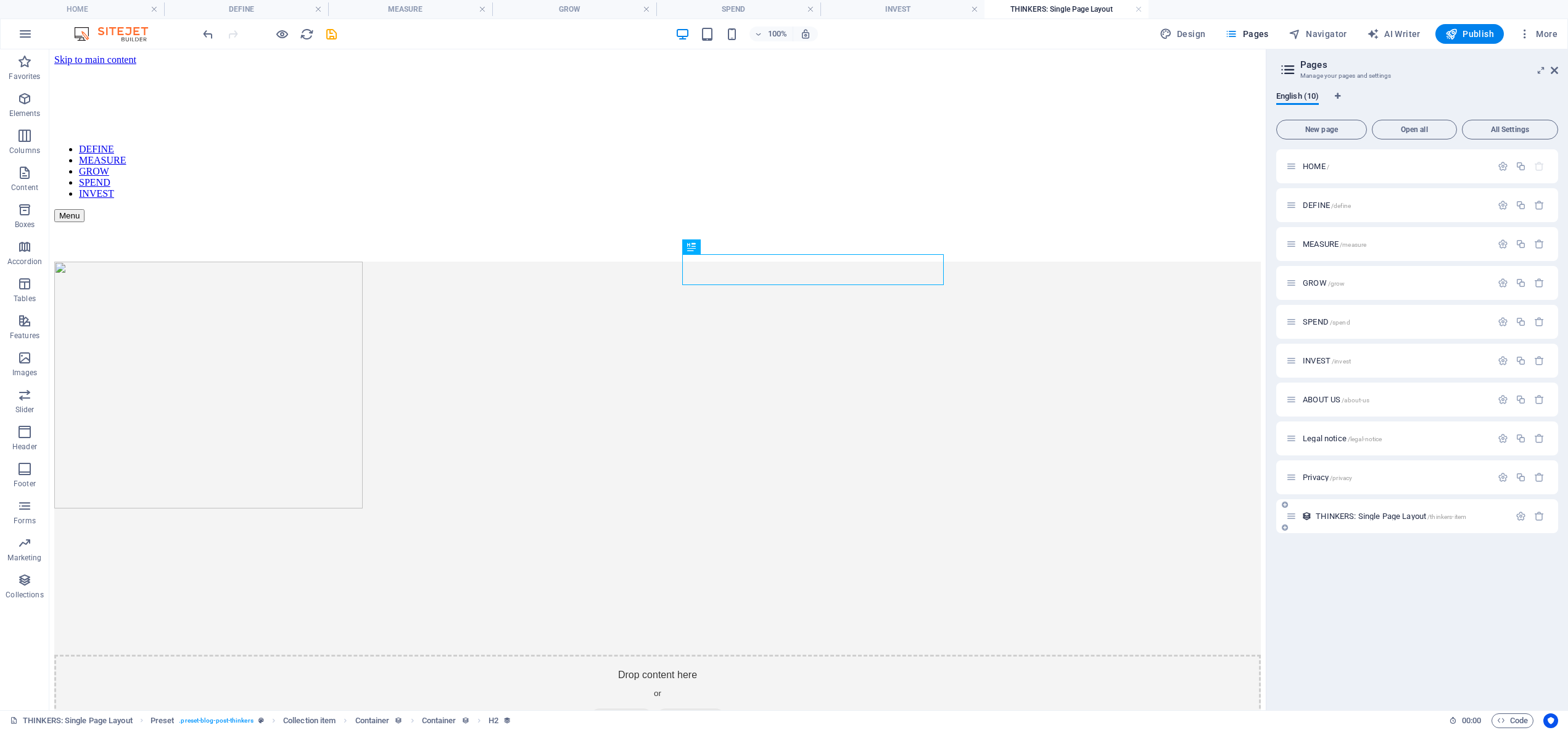
scroll to position [0, 0]
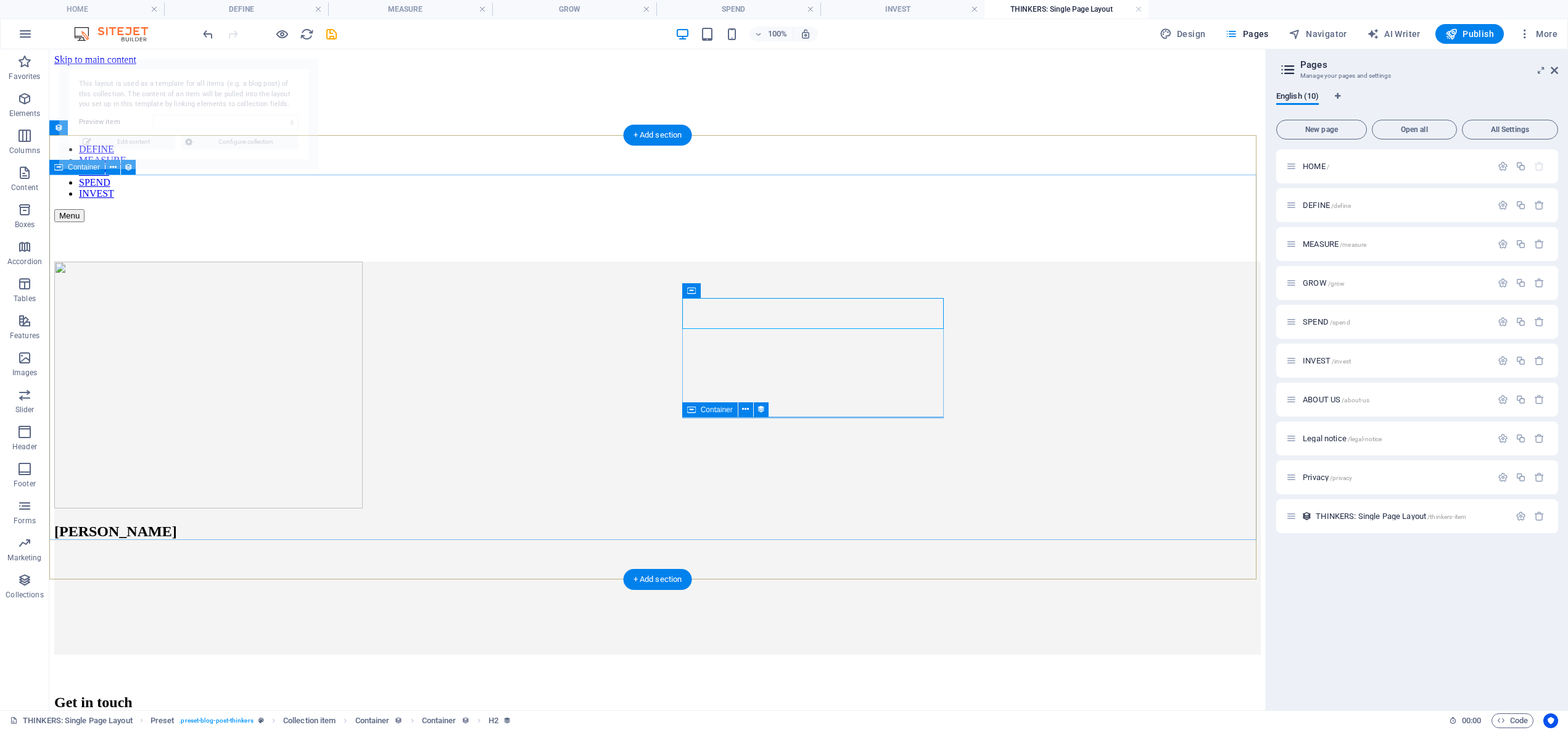
select select "68df887405a08e66dd037570"
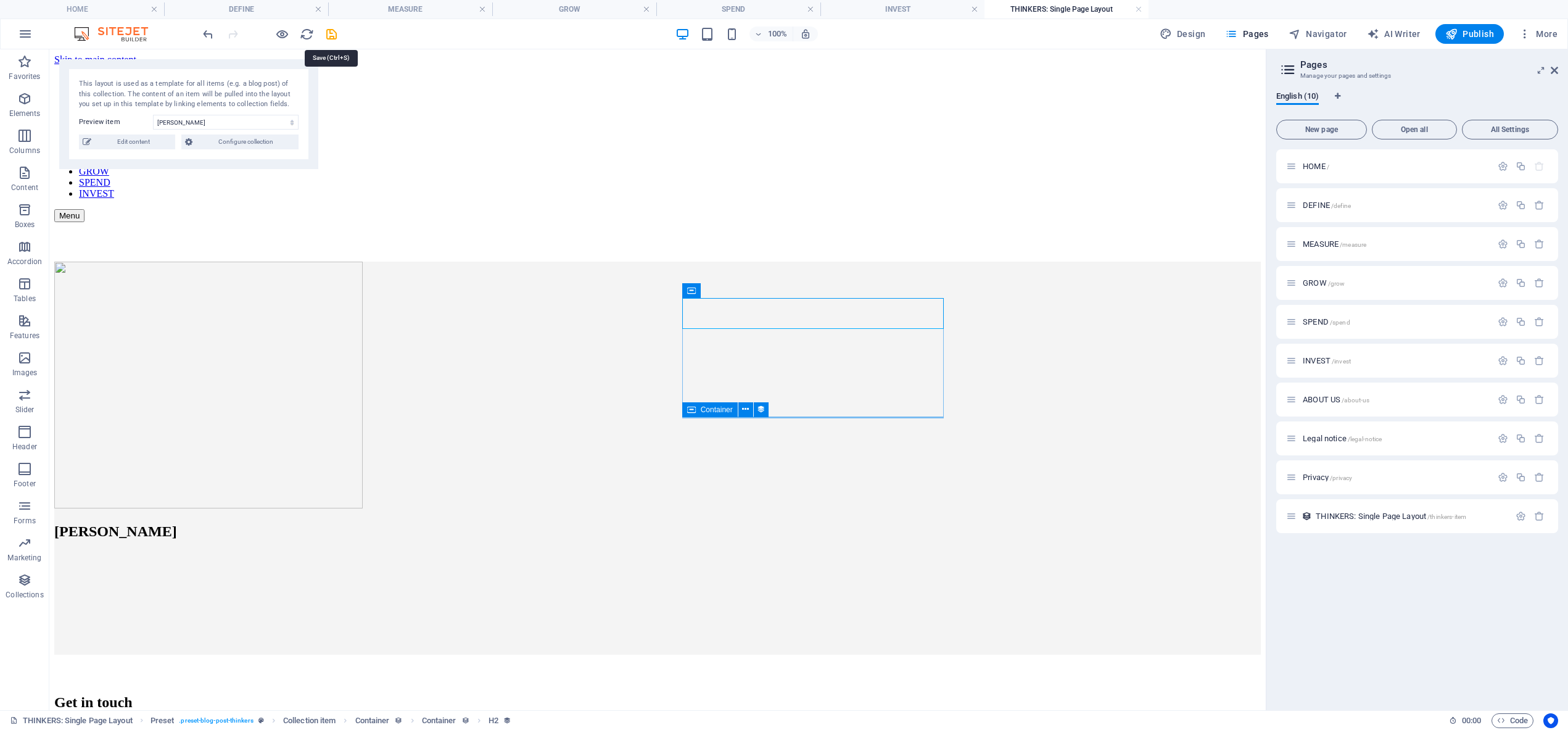
drag, startPoint x: 333, startPoint y: 34, endPoint x: 312, endPoint y: 9, distance: 32.6
click at [333, 34] on icon "save" at bounding box center [331, 34] width 15 height 15
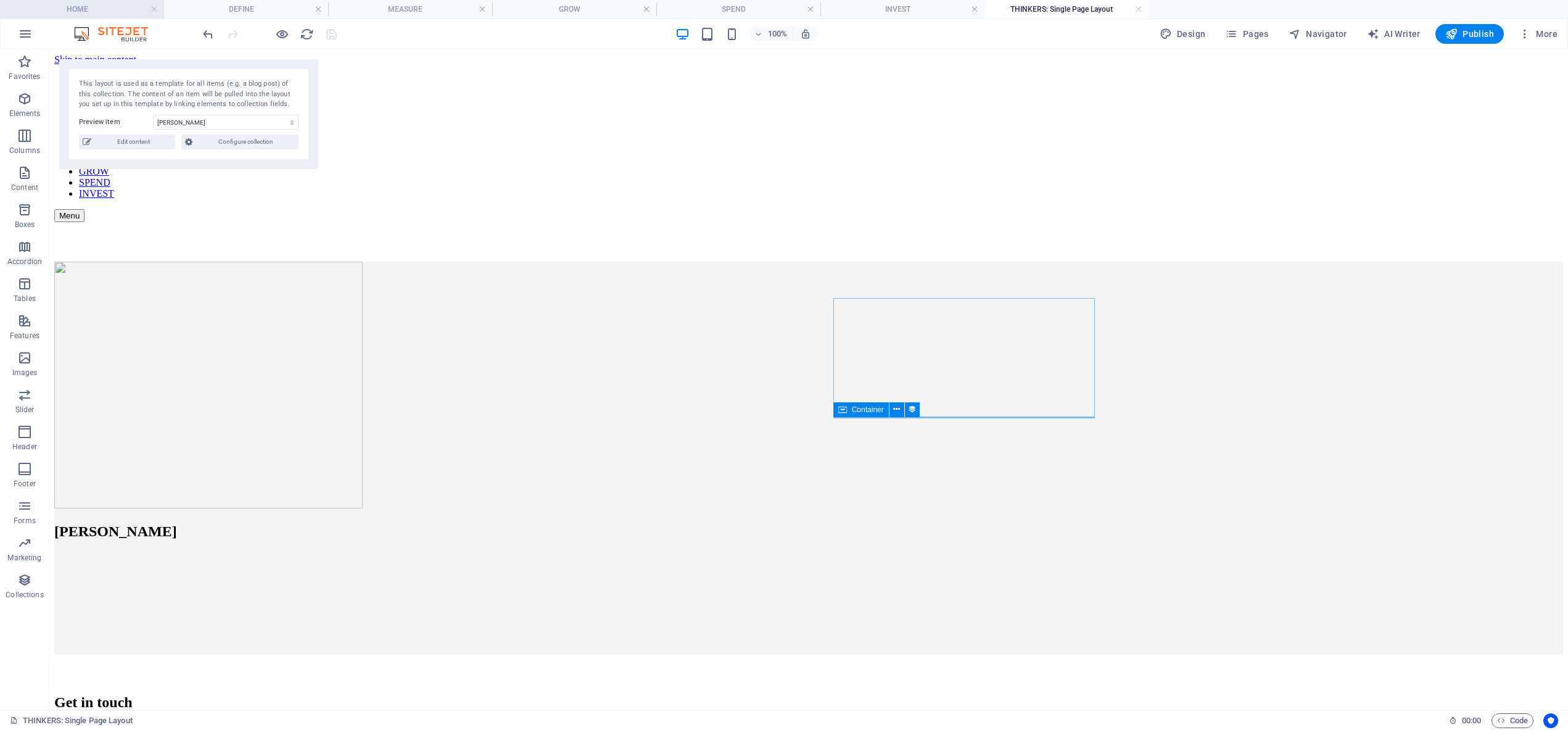
click at [67, 8] on h4 "HOME" at bounding box center [82, 9] width 164 height 14
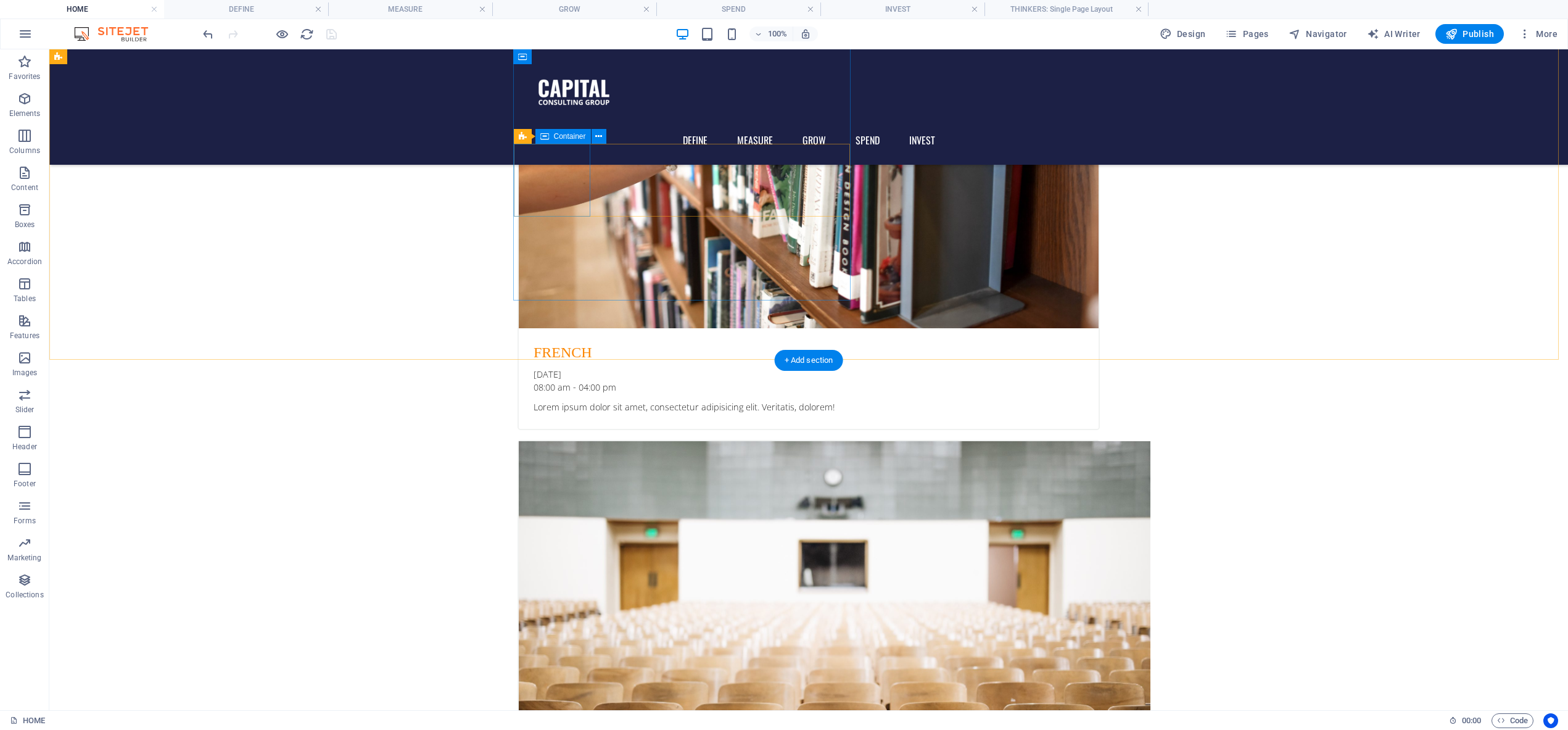
scroll to position [2901, 0]
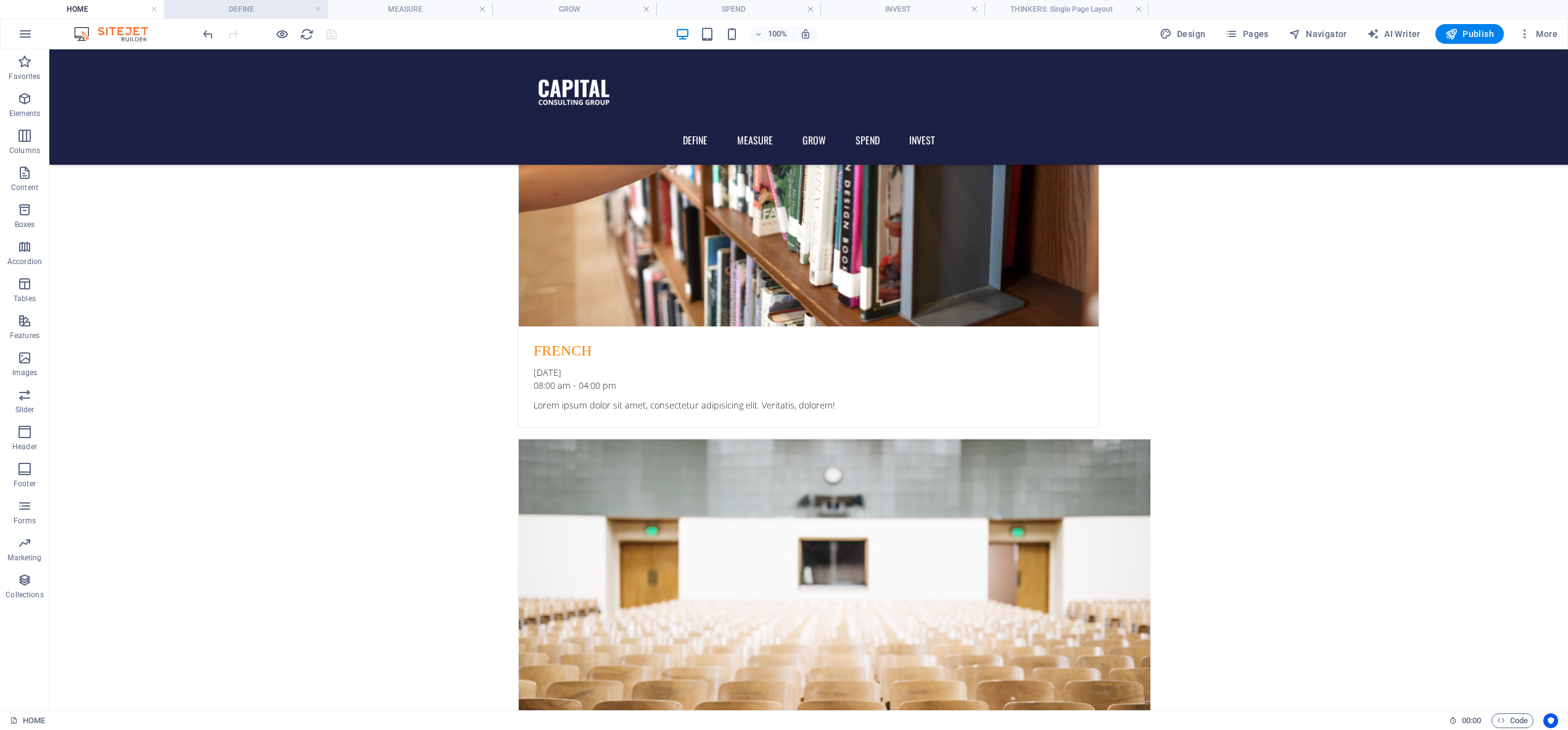
click at [235, 5] on h4 "DEFINE" at bounding box center [246, 9] width 164 height 14
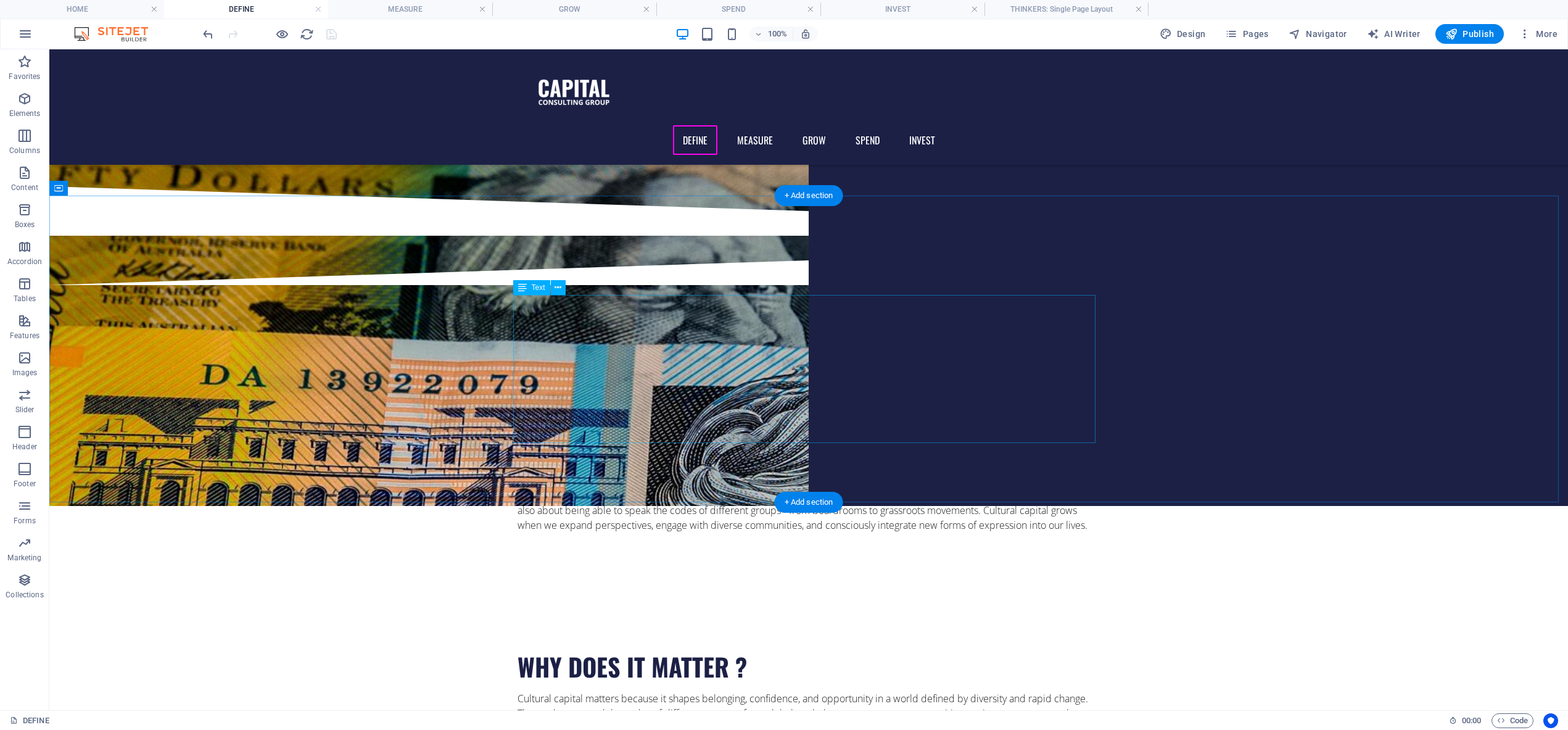
scroll to position [201, 0]
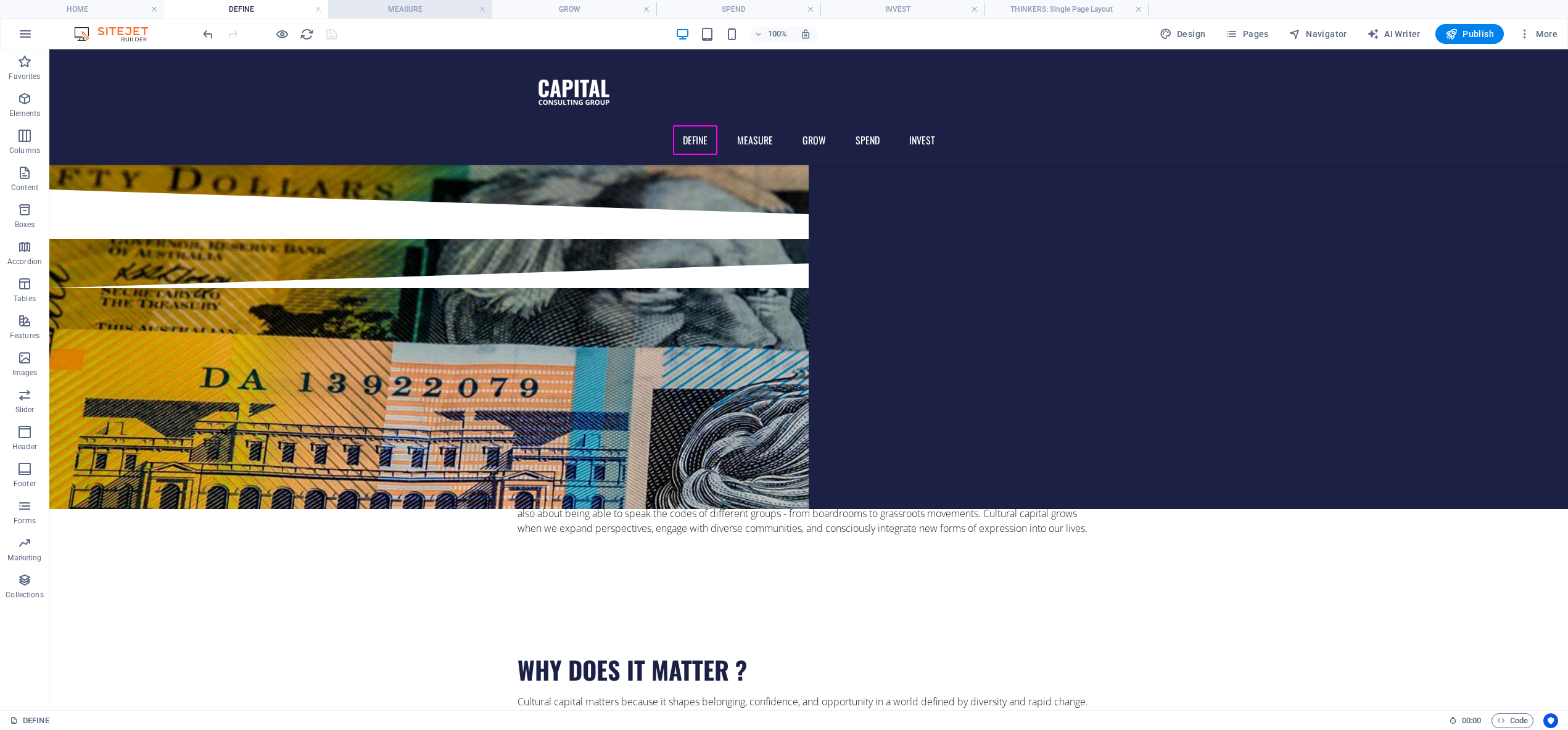
click at [415, 11] on h4 "MEASURE" at bounding box center [410, 9] width 164 height 14
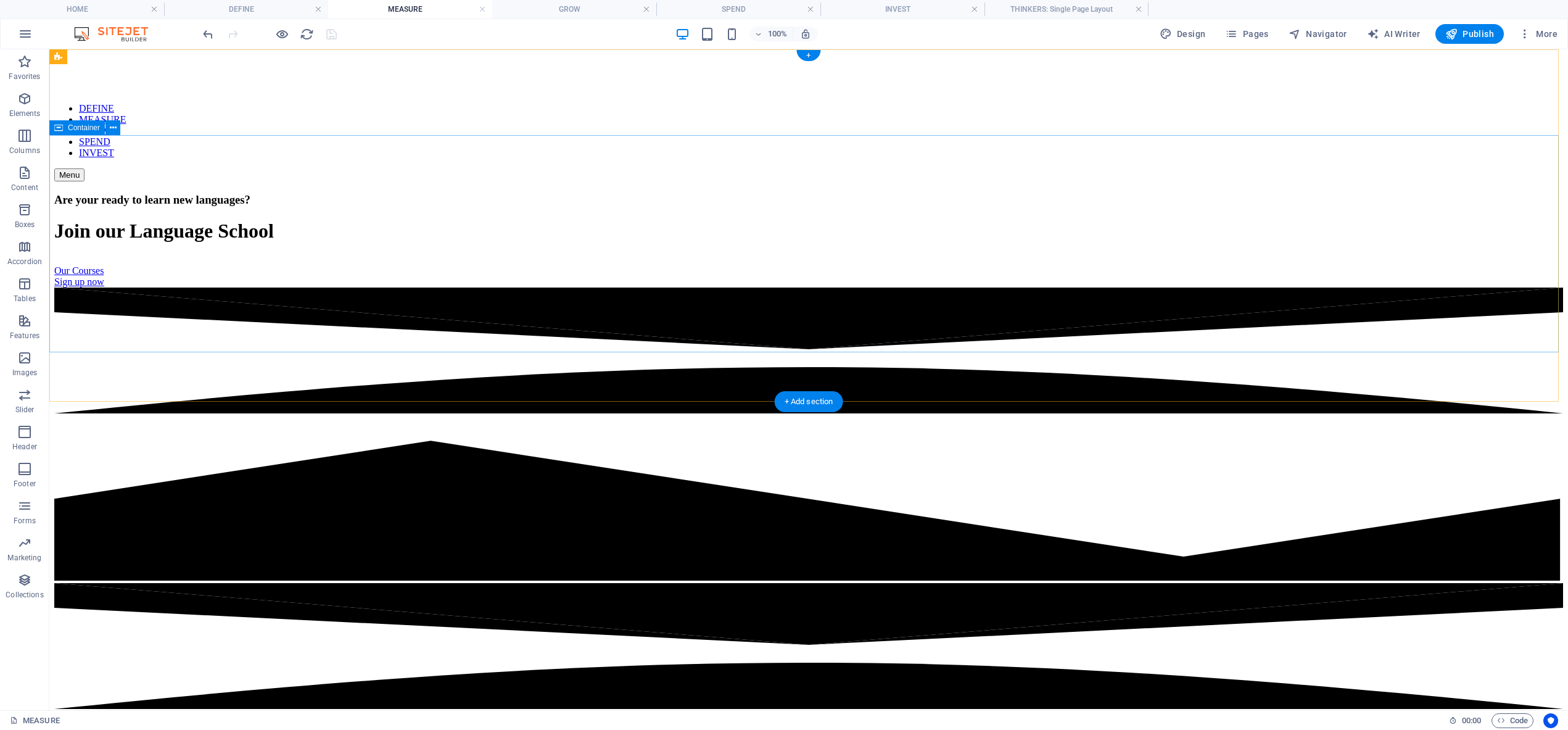
scroll to position [0, 0]
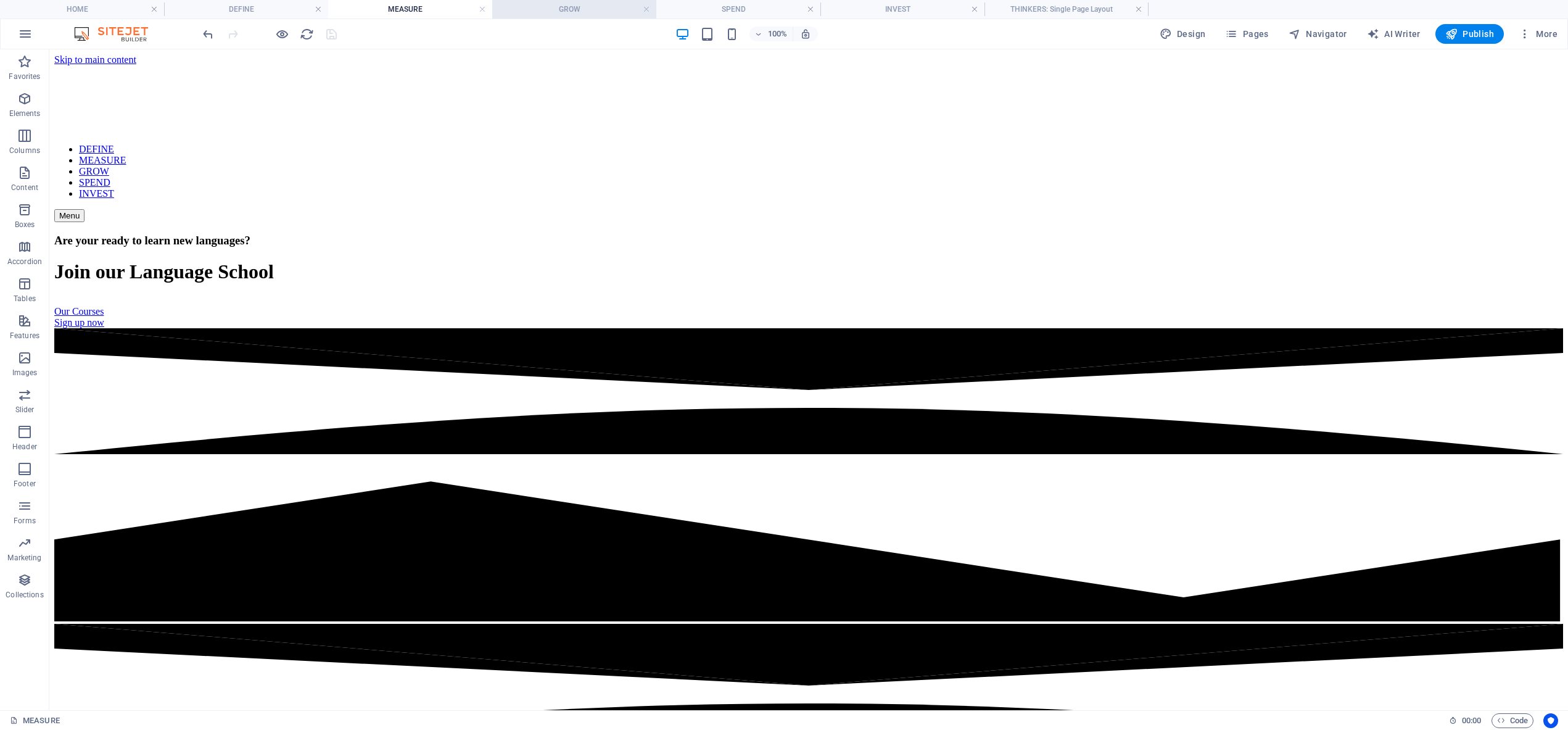
click at [563, 6] on h4 "GROW" at bounding box center [574, 9] width 164 height 14
click at [419, 10] on h4 "MEASURE" at bounding box center [410, 9] width 164 height 14
